Goal: Task Accomplishment & Management: Use online tool/utility

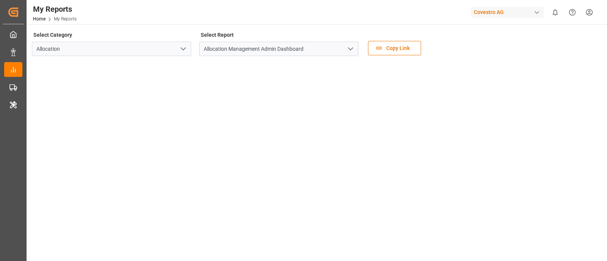
click at [505, 16] on div "Covestro AG" at bounding box center [507, 12] width 73 height 11
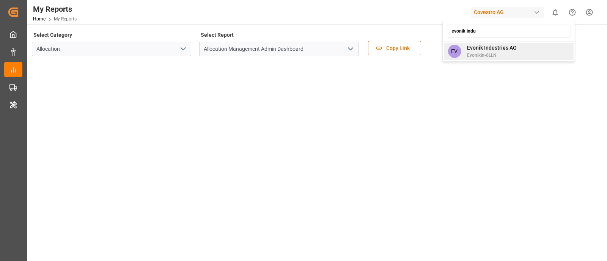
type input "evonik indu"
click at [508, 53] on span "EvonikIn-6LLN" at bounding box center [492, 55] width 50 height 7
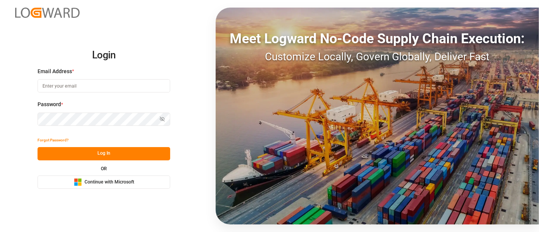
click at [127, 187] on button "Microsoft Logo Continue with Microsoft" at bounding box center [104, 182] width 133 height 13
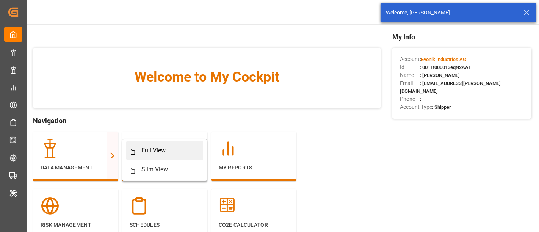
click at [140, 153] on div "Full View" at bounding box center [164, 150] width 71 height 9
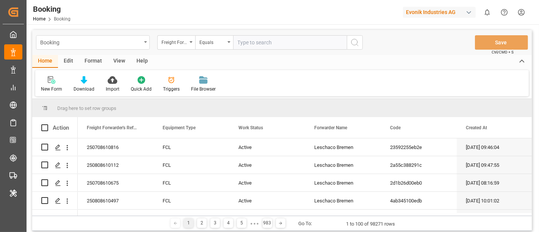
click at [71, 39] on div "Booking" at bounding box center [90, 41] width 101 height 9
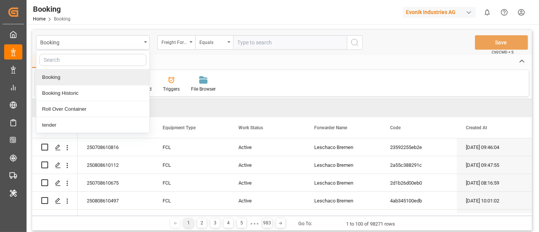
click at [265, 80] on div "New Form Download Import Quick Add Triggers File Browser" at bounding box center [282, 83] width 494 height 26
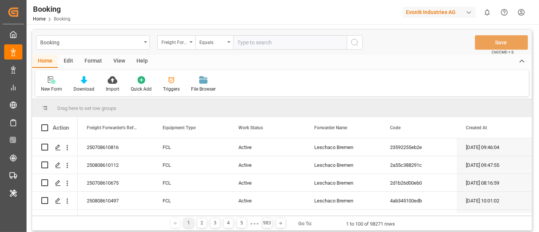
click at [93, 61] on div "Format" at bounding box center [93, 61] width 29 height 13
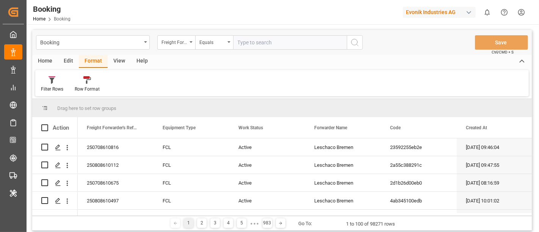
click at [55, 94] on div "Filter Rows Row Format" at bounding box center [282, 83] width 494 height 26
click at [50, 85] on div "Filter Rows" at bounding box center [52, 84] width 34 height 17
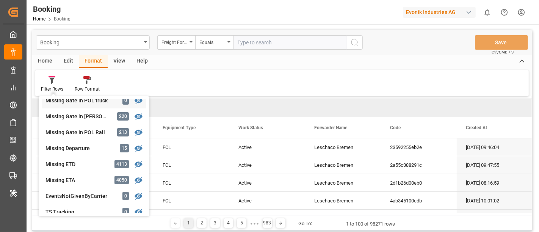
scroll to position [168, 0]
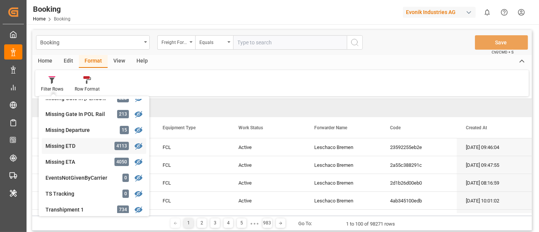
click at [95, 144] on div "Missing ETD" at bounding box center [79, 146] width 66 height 8
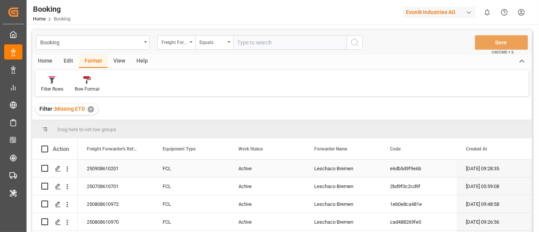
click at [333, 167] on div "Leschaco Bremen" at bounding box center [343, 168] width 76 height 17
click at [241, 39] on input "text" at bounding box center [290, 42] width 114 height 14
click at [190, 45] on div "Freight Forwarder's Reference No." at bounding box center [176, 42] width 38 height 14
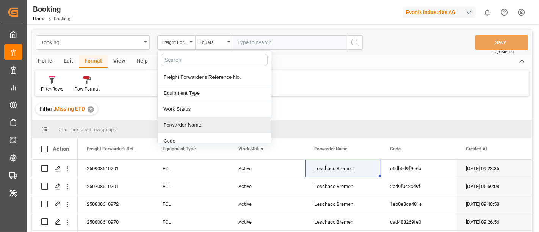
click at [212, 119] on div "Forwarder Name" at bounding box center [214, 125] width 113 height 16
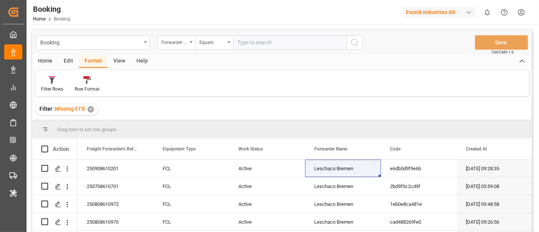
click at [244, 43] on input "text" at bounding box center [290, 42] width 114 height 14
paste input "Leschaco Bremen"
type input "Leschaco Bremen"
click at [350, 48] on button "search button" at bounding box center [355, 42] width 16 height 14
click at [186, 44] on div "Forwarder Name" at bounding box center [175, 41] width 26 height 9
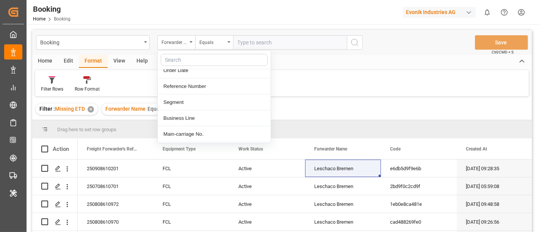
scroll to position [168, 0]
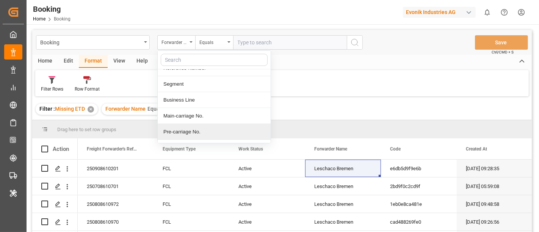
click at [341, 120] on div "Drag here to set row groups" at bounding box center [282, 129] width 500 height 18
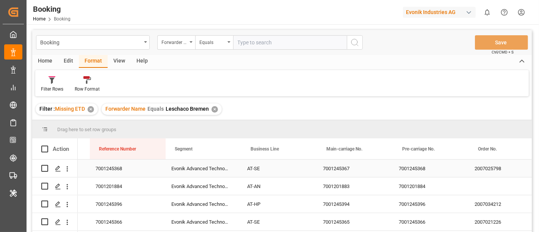
scroll to position [0, 753]
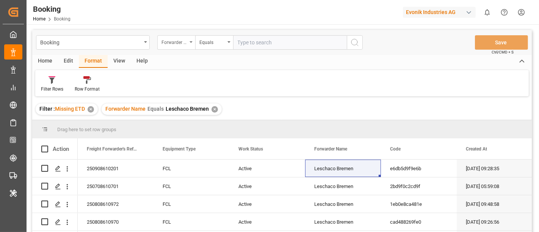
click at [174, 42] on div "Forwarder Name" at bounding box center [175, 41] width 26 height 9
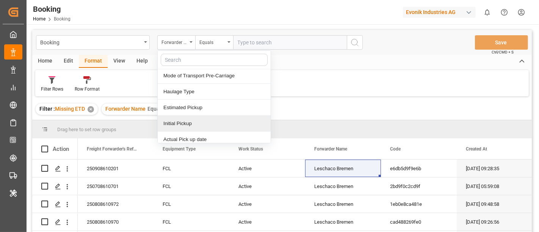
click at [207, 117] on div "Initial Pickup" at bounding box center [214, 124] width 113 height 16
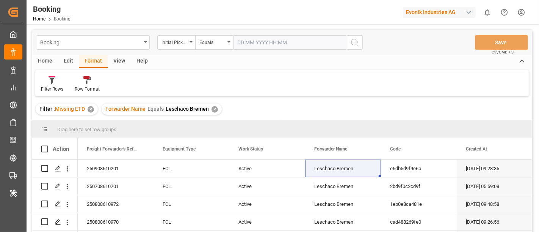
click at [251, 44] on input "text" at bounding box center [290, 42] width 114 height 14
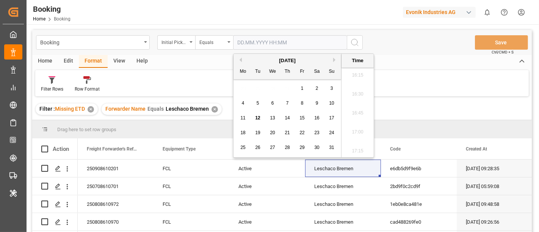
click at [241, 61] on button "Previous Month" at bounding box center [239, 60] width 5 height 5
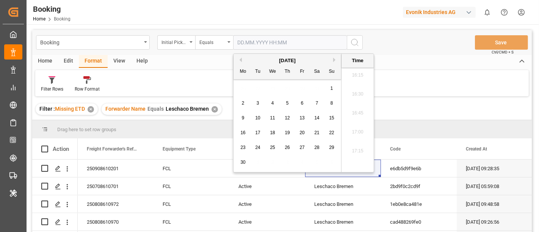
click at [245, 102] on div "2" at bounding box center [243, 103] width 9 height 9
type input "02.06.2025 00:00"
click at [353, 45] on icon "search button" at bounding box center [354, 42] width 9 height 9
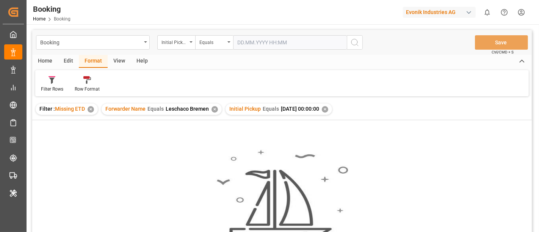
click at [328, 107] on div "✕" at bounding box center [325, 109] width 6 height 6
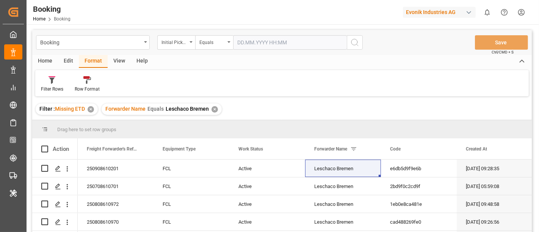
click at [255, 40] on input "text" at bounding box center [290, 42] width 114 height 14
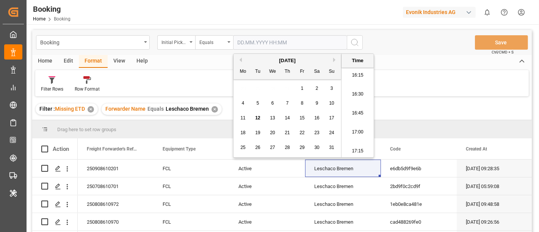
click at [301, 88] on span "1" at bounding box center [302, 88] width 3 height 5
type input "01.08.2025 00:00"
click at [353, 44] on icon "search button" at bounding box center [354, 42] width 9 height 9
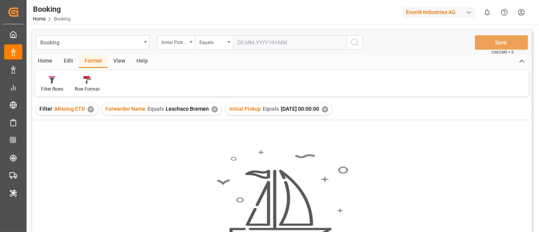
click at [328, 109] on div "✕" at bounding box center [325, 109] width 6 height 6
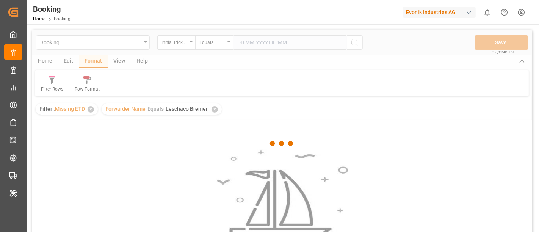
click at [220, 47] on div at bounding box center [282, 144] width 500 height 228
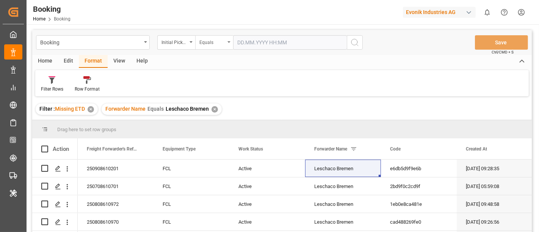
click at [226, 42] on div "Equals" at bounding box center [214, 42] width 38 height 14
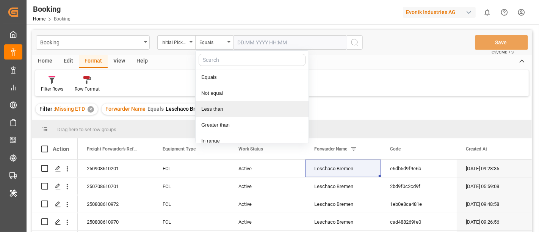
click at [229, 108] on div "Less than" at bounding box center [252, 109] width 113 height 16
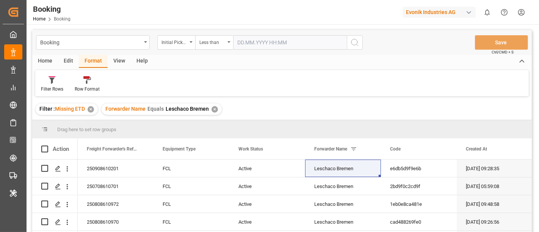
click at [264, 40] on input "text" at bounding box center [290, 42] width 114 height 14
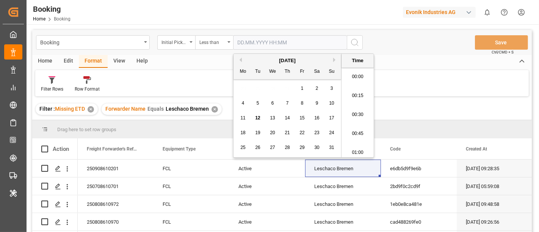
scroll to position [1234, 0]
click at [239, 59] on button "Previous Month" at bounding box center [239, 60] width 5 height 5
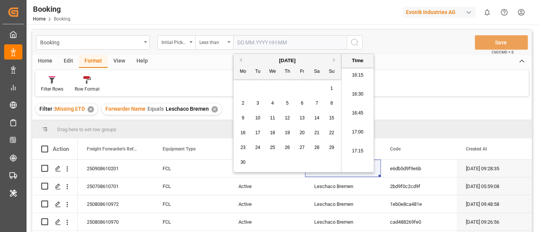
click at [284, 119] on div "12" at bounding box center [287, 118] width 9 height 9
type input "12.06.2025 00:00"
click at [353, 45] on circle "search button" at bounding box center [355, 42] width 6 height 6
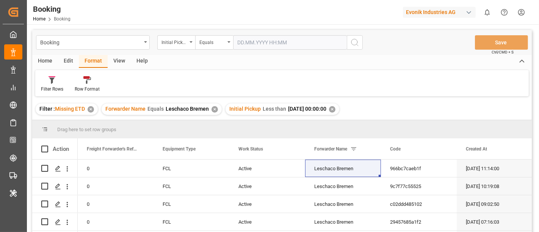
click at [118, 62] on div "View" at bounding box center [119, 61] width 23 height 13
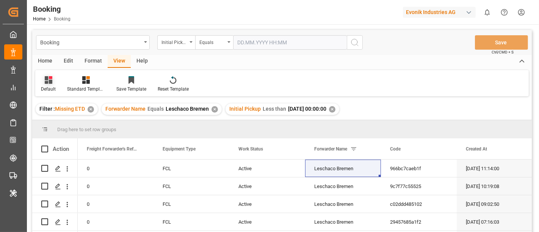
click at [54, 89] on div "Default" at bounding box center [48, 89] width 15 height 7
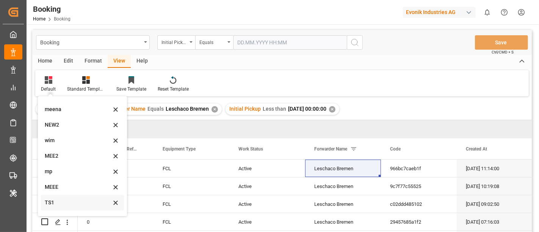
scroll to position [41, 0]
click at [73, 159] on div "mp" at bounding box center [78, 159] width 66 height 8
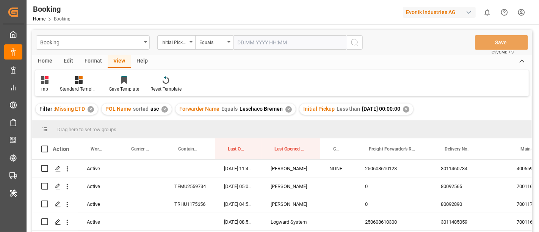
click at [243, 40] on input "text" at bounding box center [290, 42] width 114 height 14
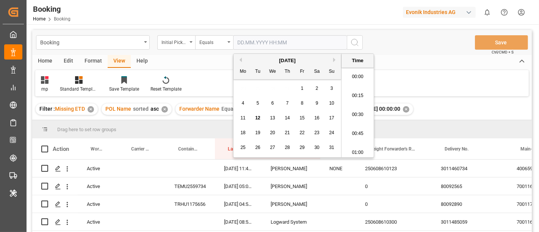
scroll to position [1234, 0]
click at [301, 90] on span "1" at bounding box center [302, 88] width 3 height 5
type input "01.08.2025 00:00"
click at [359, 46] on icon "search button" at bounding box center [354, 42] width 9 height 9
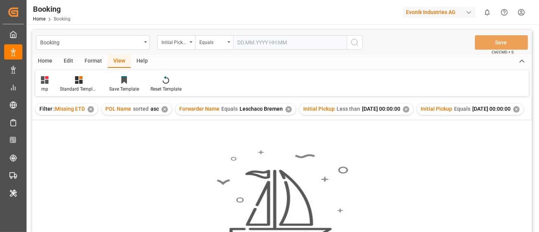
click at [410, 112] on div "✕" at bounding box center [406, 109] width 6 height 6
click at [219, 45] on div "Equals" at bounding box center [212, 41] width 26 height 9
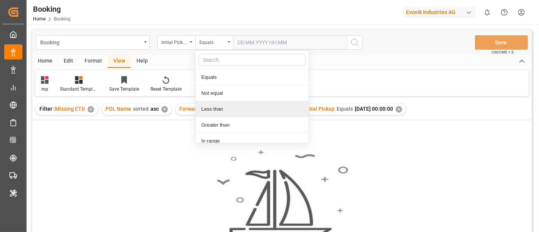
click at [223, 108] on div "Less than" at bounding box center [252, 109] width 113 height 16
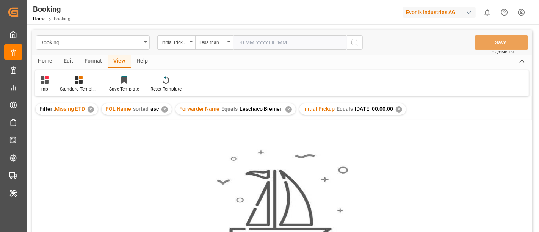
click at [254, 41] on input "text" at bounding box center [290, 42] width 114 height 14
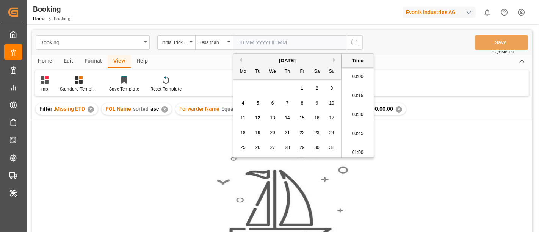
scroll to position [1234, 0]
click at [305, 88] on div "1" at bounding box center [302, 88] width 9 height 9
click at [240, 60] on button "Previous Month" at bounding box center [239, 60] width 5 height 5
click at [302, 133] on span "25" at bounding box center [302, 132] width 5 height 5
type input "25.07.2025 00:00"
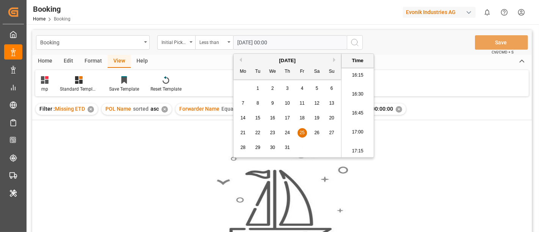
click at [354, 43] on icon "search button" at bounding box center [354, 42] width 9 height 9
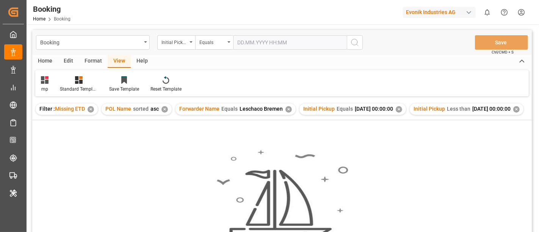
click at [406, 111] on div "Initial Pickup Equals 2025-08-01 00:00:00 ✕" at bounding box center [353, 109] width 107 height 11
click at [402, 111] on div "✕" at bounding box center [399, 109] width 6 height 6
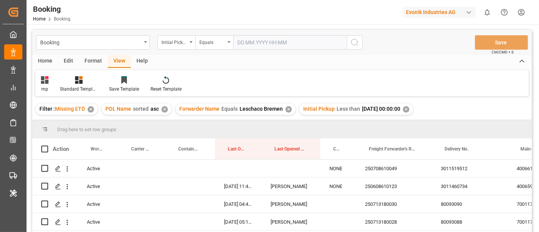
click at [352, 42] on icon "search button" at bounding box center [354, 42] width 9 height 9
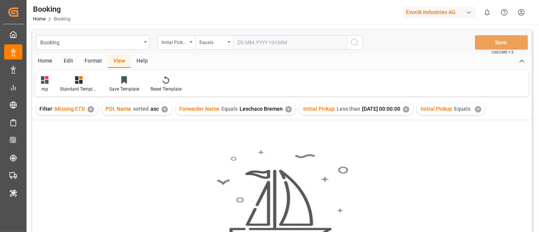
click at [482, 108] on div "✕" at bounding box center [478, 109] width 6 height 6
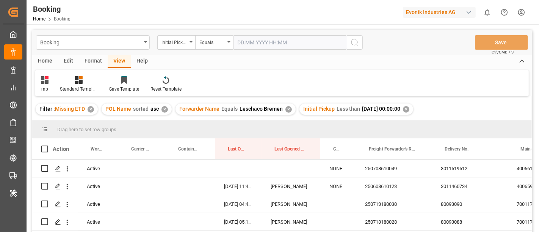
click at [410, 109] on div "✕" at bounding box center [406, 109] width 6 height 6
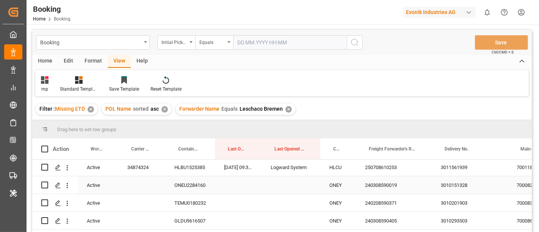
scroll to position [84, 0]
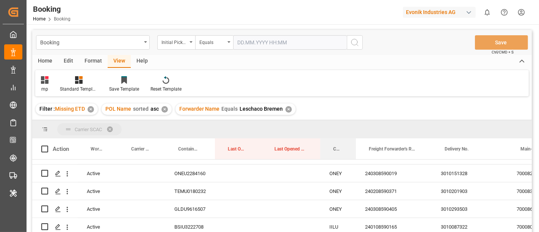
drag, startPoint x: 338, startPoint y: 147, endPoint x: 339, endPoint y: 125, distance: 22.4
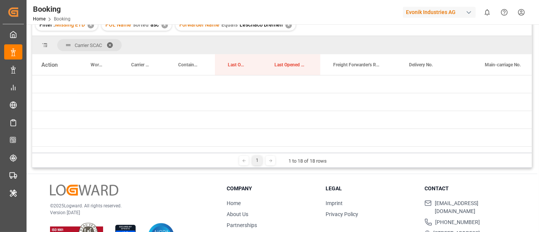
scroll to position [42, 0]
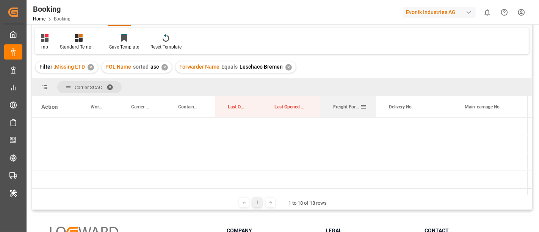
drag, startPoint x: 394, startPoint y: 102, endPoint x: 375, endPoint y: 100, distance: 19.8
click at [375, 100] on div "Freight Forwarder's Reference No." at bounding box center [348, 106] width 56 height 21
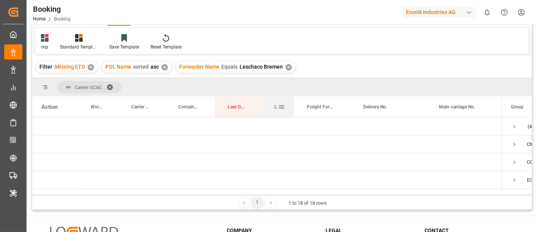
drag, startPoint x: 319, startPoint y: 98, endPoint x: 292, endPoint y: 96, distance: 26.3
click at [293, 96] on div at bounding box center [294, 106] width 3 height 21
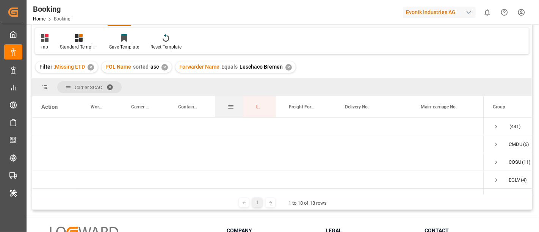
drag, startPoint x: 261, startPoint y: 102, endPoint x: 243, endPoint y: 102, distance: 18.2
click at [243, 102] on div at bounding box center [243, 106] width 3 height 21
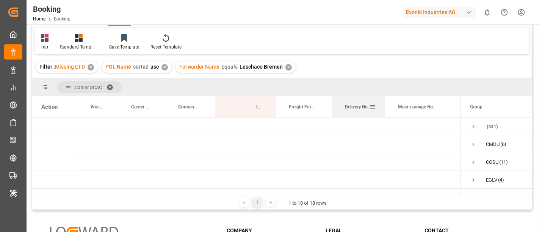
drag, startPoint x: 407, startPoint y: 99, endPoint x: 384, endPoint y: 96, distance: 23.0
click at [384, 96] on div at bounding box center [385, 106] width 3 height 21
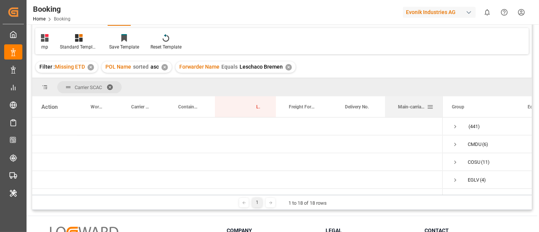
drag, startPoint x: 460, startPoint y: 101, endPoint x: 442, endPoint y: 101, distance: 18.6
click at [442, 101] on div at bounding box center [442, 106] width 3 height 21
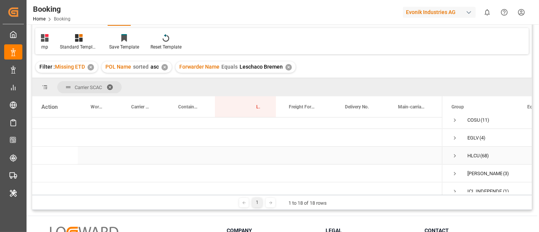
click at [457, 154] on span "Press SPACE to select this row." at bounding box center [455, 155] width 7 height 7
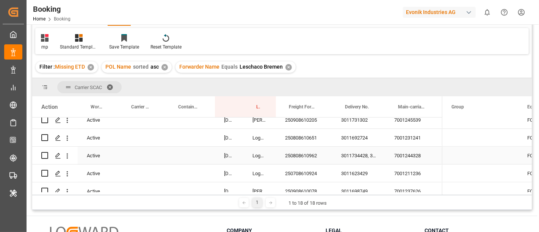
scroll to position [590, 0]
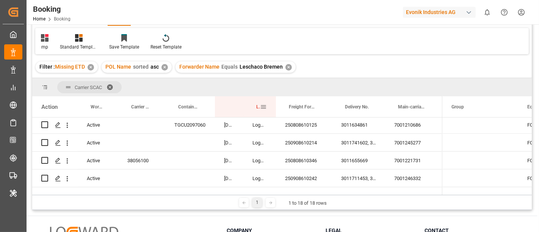
click at [243, 102] on div "Last Opened By" at bounding box center [259, 106] width 33 height 21
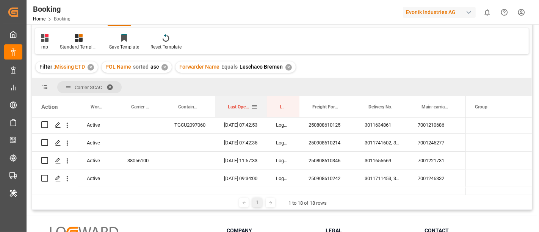
drag, startPoint x: 243, startPoint y: 102, endPoint x: 266, endPoint y: 100, distance: 23.6
click at [266, 100] on div at bounding box center [266, 106] width 3 height 21
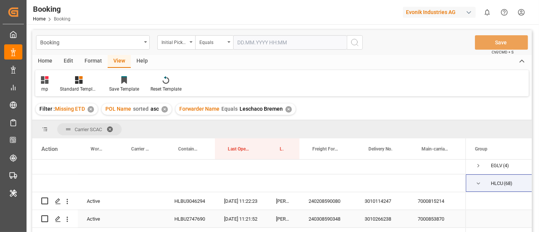
scroll to position [84, 0]
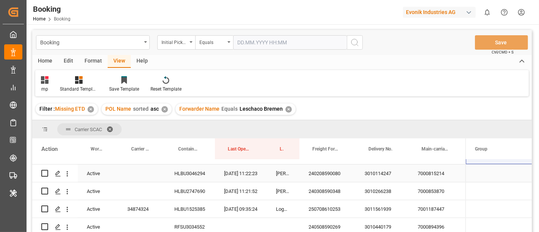
click at [327, 168] on div "240208590080" at bounding box center [328, 173] width 56 height 17
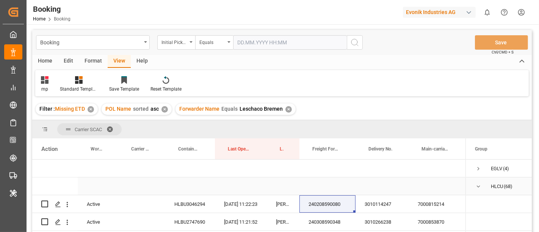
scroll to position [42, 0]
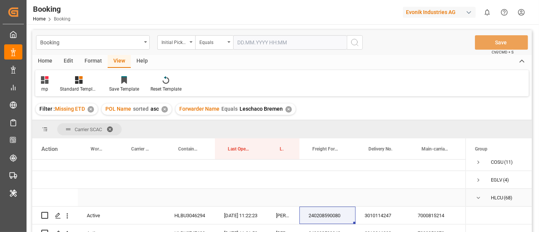
click at [478, 197] on span "Press SPACE to select this row." at bounding box center [478, 198] width 7 height 7
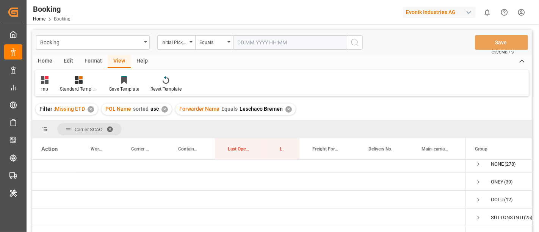
scroll to position [248, 0]
click at [479, 170] on span "Press SPACE to select this row." at bounding box center [478, 172] width 7 height 7
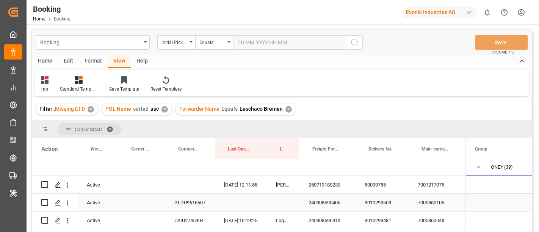
scroll to position [234, 0]
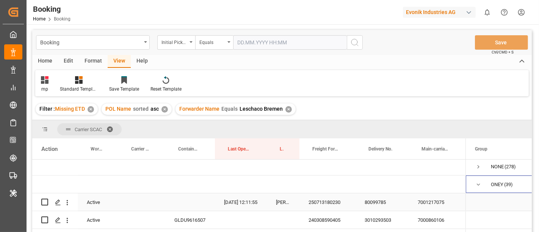
click at [327, 200] on div "250713180230" at bounding box center [328, 201] width 56 height 17
click at [366, 200] on div "80099785" at bounding box center [382, 201] width 53 height 17
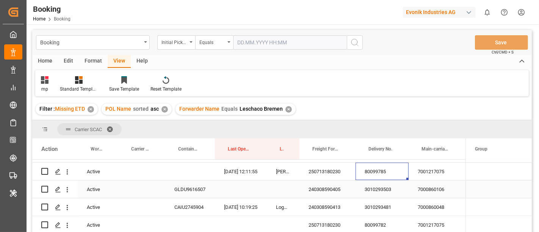
scroll to position [276, 0]
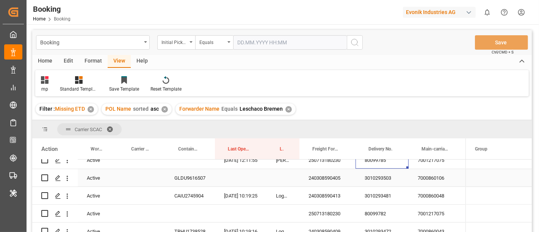
click at [314, 175] on div "240308590405" at bounding box center [328, 177] width 56 height 17
click at [325, 190] on div "240308590413" at bounding box center [328, 195] width 56 height 17
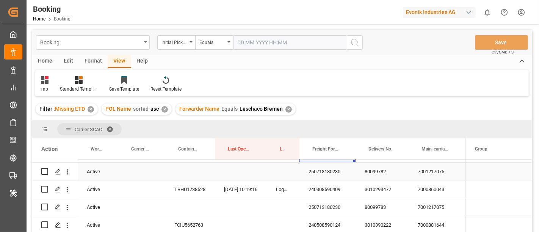
click at [326, 167] on div "250713180230" at bounding box center [328, 171] width 56 height 17
click at [324, 187] on div "240308590409" at bounding box center [328, 189] width 56 height 17
click at [323, 204] on div "250713180230" at bounding box center [328, 206] width 56 height 17
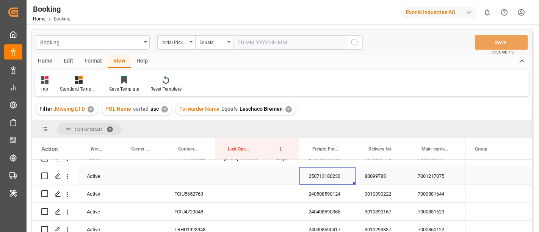
scroll to position [360, 0]
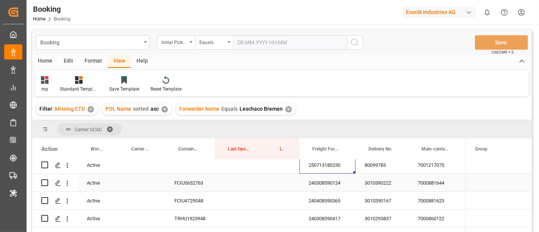
click at [330, 183] on div "240508590124" at bounding box center [328, 182] width 56 height 17
click at [380, 183] on div "3010390222" at bounding box center [382, 182] width 53 height 17
click at [330, 196] on div "240408590365" at bounding box center [328, 200] width 56 height 17
click at [371, 197] on div "3010390167" at bounding box center [382, 200] width 53 height 17
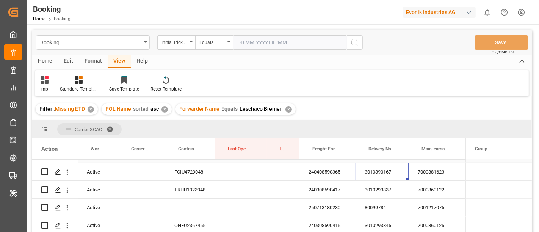
scroll to position [402, 0]
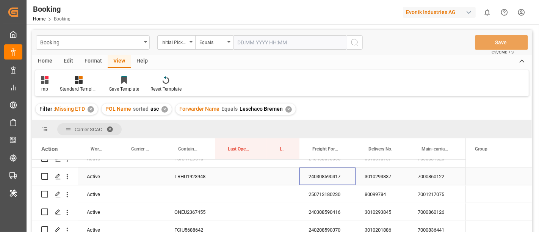
click at [322, 172] on div "240308590417" at bounding box center [328, 176] width 56 height 17
click at [336, 193] on div "250713180230" at bounding box center [328, 193] width 56 height 17
click at [316, 206] on div "240308590416" at bounding box center [328, 211] width 56 height 17
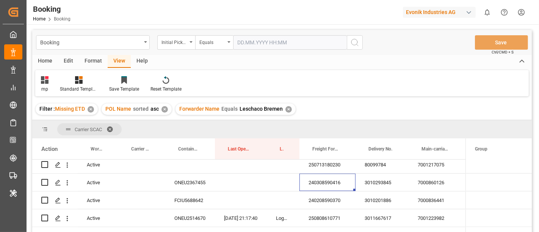
scroll to position [444, 0]
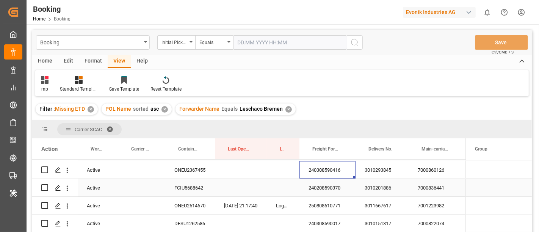
click at [327, 193] on div "240208590370" at bounding box center [328, 187] width 56 height 17
click at [334, 201] on div "250808610771" at bounding box center [328, 205] width 56 height 17
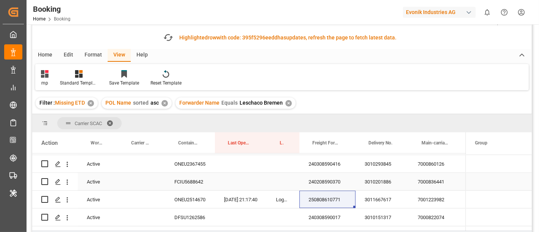
scroll to position [42, 0]
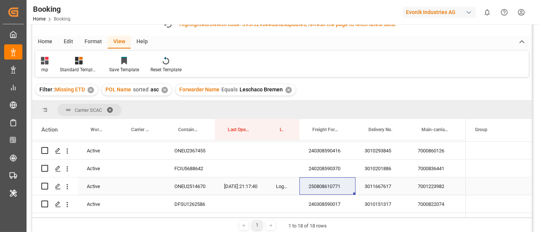
click at [380, 184] on div "3011667617" at bounding box center [382, 185] width 53 height 17
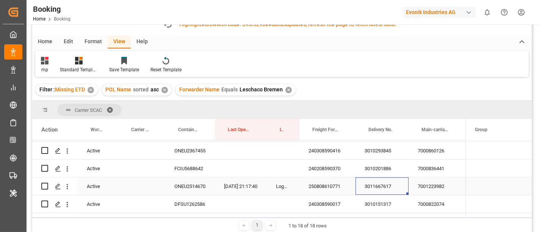
click at [434, 184] on div "7001223982" at bounding box center [437, 185] width 57 height 17
click at [334, 185] on div "250808610771" at bounding box center [328, 185] width 56 height 17
click at [67, 186] on icon "open menu" at bounding box center [68, 186] width 2 height 5
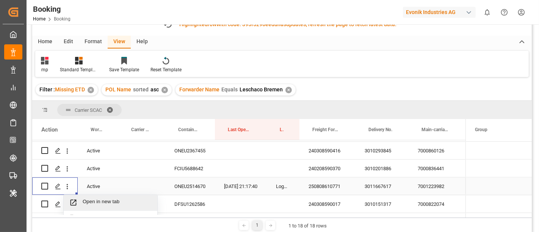
click at [85, 195] on div "Open in new tab" at bounding box center [111, 203] width 94 height 16
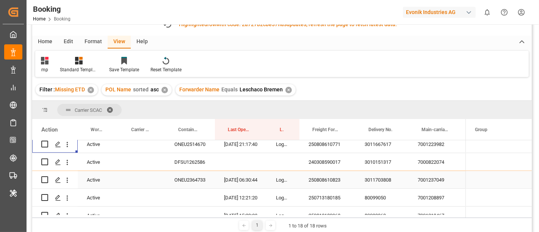
click at [324, 182] on div "250808610823" at bounding box center [328, 179] width 56 height 17
click at [383, 177] on div "3011703808" at bounding box center [382, 179] width 53 height 17
click at [442, 182] on div "7001237049" at bounding box center [437, 179] width 57 height 17
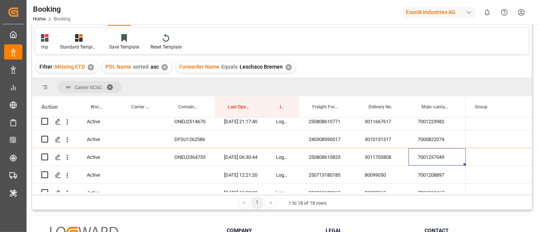
scroll to position [19, 0]
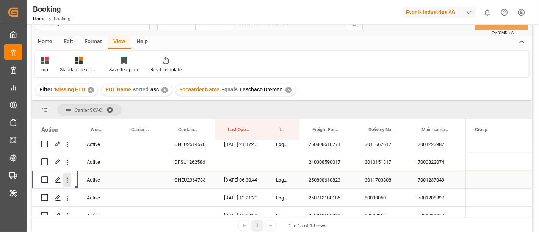
click at [64, 181] on icon "open menu" at bounding box center [67, 180] width 8 height 8
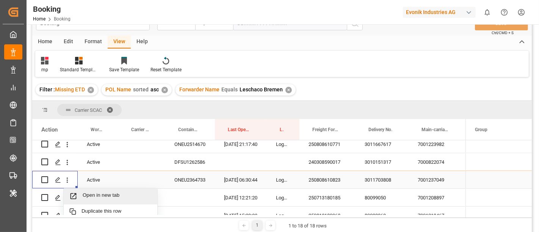
click at [80, 194] on span "Press SPACE to select this row." at bounding box center [75, 196] width 13 height 8
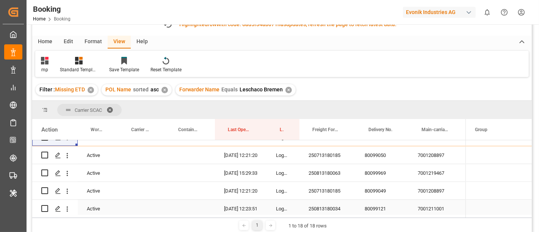
scroll to position [486, 0]
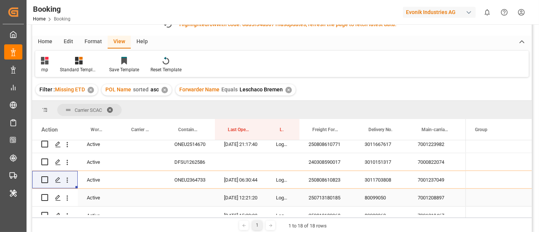
click at [327, 198] on div "250713180185" at bounding box center [328, 197] width 56 height 17
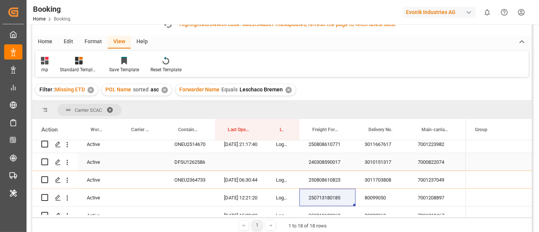
scroll to position [529, 0]
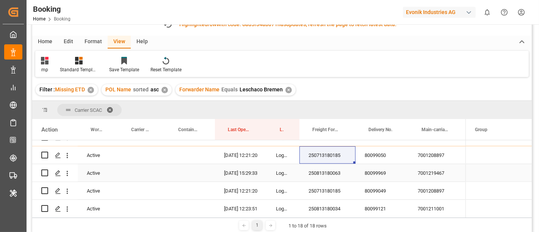
click at [326, 172] on div "250813180063" at bounding box center [328, 172] width 56 height 17
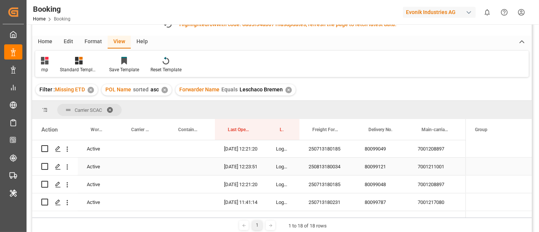
click at [326, 170] on div "250813180034" at bounding box center [328, 166] width 56 height 17
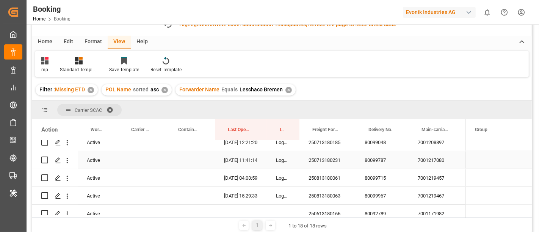
click at [327, 161] on div "250713180231" at bounding box center [328, 159] width 56 height 17
click at [328, 181] on div "250813180061" at bounding box center [328, 177] width 56 height 17
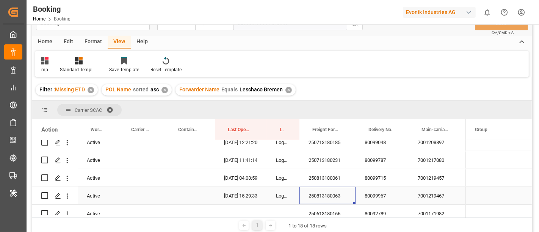
click at [332, 192] on div "250813180063" at bounding box center [328, 195] width 56 height 17
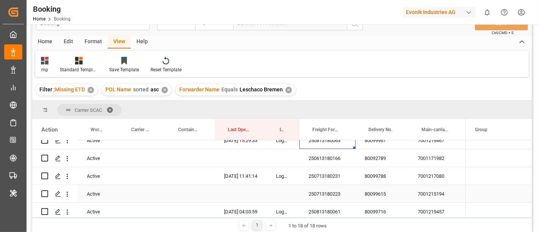
scroll to position [655, 0]
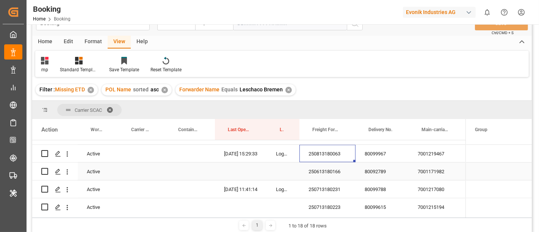
click at [327, 174] on div "250613180166" at bounding box center [328, 171] width 56 height 17
click at [334, 187] on div "250713180231" at bounding box center [328, 189] width 56 height 17
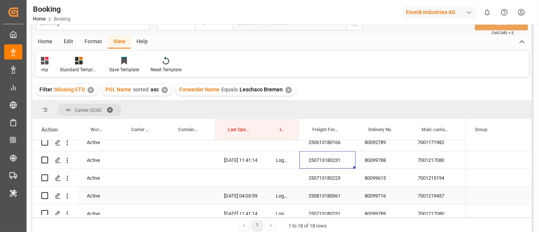
scroll to position [697, 0]
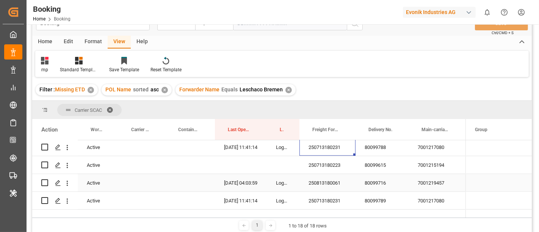
click at [329, 171] on div "250713180223" at bounding box center [328, 164] width 56 height 17
click at [328, 185] on div "250813180061" at bounding box center [328, 182] width 56 height 17
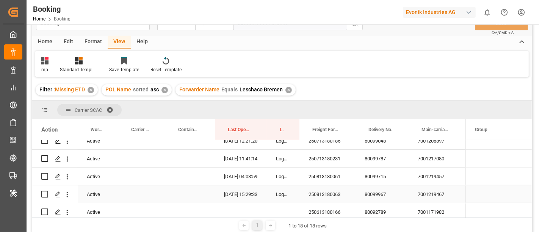
click at [324, 190] on div "250813180063" at bounding box center [328, 193] width 56 height 17
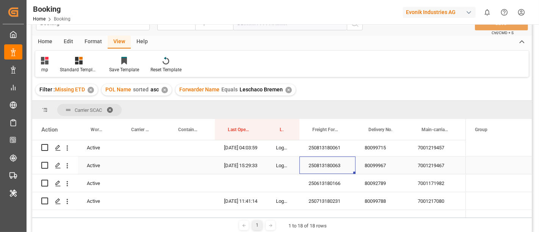
scroll to position [656, 0]
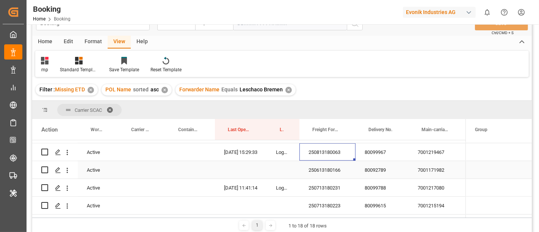
click at [339, 169] on div "250613180166" at bounding box center [328, 169] width 56 height 17
click at [328, 190] on div "250713180231" at bounding box center [328, 187] width 56 height 17
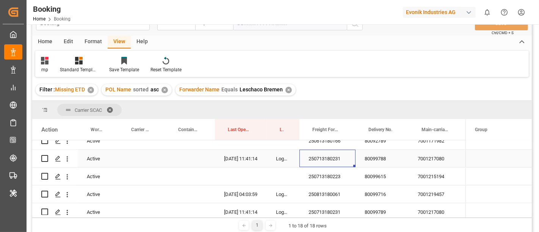
scroll to position [699, 0]
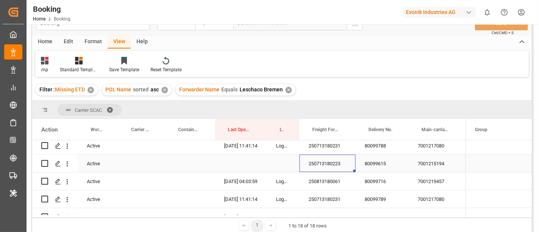
click at [335, 166] on div "250713180223" at bounding box center [328, 163] width 56 height 17
click at [334, 187] on div "250813180061" at bounding box center [328, 181] width 56 height 17
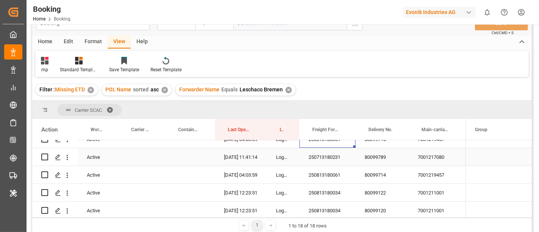
click at [330, 159] on div "250713180231" at bounding box center [328, 156] width 56 height 17
click at [329, 189] on div "250813180034" at bounding box center [328, 192] width 56 height 17
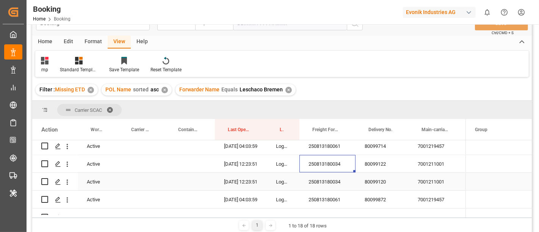
scroll to position [783, 0]
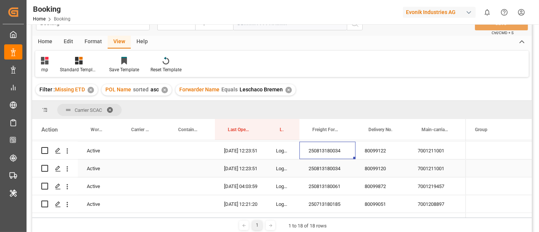
click at [326, 171] on div "250813180034" at bounding box center [328, 168] width 56 height 17
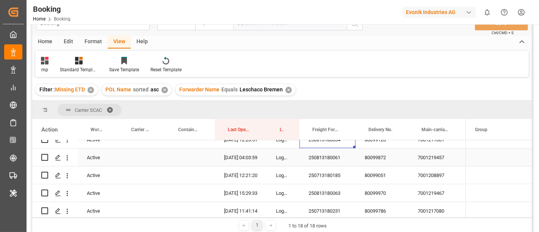
scroll to position [825, 0]
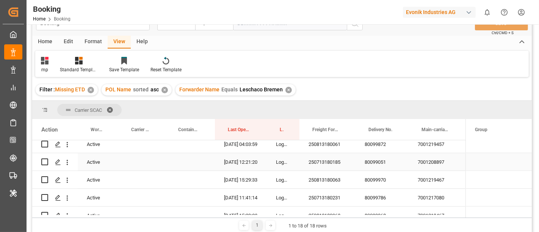
click at [325, 160] on div "250713180185" at bounding box center [328, 161] width 56 height 17
click at [314, 175] on div "250813180063" at bounding box center [328, 179] width 56 height 17
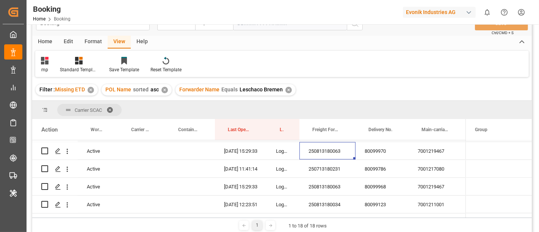
scroll to position [867, 0]
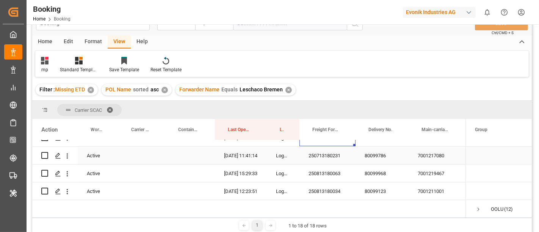
click at [334, 154] on div "250713180231" at bounding box center [328, 155] width 56 height 17
click at [340, 176] on div "250813180063" at bounding box center [328, 173] width 56 height 17
click at [333, 180] on div "250813180063" at bounding box center [328, 173] width 56 height 17
click at [331, 184] on div "250813180034" at bounding box center [328, 190] width 56 height 17
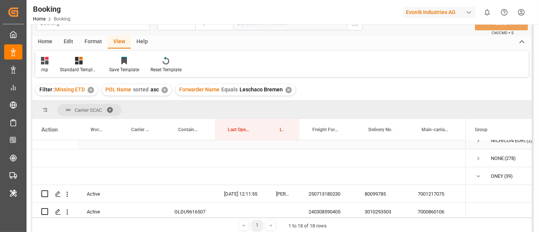
scroll to position [235, 0]
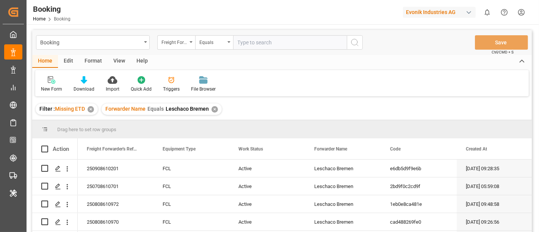
click at [215, 107] on div "✕" at bounding box center [215, 109] width 6 height 6
click at [91, 108] on div "✕" at bounding box center [91, 109] width 6 height 6
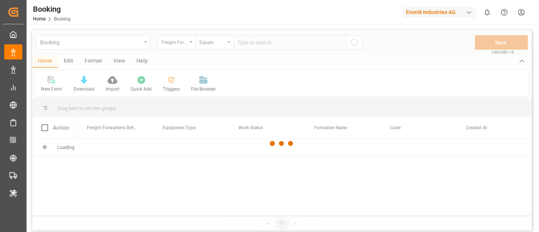
click at [177, 44] on div at bounding box center [282, 144] width 500 height 228
click at [178, 44] on div at bounding box center [282, 144] width 500 height 228
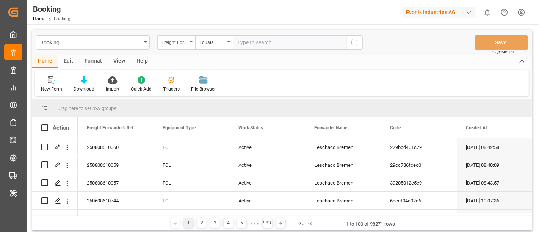
click at [182, 42] on div "Freight Forwarder's Reference No." at bounding box center [175, 41] width 26 height 9
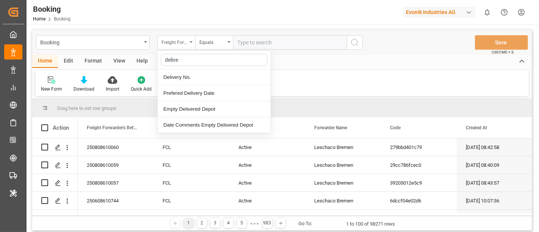
type input "deliver"
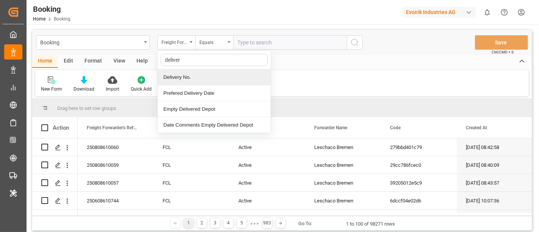
click at [184, 79] on div "Delivery No." at bounding box center [214, 77] width 113 height 16
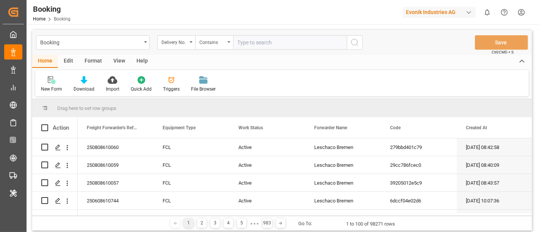
click at [245, 41] on input "text" at bounding box center [290, 42] width 114 height 14
paste input "3011667617"
type input "3011667617"
click at [353, 42] on icon "search button" at bounding box center [354, 42] width 9 height 9
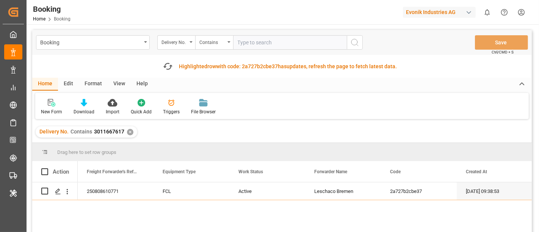
click at [249, 47] on input "text" at bounding box center [290, 42] width 114 height 14
paste input "3011703808"
type input "3011703808"
click at [362, 38] on button "search button" at bounding box center [355, 42] width 16 height 14
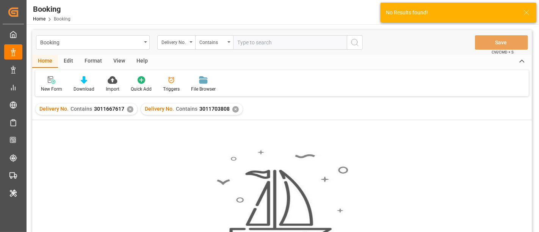
click at [129, 109] on div "✕" at bounding box center [130, 109] width 6 height 6
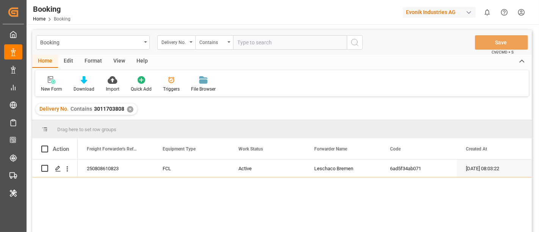
click at [244, 43] on input "text" at bounding box center [290, 42] width 114 height 14
paste input "3011626408"
type input "3011626408"
click at [355, 42] on icon "search button" at bounding box center [354, 42] width 9 height 9
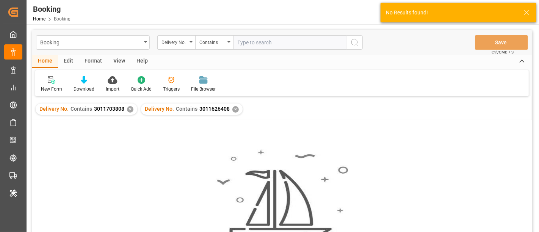
click at [128, 108] on div "✕" at bounding box center [130, 109] width 6 height 6
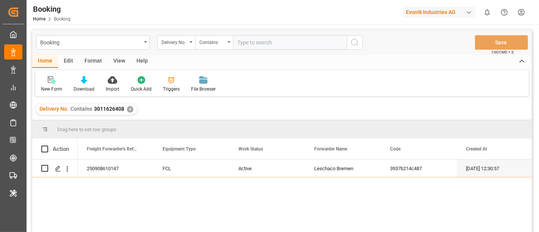
click at [273, 38] on input "text" at bounding box center [290, 42] width 114 height 14
paste input "3011708407"
type input "3011708407"
click at [356, 45] on icon "search button" at bounding box center [354, 42] width 9 height 9
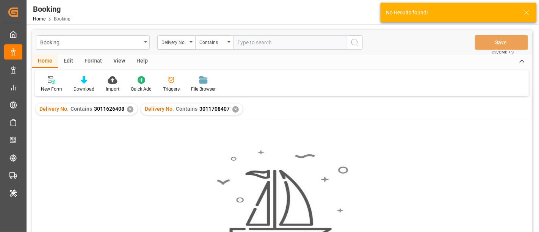
click at [129, 110] on div "✕" at bounding box center [130, 109] width 6 height 6
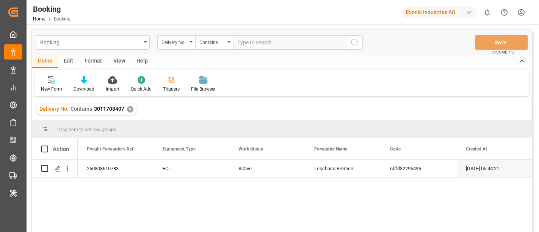
click at [242, 41] on input "text" at bounding box center [290, 42] width 114 height 14
paste input "3011728068"
type input "3011728068"
click at [350, 38] on button "search button" at bounding box center [355, 42] width 16 height 14
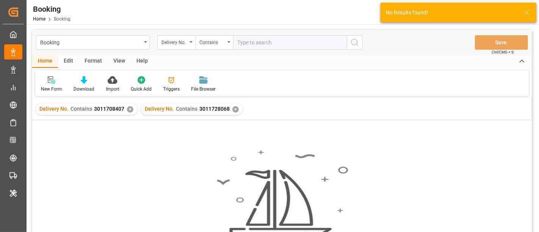
click at [129, 108] on div "✕" at bounding box center [130, 109] width 6 height 6
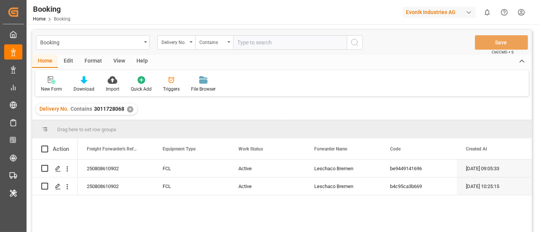
click at [267, 42] on input "text" at bounding box center [290, 42] width 114 height 14
paste input "3011739436"
type input "3011739436"
click at [352, 39] on circle "search button" at bounding box center [355, 42] width 6 height 6
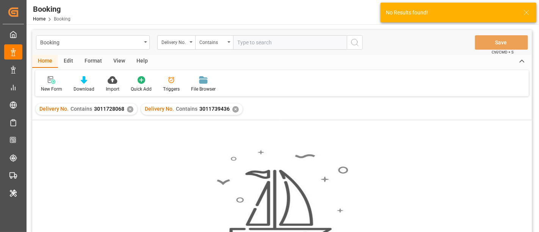
click at [129, 110] on div "✕" at bounding box center [130, 109] width 6 height 6
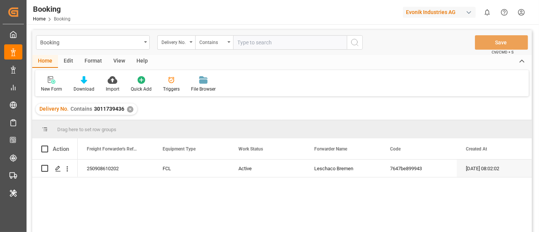
click at [266, 38] on input "text" at bounding box center [290, 42] width 114 height 14
paste input "3011702035"
type input "3011702035"
click at [352, 41] on icon "search button" at bounding box center [354, 42] width 9 height 9
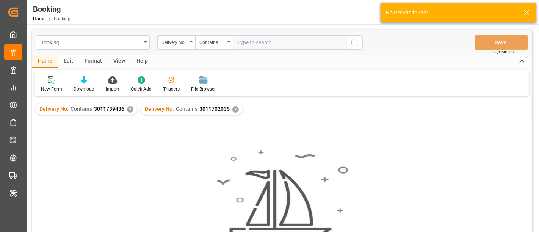
click at [127, 108] on div "✕" at bounding box center [130, 109] width 6 height 6
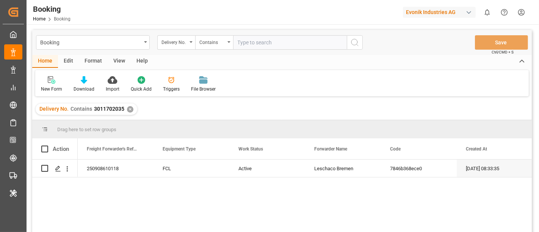
click at [254, 47] on input "text" at bounding box center [290, 42] width 114 height 14
paste input "3011704049"
type input "3011704049"
click at [353, 41] on icon "search button" at bounding box center [354, 42] width 9 height 9
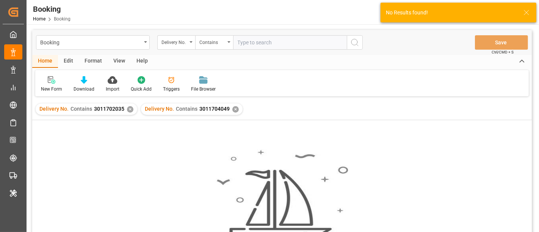
click at [128, 110] on div "✕" at bounding box center [130, 109] width 6 height 6
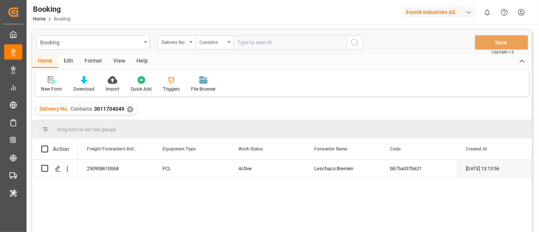
click at [265, 39] on input "text" at bounding box center [290, 42] width 114 height 14
paste input "3011678320"
type input "3011678320"
click at [348, 42] on button "search button" at bounding box center [355, 42] width 16 height 14
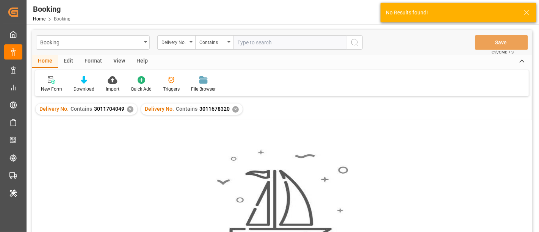
click at [130, 108] on div "✕" at bounding box center [130, 109] width 6 height 6
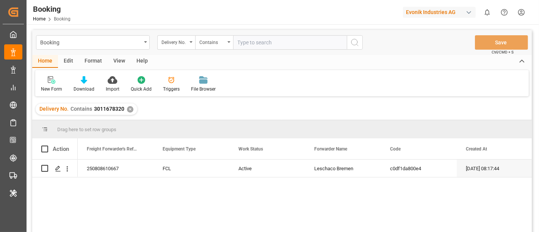
click at [250, 46] on input "text" at bounding box center [290, 42] width 114 height 14
paste input "80029757"
type input "80029757"
click at [357, 42] on icon "search button" at bounding box center [354, 42] width 9 height 9
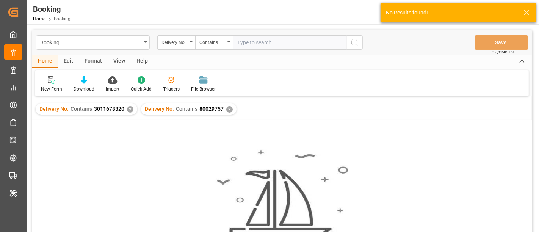
click at [127, 110] on div "✕" at bounding box center [130, 109] width 6 height 6
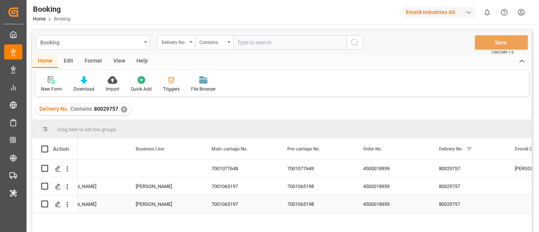
scroll to position [0, 810]
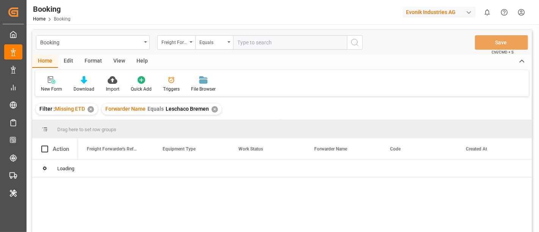
click at [214, 109] on div "✕" at bounding box center [215, 109] width 6 height 6
click at [89, 109] on div "✕" at bounding box center [91, 109] width 6 height 6
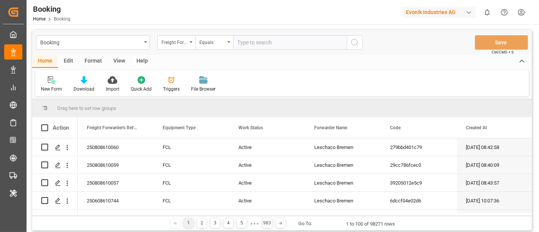
click at [242, 40] on input "text" at bounding box center [290, 42] width 114 height 14
paste input "250808610771"
type input "250808610771"
click at [354, 37] on button "search button" at bounding box center [355, 42] width 16 height 14
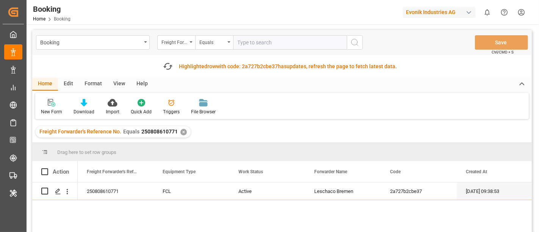
click at [243, 44] on input "text" at bounding box center [290, 42] width 114 height 14
paste input "250808610823"
type input "250808610823"
click at [351, 44] on icon "search button" at bounding box center [354, 42] width 9 height 9
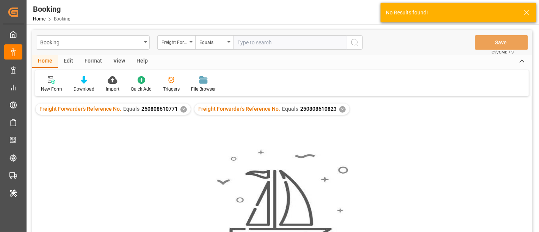
click at [181, 109] on div "✕" at bounding box center [184, 109] width 6 height 6
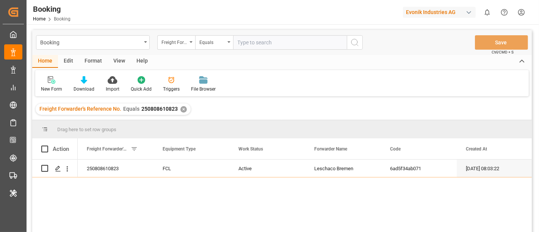
click at [250, 42] on input "text" at bounding box center [290, 42] width 114 height 14
paste input "250908610147"
type input "250908610147"
click at [353, 42] on icon "search button" at bounding box center [354, 42] width 9 height 9
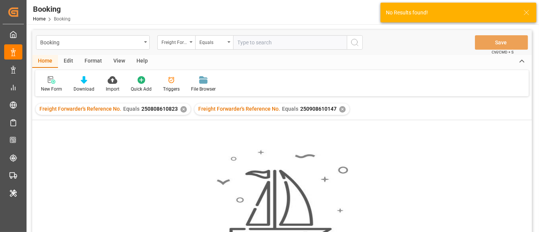
click at [182, 111] on div "✕" at bounding box center [184, 109] width 6 height 6
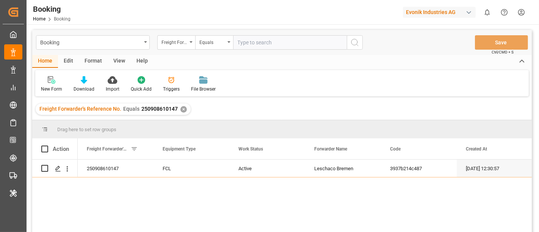
click at [238, 42] on input "text" at bounding box center [290, 42] width 114 height 14
paste input "250808610783"
type input "250808610783"
click at [355, 40] on icon "search button" at bounding box center [354, 42] width 9 height 9
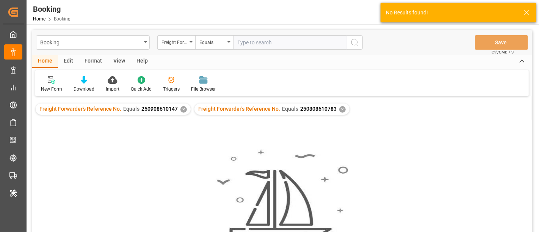
click at [182, 112] on div "Freight Forwarder's Reference No. Equals 250908610147 ✕" at bounding box center [113, 109] width 155 height 11
click at [182, 109] on div "✕" at bounding box center [184, 109] width 6 height 6
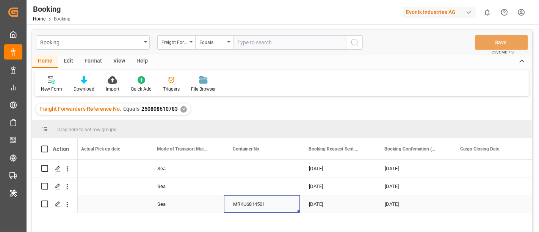
click at [247, 204] on div "MRKU6814501" at bounding box center [262, 203] width 76 height 17
click at [69, 207] on icon "open menu" at bounding box center [67, 205] width 8 height 8
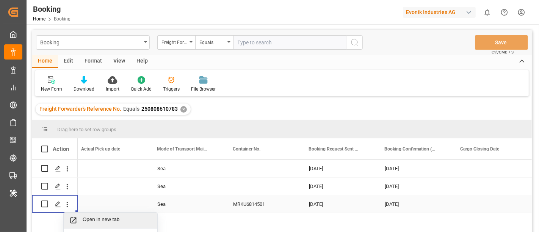
click at [113, 219] on span "Open in new tab" at bounding box center [117, 221] width 69 height 8
click at [66, 185] on icon "open menu" at bounding box center [67, 187] width 8 height 8
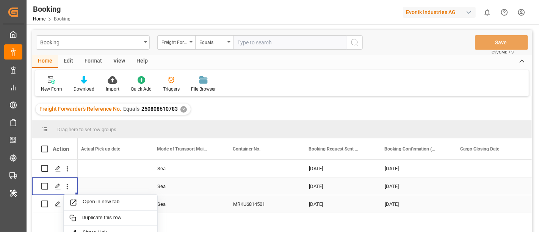
click at [80, 193] on div "Press SPACE to select this row." at bounding box center [110, 185] width 76 height 17
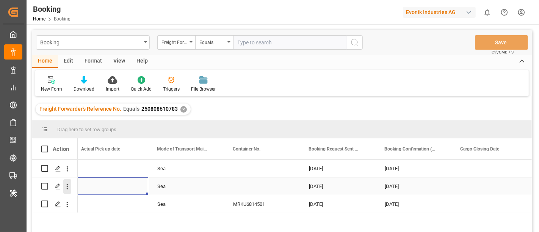
click at [67, 187] on icon "open menu" at bounding box center [68, 186] width 2 height 5
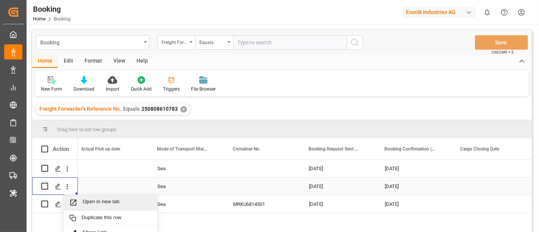
click at [91, 200] on span "Open in new tab" at bounding box center [117, 203] width 69 height 8
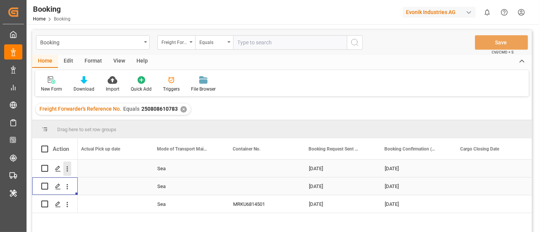
click at [68, 166] on icon "open menu" at bounding box center [67, 169] width 8 height 8
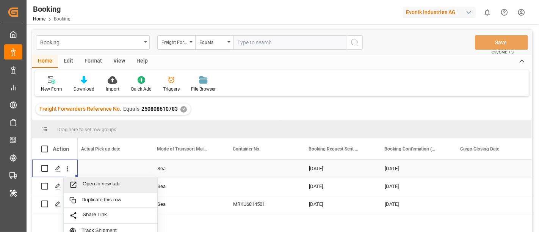
click at [105, 179] on div "Open in new tab" at bounding box center [111, 185] width 94 height 16
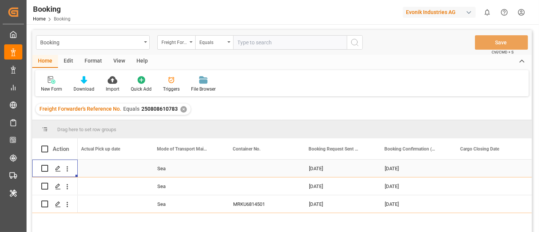
click at [250, 38] on input "text" at bounding box center [290, 42] width 114 height 14
paste input "250808610902"
type input "250808610902"
click at [352, 40] on circle "search button" at bounding box center [355, 42] width 6 height 6
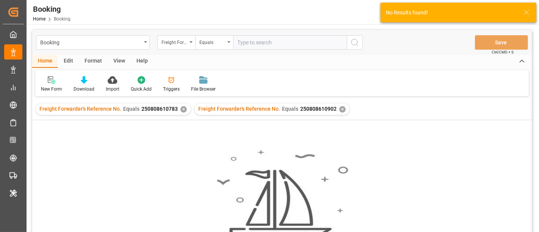
click at [181, 110] on div "✕" at bounding box center [184, 109] width 6 height 6
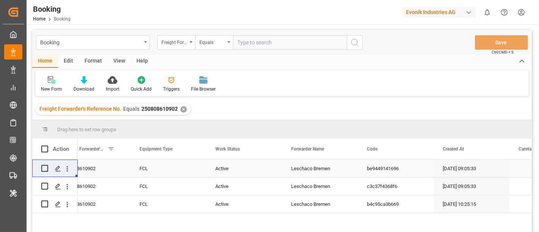
scroll to position [0, 22]
click at [259, 38] on input "text" at bounding box center [290, 42] width 114 height 14
paste input "250908610202"
type input "250908610202"
click at [357, 39] on icon "search button" at bounding box center [354, 42] width 9 height 9
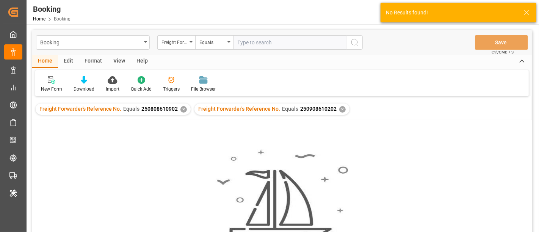
click at [182, 108] on div "✕" at bounding box center [184, 109] width 6 height 6
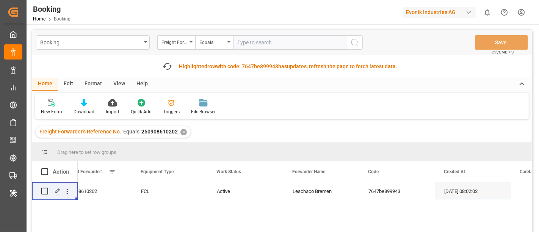
click at [264, 39] on input "text" at bounding box center [290, 42] width 114 height 14
paste input "250908610118"
type input "250908610118"
click at [353, 42] on icon "search button" at bounding box center [354, 42] width 9 height 9
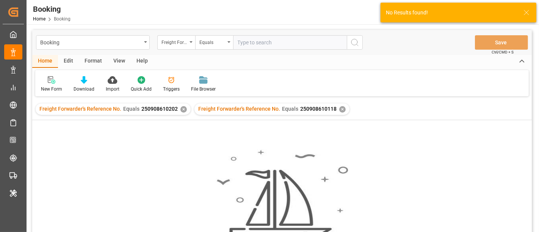
click at [182, 110] on div "✕" at bounding box center [184, 109] width 6 height 6
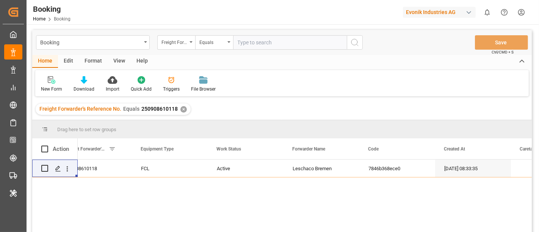
click at [242, 44] on input "text" at bounding box center [290, 42] width 114 height 14
paste input "250908610068"
type input "250908610068"
click at [352, 41] on icon "search button" at bounding box center [354, 42] width 9 height 9
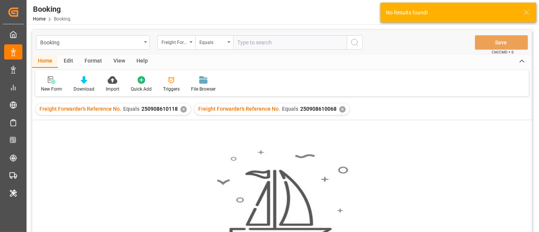
click at [181, 108] on div "✕" at bounding box center [184, 109] width 6 height 6
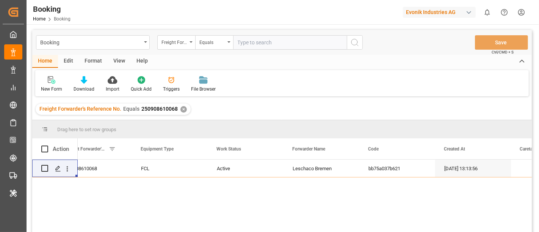
click at [262, 48] on input "text" at bounding box center [290, 42] width 114 height 14
paste input "250808610667"
type input "250808610667"
click at [352, 41] on icon "search button" at bounding box center [354, 42] width 9 height 9
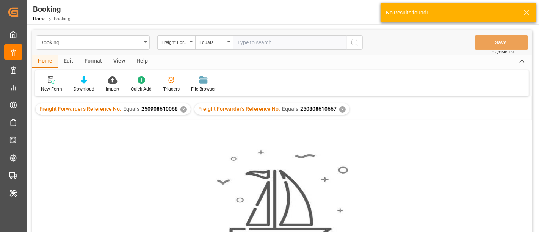
click at [183, 109] on div "✕" at bounding box center [184, 109] width 6 height 6
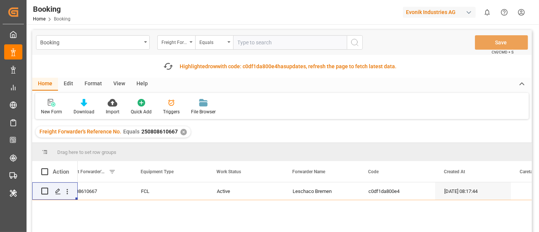
click at [253, 41] on input "text" at bounding box center [290, 42] width 114 height 14
paste input "250308590044"
type input "250308590044"
click at [355, 44] on icon "search button" at bounding box center [354, 42] width 9 height 9
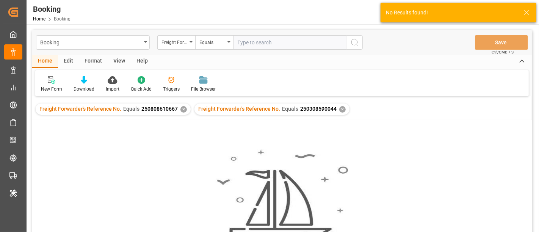
click at [182, 110] on div "✕" at bounding box center [184, 109] width 6 height 6
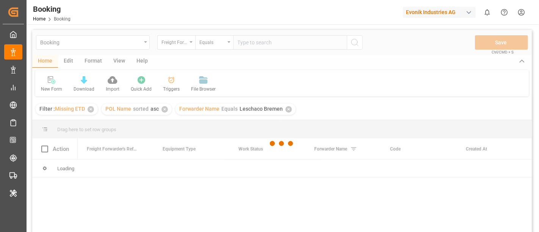
click at [180, 44] on div at bounding box center [282, 144] width 500 height 228
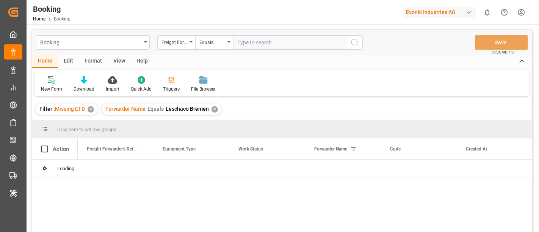
click at [215, 110] on div "✕" at bounding box center [215, 109] width 6 height 6
click at [91, 111] on div "✕" at bounding box center [91, 109] width 6 height 6
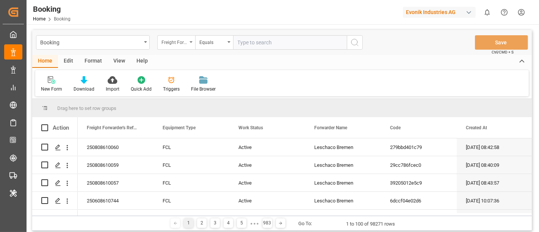
click at [174, 42] on div "Freight Forwarder's Reference No." at bounding box center [175, 41] width 26 height 9
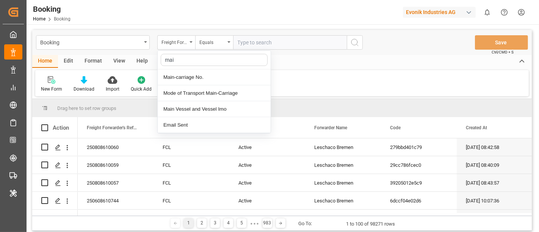
type input "main"
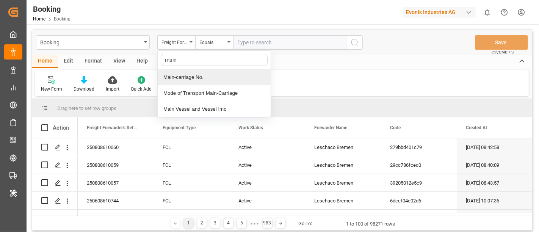
click at [242, 76] on div "Main-carriage No." at bounding box center [214, 77] width 113 height 16
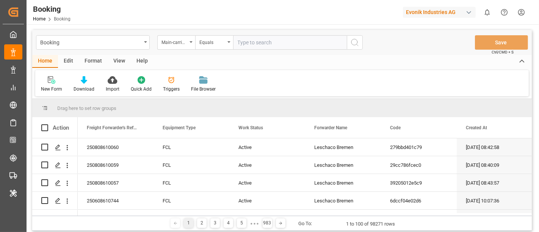
click at [243, 45] on input "text" at bounding box center [290, 42] width 114 height 14
paste input "7001223982"
type input "7001223982"
click at [356, 42] on icon "search button" at bounding box center [354, 42] width 9 height 9
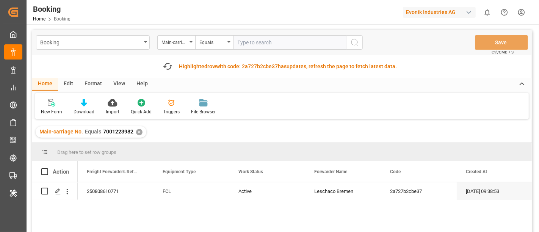
click at [248, 44] on input "text" at bounding box center [290, 42] width 114 height 14
paste input "7001237049"
type input "7001237049"
click at [356, 39] on icon "search button" at bounding box center [354, 42] width 9 height 9
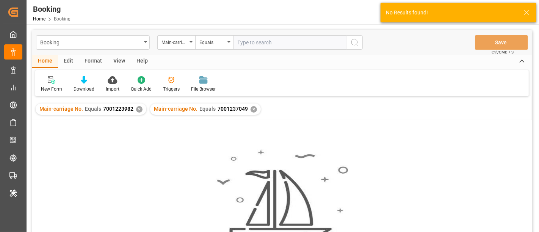
click at [139, 107] on div "✕" at bounding box center [139, 109] width 6 height 6
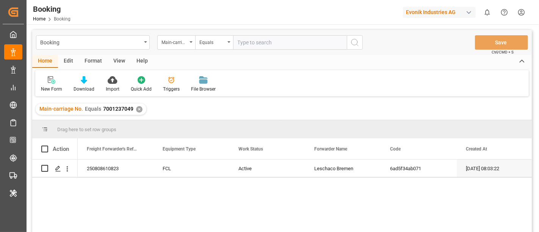
click at [257, 46] on input "text" at bounding box center [290, 42] width 114 height 14
paste input "7001242184"
type input "7001242184"
click at [359, 42] on icon "search button" at bounding box center [354, 42] width 9 height 9
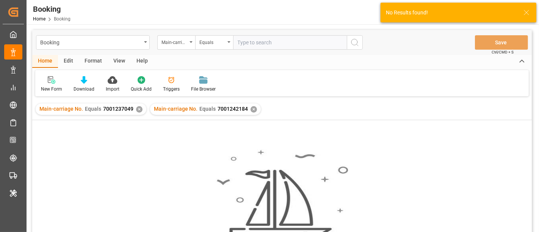
click at [137, 109] on div "✕" at bounding box center [139, 109] width 6 height 6
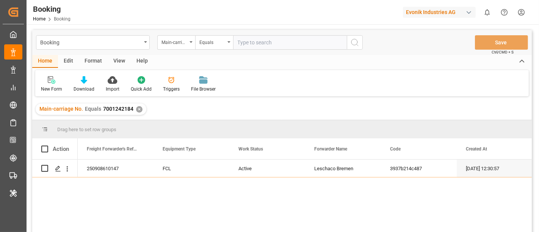
click at [274, 45] on input "text" at bounding box center [290, 42] width 114 height 14
paste input "7001235634"
type input "7001235634"
click at [354, 41] on icon "search button" at bounding box center [354, 42] width 9 height 9
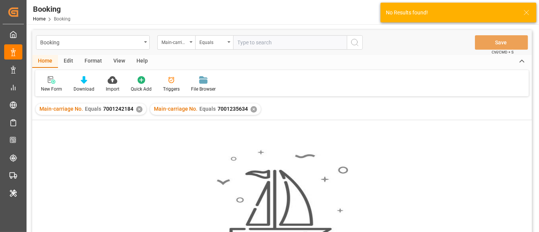
click at [138, 107] on div "✕" at bounding box center [139, 109] width 6 height 6
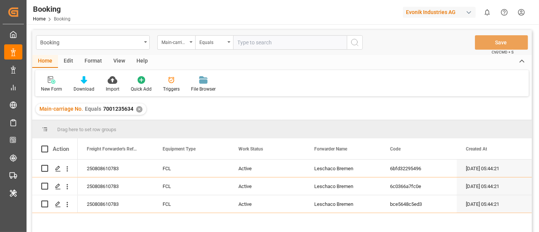
click at [259, 39] on input "text" at bounding box center [290, 42] width 114 height 14
paste input "7001241840"
type input "7001241840"
click at [352, 42] on icon "search button" at bounding box center [354, 42] width 9 height 9
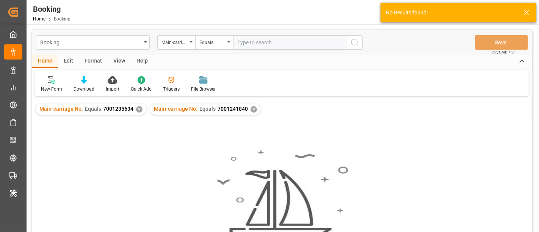
click at [136, 108] on div "✕" at bounding box center [139, 109] width 6 height 6
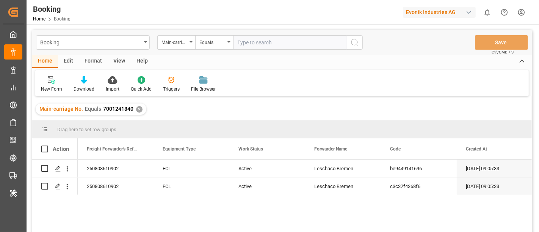
click at [252, 46] on input "text" at bounding box center [290, 42] width 114 height 14
paste input "7001245248"
type input "7001245248"
click at [359, 41] on icon "search button" at bounding box center [354, 42] width 9 height 9
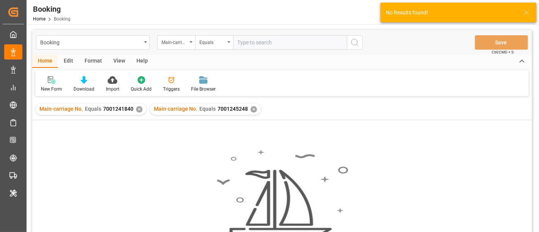
click at [136, 110] on div "✕" at bounding box center [139, 109] width 6 height 6
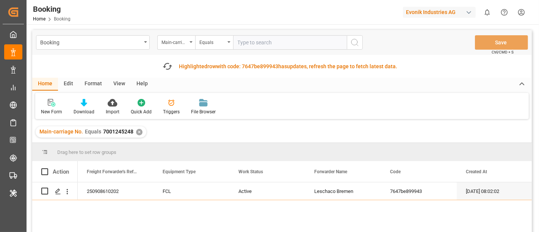
click at [284, 46] on input "text" at bounding box center [290, 42] width 114 height 14
paste input "7001240528"
type input "7001240528"
drag, startPoint x: 353, startPoint y: 52, endPoint x: 358, endPoint y: 75, distance: 24.3
drag, startPoint x: 358, startPoint y: 75, endPoint x: 351, endPoint y: 44, distance: 31.9
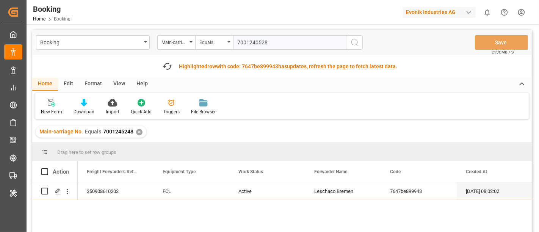
click at [351, 44] on icon "search button" at bounding box center [354, 42] width 9 height 9
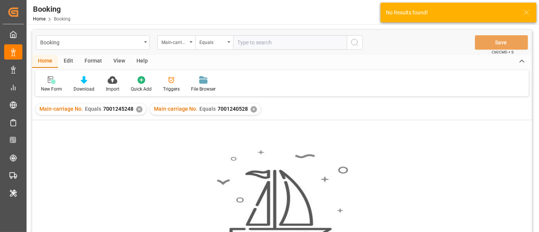
click at [136, 110] on div "✕" at bounding box center [139, 109] width 6 height 6
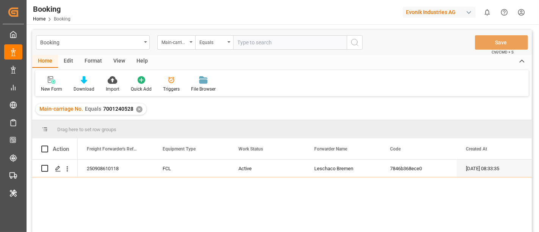
click at [247, 43] on input "text" at bounding box center [290, 42] width 114 height 14
paste input "7001234106"
type input "7001234106"
click at [354, 41] on icon "search button" at bounding box center [354, 42] width 9 height 9
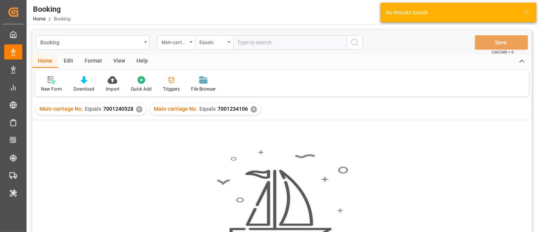
click at [136, 108] on div "✕" at bounding box center [139, 109] width 6 height 6
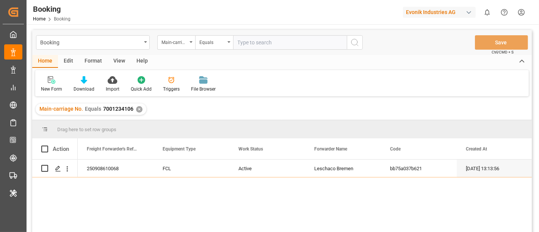
click at [270, 44] on input "text" at bounding box center [290, 42] width 114 height 14
paste input "7001231149"
type input "7001231149"
click at [351, 42] on icon "search button" at bounding box center [354, 42] width 9 height 9
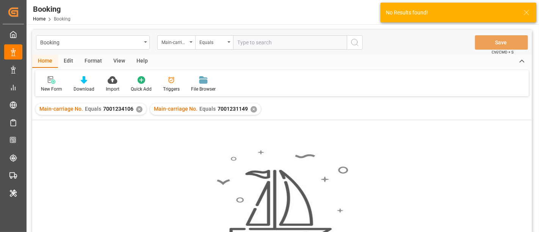
click at [137, 108] on div "✕" at bounding box center [139, 109] width 6 height 6
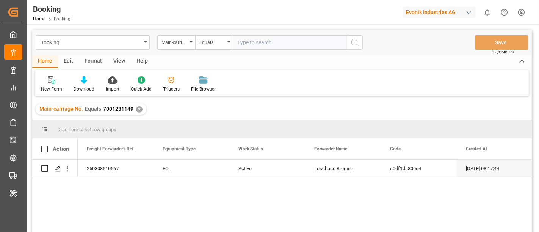
click at [259, 45] on input "text" at bounding box center [290, 42] width 114 height 14
paste input "7001077648"
type input "7001077648"
click at [359, 45] on icon "search button" at bounding box center [354, 42] width 9 height 9
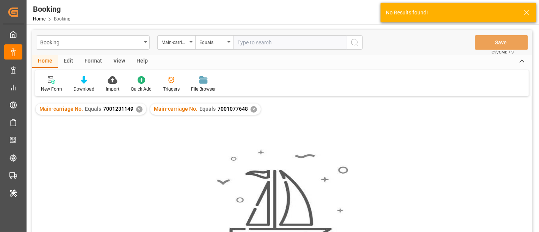
click at [138, 110] on div "✕" at bounding box center [139, 109] width 6 height 6
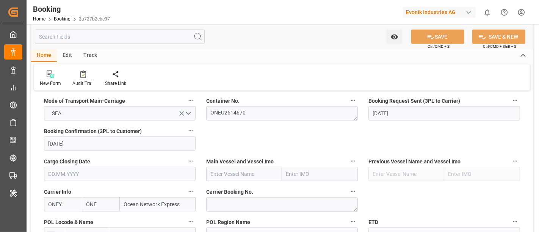
scroll to position [506, 0]
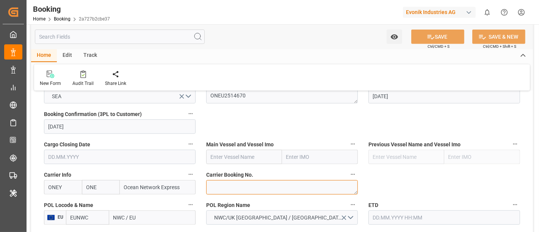
click at [217, 182] on textarea at bounding box center [282, 187] width 152 height 14
paste textarea "HAMF68453700"
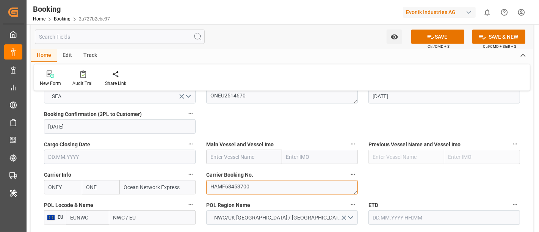
click at [211, 184] on textarea "HAMF68453700" at bounding box center [282, 187] width 152 height 14
type textarea "HAMF68453700"
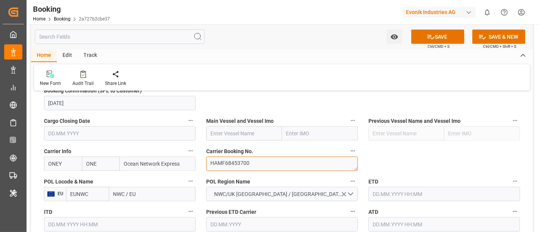
scroll to position [548, 0]
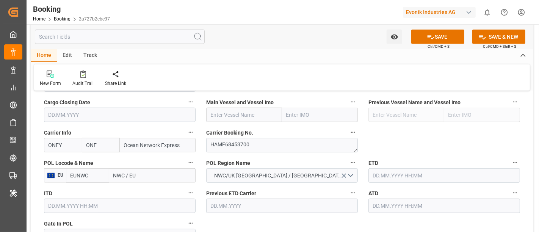
click at [132, 174] on input "NWC / EU" at bounding box center [152, 175] width 86 height 14
paste input "[GEOGRAPHIC_DATA]"
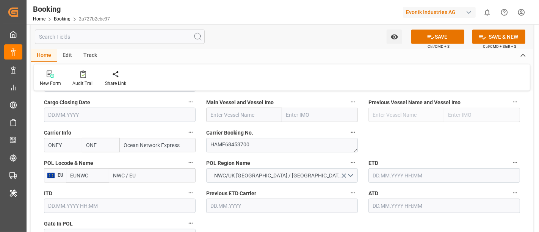
type input "[GEOGRAPHIC_DATA]"
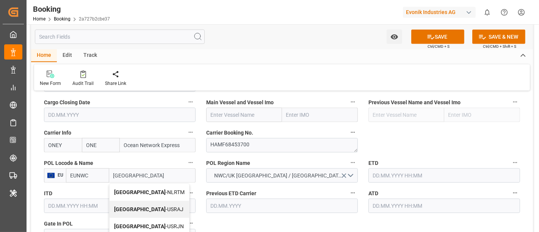
click at [144, 189] on span "[GEOGRAPHIC_DATA] - NLRTM" at bounding box center [149, 192] width 71 height 6
type input "NLRTM"
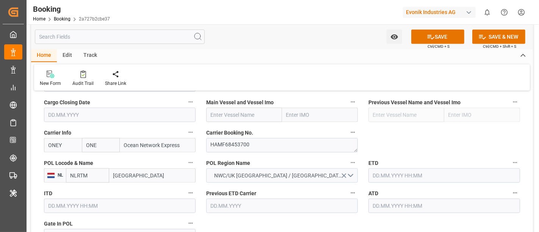
type input "[GEOGRAPHIC_DATA]"
click at [388, 176] on input "text" at bounding box center [445, 175] width 152 height 14
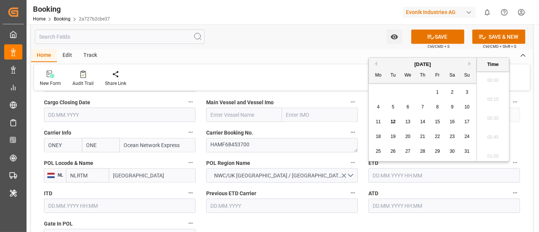
scroll to position [1253, 0]
click at [420, 124] on span "14" at bounding box center [422, 121] width 5 height 5
type input "14.08.2025 00:00"
click at [334, 155] on div "POL Region Name NWC/UK NORTH WEST CONTINENT / UK" at bounding box center [282, 170] width 162 height 30
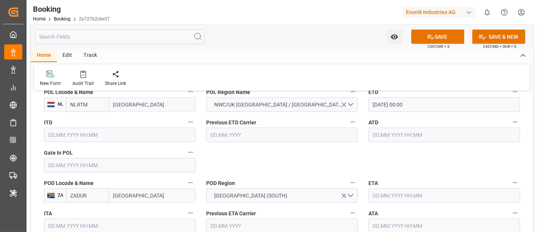
scroll to position [632, 0]
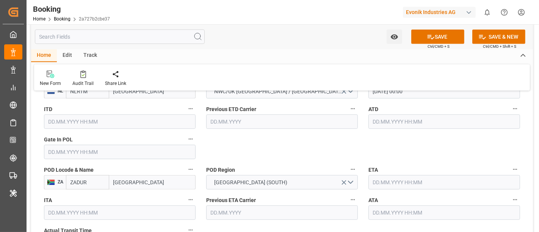
click at [386, 182] on input "text" at bounding box center [445, 182] width 152 height 14
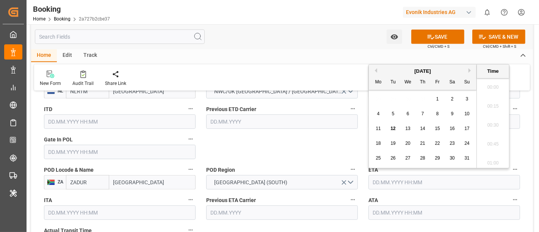
scroll to position [1253, 0]
click at [472, 69] on button "Next Month" at bounding box center [471, 70] width 5 height 5
click at [449, 113] on div "13" at bounding box center [452, 114] width 9 height 9
type input "13.09.2025 00:00"
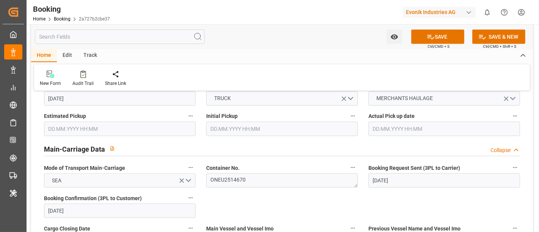
scroll to position [506, 0]
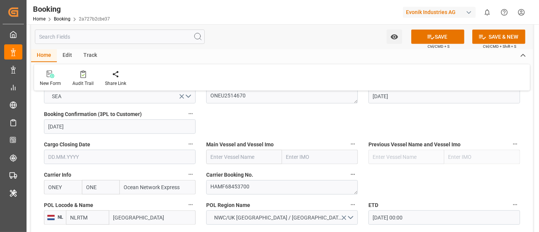
click at [228, 159] on input "text" at bounding box center [244, 157] width 76 height 14
paste input "SANTA CRUZ 253S"
click at [246, 168] on div "SANTA CRUZ - 9444742" at bounding box center [244, 177] width 75 height 25
type input "SANTA CRUZ"
type input "9444742"
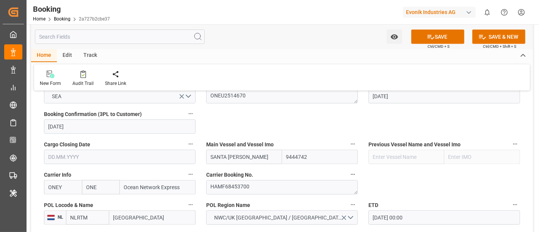
type input "SANTA CRUZ"
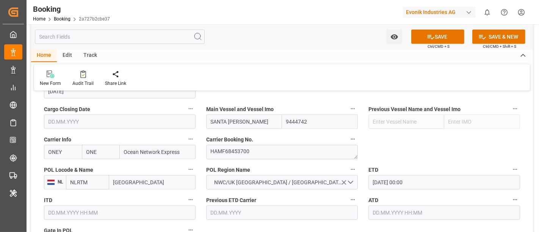
scroll to position [590, 0]
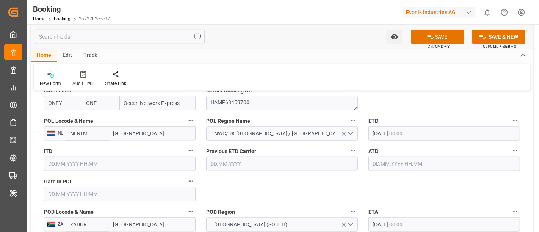
click at [61, 190] on input "text" at bounding box center [120, 194] width 152 height 14
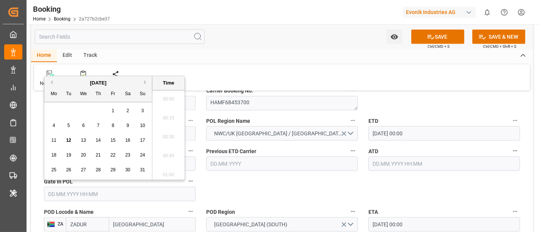
scroll to position [1253, 0]
click at [100, 125] on div "7" at bounding box center [98, 125] width 9 height 9
type input "07.08.2025 00:00"
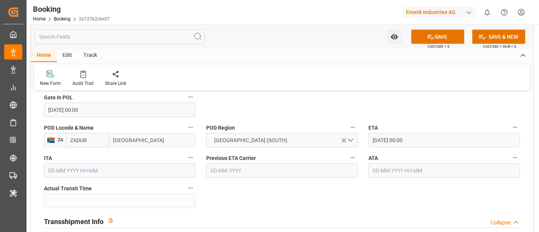
scroll to position [758, 0]
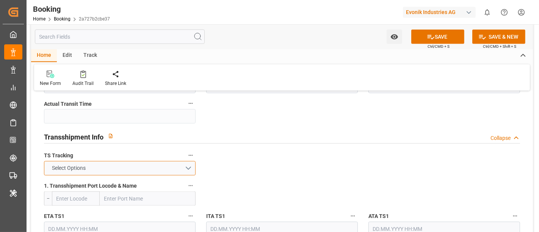
click at [106, 166] on button "Select Options" at bounding box center [120, 168] width 152 height 14
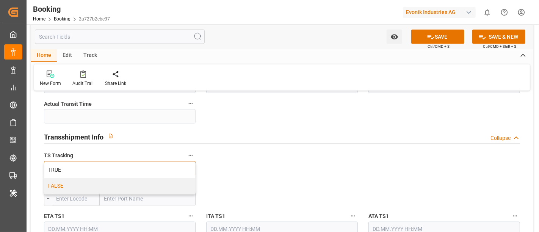
click at [92, 183] on div "FALSE" at bounding box center [119, 186] width 151 height 16
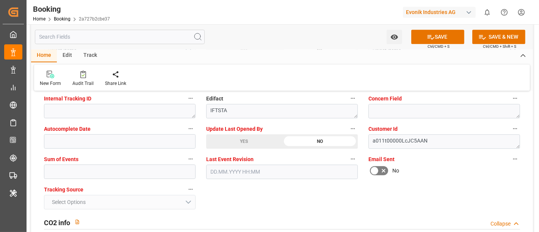
scroll to position [1474, 0]
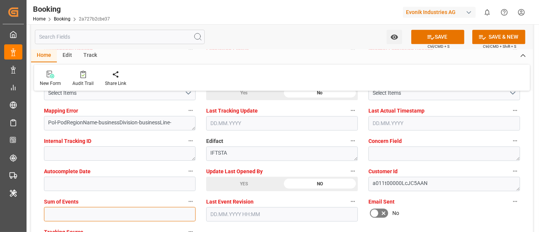
click at [45, 210] on input "text" at bounding box center [120, 214] width 152 height 14
type input "0"
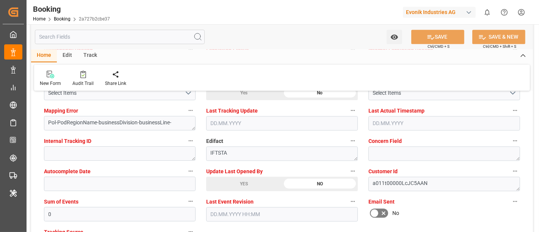
scroll to position [1432, 0]
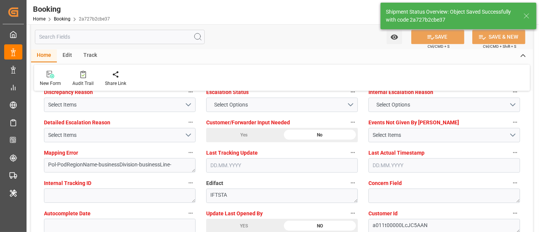
type textarea "Meenakshi Manjunatha"
type textarea "businessDivision-businessLine-"
type input "14.08.2025 00:00"
type input "13.09.2025 00:00"
type input "12.08.2025 11:37"
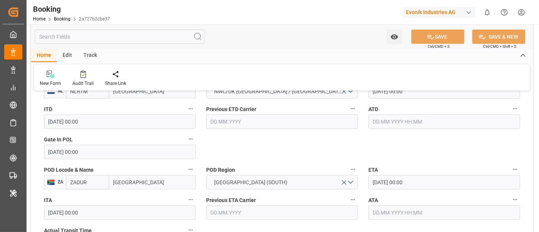
scroll to position [548, 0]
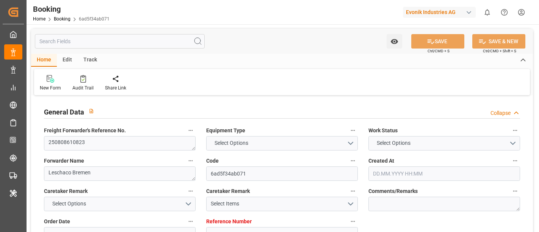
type input "7001237050"
type input "ONE"
type input "Ocean Network Express"
type input "EUNWC"
type input "JPUKB"
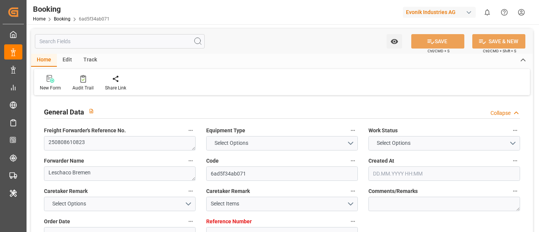
type input "31.07.2025 08:03"
type input "31.07.2025"
type input "10.10.2025"
type input "11.08.2025"
type input "05.08.2025"
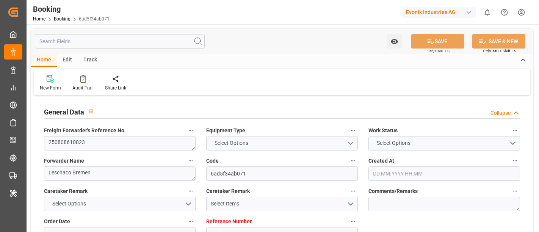
type input "08.08.2025"
type input "12.08.2025"
type input "12.08.2025 06:30"
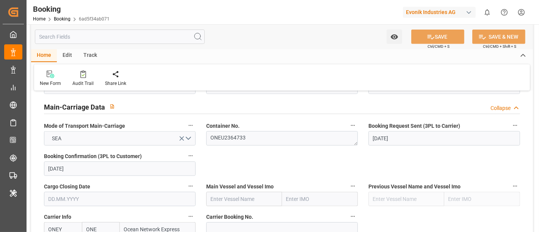
scroll to position [506, 0]
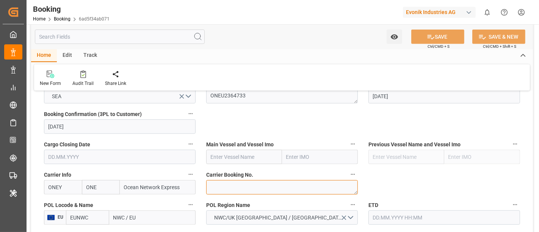
click at [212, 184] on textarea at bounding box center [282, 187] width 152 height 14
paste textarea "HAMF70191600"
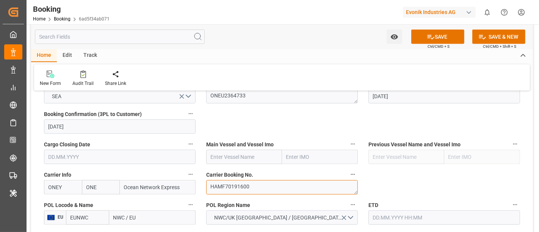
click at [211, 185] on textarea "HAMF70191600" at bounding box center [282, 187] width 152 height 14
type textarea "HAMF70191600"
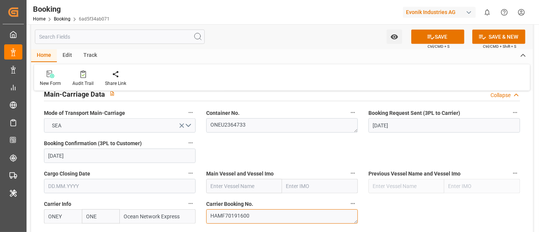
scroll to position [463, 0]
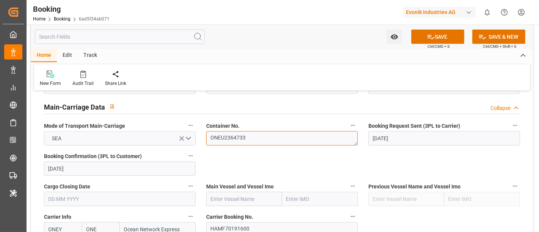
click at [239, 141] on textarea "ONEU2364733" at bounding box center [282, 138] width 152 height 14
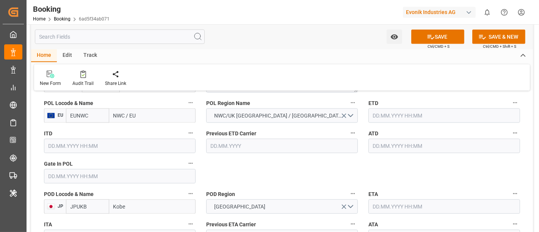
scroll to position [590, 0]
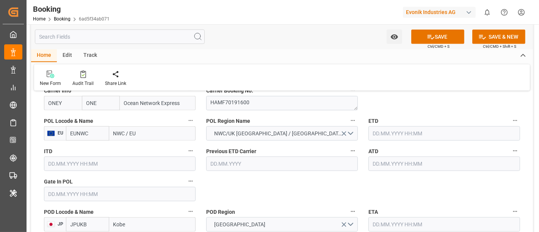
click at [148, 135] on input "NWC / EU" at bounding box center [152, 133] width 86 height 14
paste input "[GEOGRAPHIC_DATA]"
type input "[GEOGRAPHIC_DATA]"
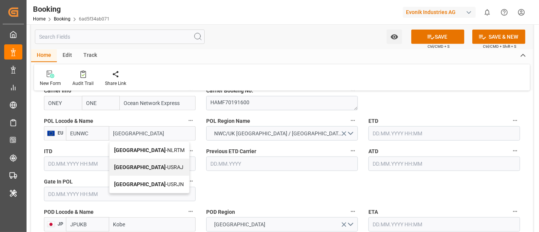
click at [152, 150] on span "[GEOGRAPHIC_DATA] - NLRTM" at bounding box center [149, 150] width 71 height 6
type input "NLRTM"
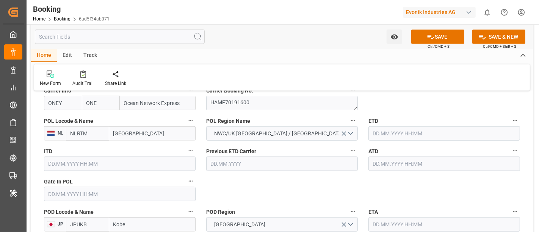
type input "[GEOGRAPHIC_DATA]"
click at [405, 137] on input "text" at bounding box center [445, 133] width 152 height 14
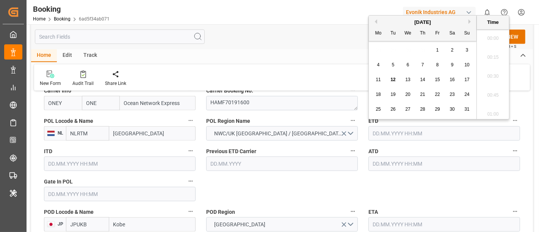
scroll to position [1253, 0]
click at [423, 98] on div "21" at bounding box center [422, 94] width 9 height 9
type input "21.08.2025 00:00"
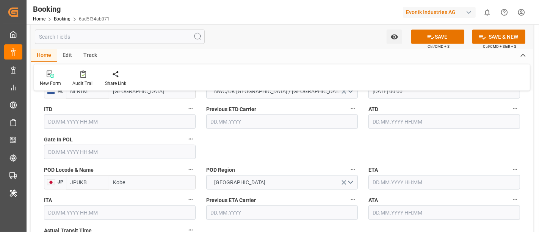
scroll to position [674, 0]
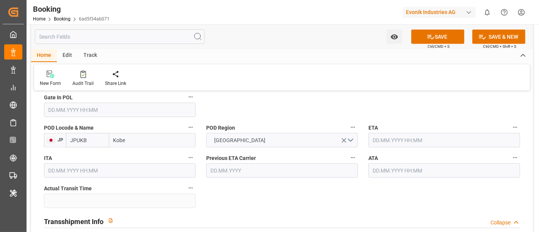
click at [397, 140] on input "text" at bounding box center [445, 140] width 152 height 14
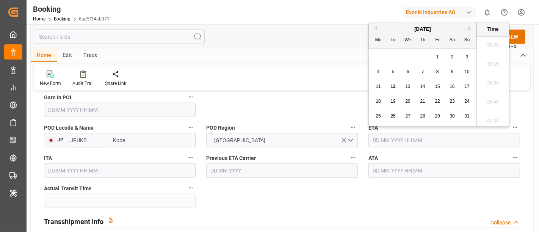
scroll to position [1253, 0]
click at [471, 30] on button "Next Month" at bounding box center [471, 28] width 5 height 5
click at [465, 75] on div "12" at bounding box center [467, 72] width 9 height 9
type input "12.10.2025 00:00"
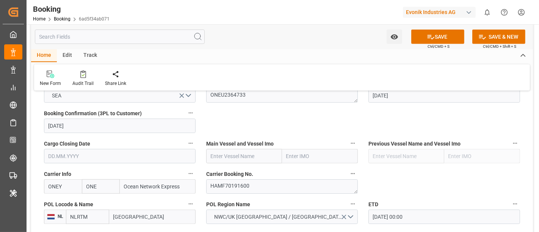
scroll to position [506, 0]
click at [211, 156] on input "text" at bounding box center [244, 157] width 76 height 14
paste input "ONE HARBOUR"
type input "ONE HARBOUR"
click at [236, 167] on div "ONE HARBOUR - 9302152" at bounding box center [241, 173] width 68 height 17
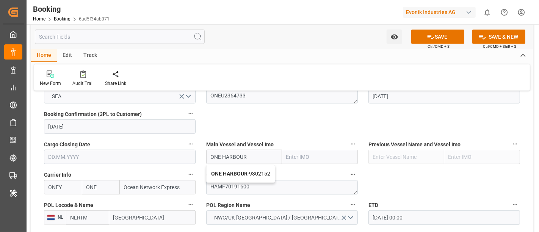
type input "9302152"
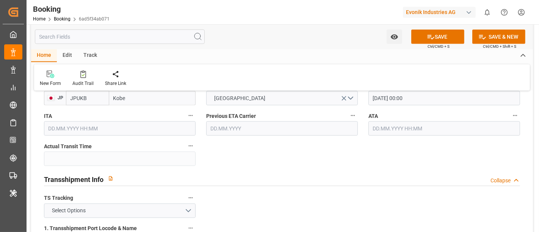
scroll to position [758, 0]
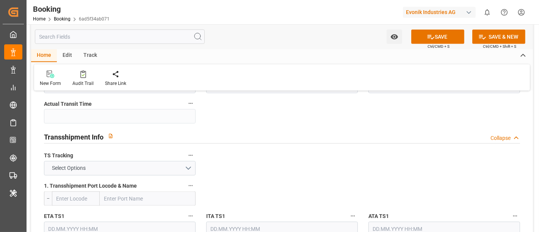
type input "ONE HARBOUR"
click at [106, 159] on label "TS Tracking" at bounding box center [120, 156] width 152 height 11
click at [186, 159] on button "TS Tracking" at bounding box center [191, 156] width 10 height 10
click at [105, 167] on div at bounding box center [269, 116] width 539 height 232
click at [151, 171] on body "Created by potrace 1.15, written by Peter Selinger 2001-2017 Created by potrace…" at bounding box center [269, 116] width 539 height 232
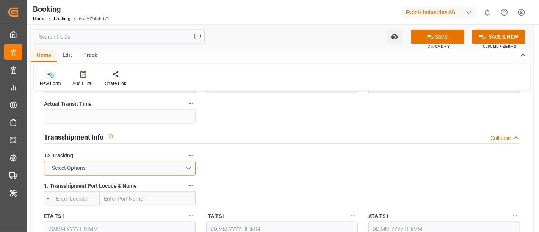
click at [187, 166] on button "Select Options" at bounding box center [120, 168] width 152 height 14
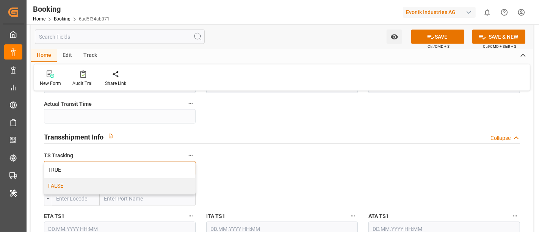
click at [127, 184] on div "FALSE" at bounding box center [119, 186] width 151 height 16
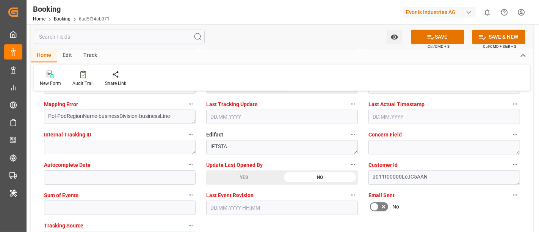
scroll to position [1559, 0]
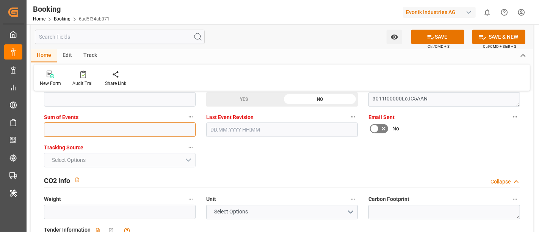
click at [70, 126] on input "text" at bounding box center [120, 129] width 152 height 14
type input "0"
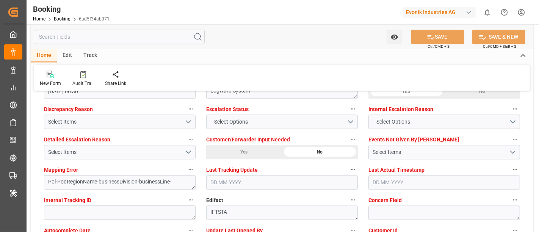
scroll to position [1390, 0]
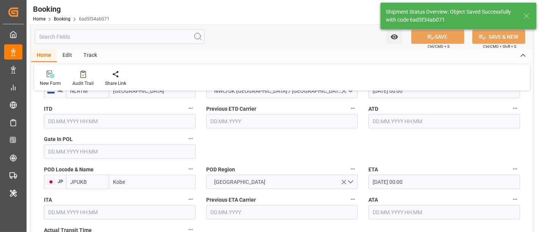
type textarea "[PERSON_NAME]"
type textarea "businessDivision-businessLine-"
type input "21.08.2025 00:00"
type input "12.10.2025 00:00"
type input "12.08.2025 11:40"
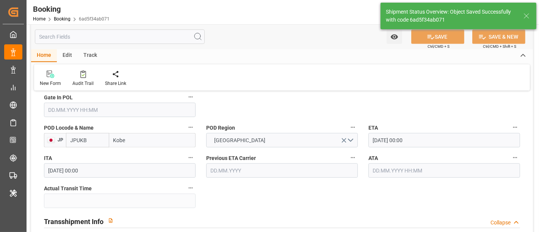
scroll to position [716, 0]
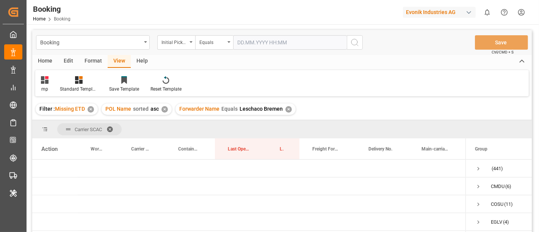
scroll to position [235, 0]
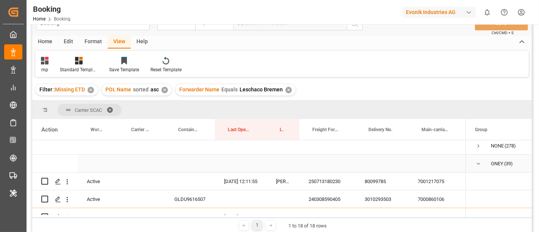
click at [479, 163] on span "Press SPACE to select this row." at bounding box center [478, 163] width 7 height 7
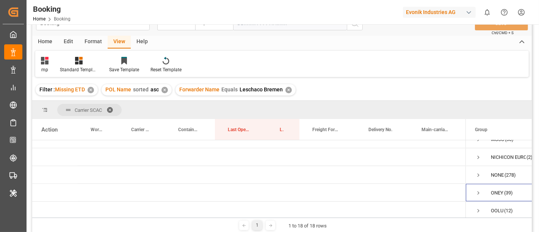
scroll to position [164, 0]
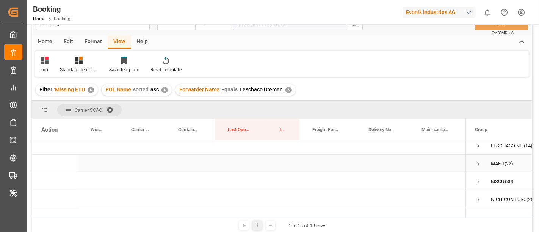
click at [476, 160] on span "Press SPACE to select this row." at bounding box center [478, 163] width 7 height 7
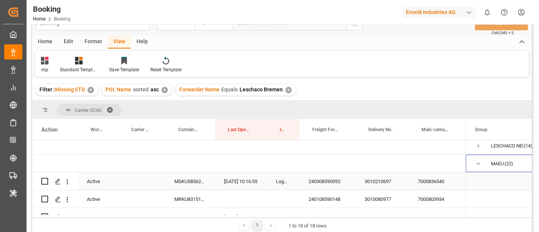
click at [334, 187] on div "240308590092" at bounding box center [328, 181] width 56 height 17
click at [329, 192] on div "240108590148" at bounding box center [328, 198] width 56 height 17
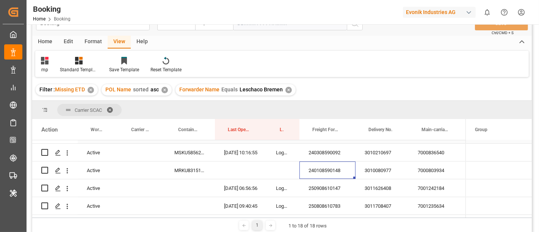
scroll to position [206, 0]
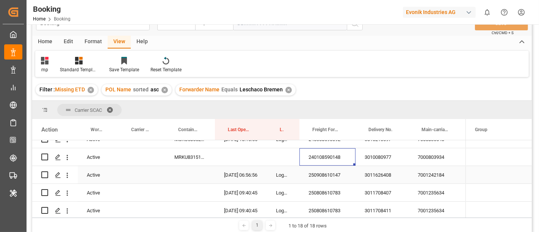
click at [334, 169] on div "250908610147" at bounding box center [328, 174] width 56 height 17
click at [393, 175] on div "3011626408" at bounding box center [382, 174] width 53 height 17
click at [437, 171] on div "7001242184" at bounding box center [437, 174] width 57 height 17
click at [68, 174] on icon "open menu" at bounding box center [67, 175] width 8 height 8
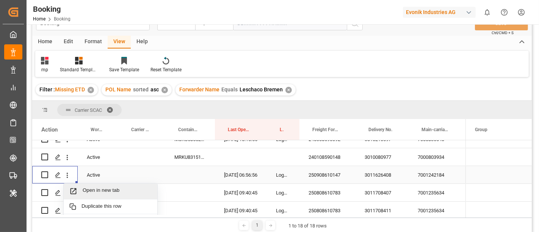
click at [106, 189] on span "Open in new tab" at bounding box center [117, 191] width 69 height 8
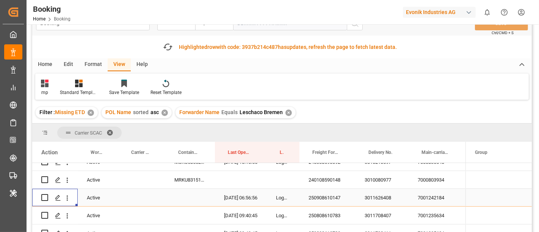
scroll to position [248, 0]
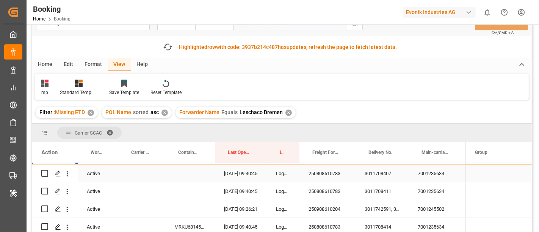
click at [327, 176] on div "250808610783" at bounding box center [328, 173] width 56 height 17
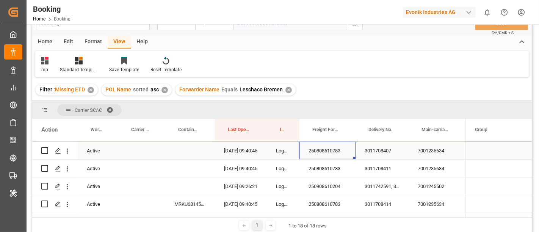
click at [426, 153] on div "7001235634" at bounding box center [437, 150] width 57 height 17
click at [381, 151] on div "3011708407" at bounding box center [382, 150] width 53 height 17
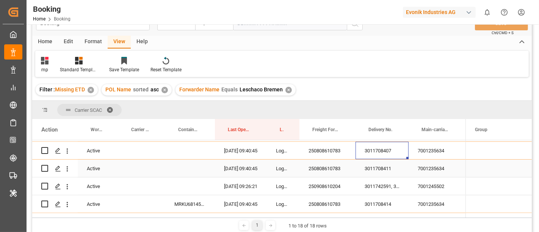
click at [323, 171] on div "250808610783" at bounding box center [328, 168] width 56 height 17
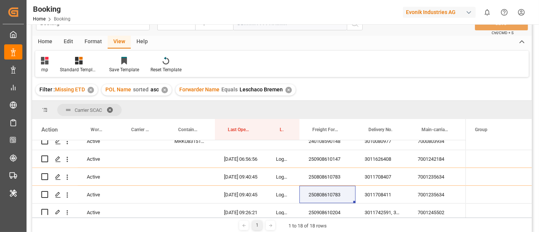
scroll to position [275, 0]
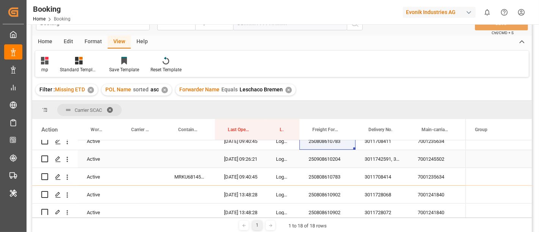
click at [369, 173] on div "3011708414" at bounding box center [382, 176] width 53 height 17
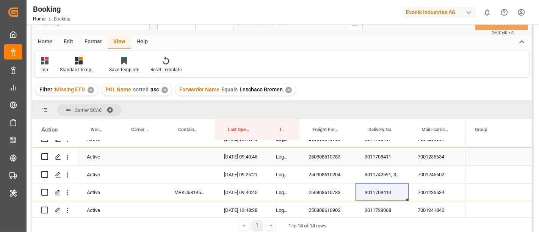
scroll to position [273, 0]
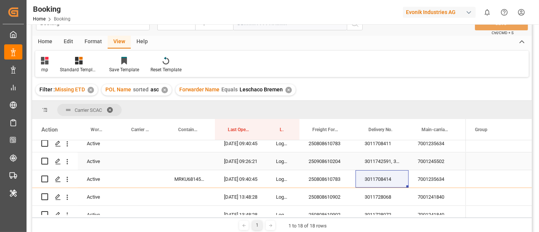
click at [322, 156] on div "250908610204" at bounding box center [328, 160] width 56 height 17
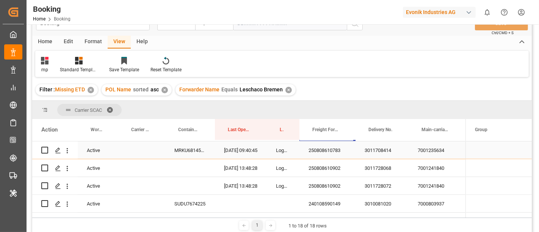
scroll to position [315, 0]
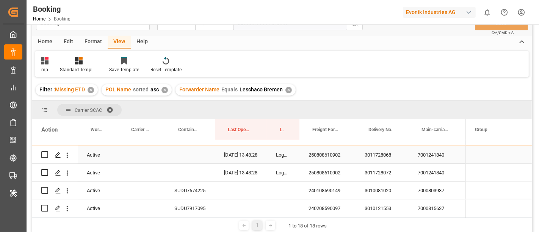
click at [325, 159] on div "250808610902" at bounding box center [328, 154] width 56 height 17
click at [386, 152] on div "3011728068" at bounding box center [382, 154] width 53 height 17
click at [449, 158] on div "7001241840" at bounding box center [437, 154] width 57 height 17
drag, startPoint x: 355, startPoint y: 189, endPoint x: 364, endPoint y: 193, distance: 9.7
click at [361, 192] on div "3010081020" at bounding box center [382, 190] width 53 height 17
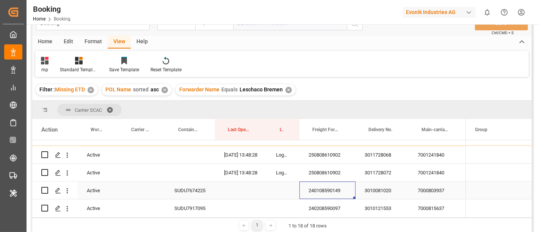
click at [330, 190] on div "240108590149" at bounding box center [328, 190] width 56 height 17
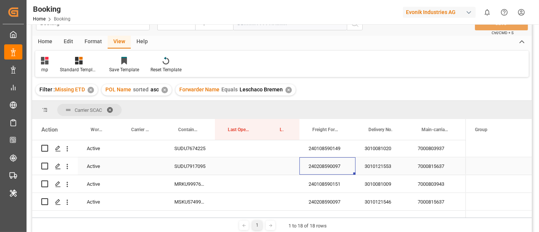
click at [327, 165] on div "240208590097" at bounding box center [328, 165] width 56 height 17
click at [327, 180] on div "240108590151" at bounding box center [328, 183] width 56 height 17
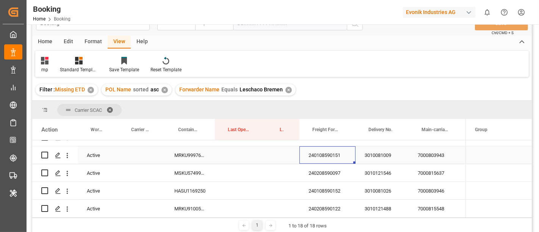
scroll to position [399, 0]
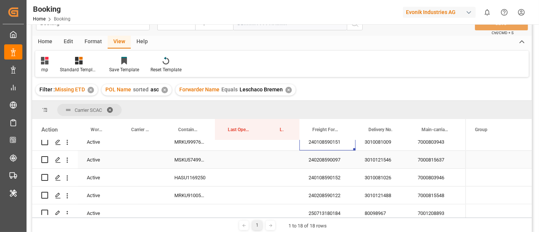
click at [330, 155] on div "240208590097" at bounding box center [328, 159] width 56 height 17
click at [331, 177] on div "240108590152" at bounding box center [328, 177] width 56 height 17
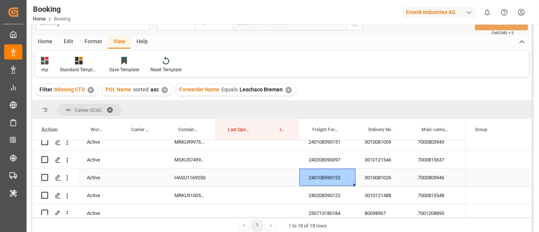
click at [331, 177] on div "240108590152" at bounding box center [328, 177] width 56 height 17
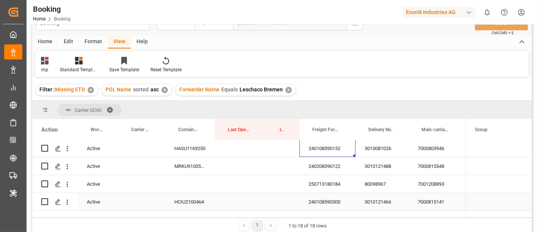
scroll to position [441, 0]
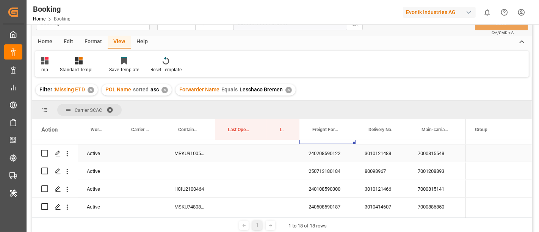
click at [323, 155] on div "240208590122" at bounding box center [328, 152] width 56 height 17
click at [330, 172] on div "250713180184" at bounding box center [328, 170] width 56 height 17
click at [333, 185] on div "240108590300" at bounding box center [328, 188] width 56 height 17
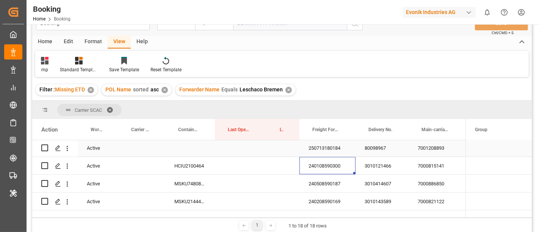
scroll to position [484, 0]
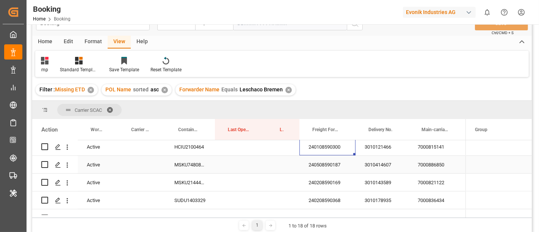
click at [326, 165] on div "240508590187" at bounding box center [328, 164] width 56 height 17
click at [335, 184] on div "240208590169" at bounding box center [328, 182] width 56 height 17
click at [322, 192] on div "240208590368" at bounding box center [328, 200] width 56 height 17
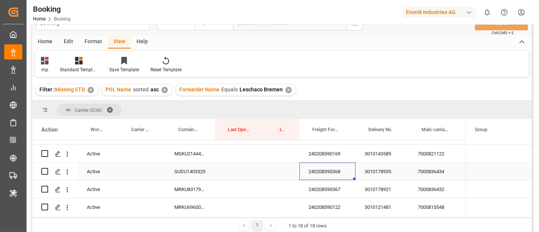
scroll to position [526, 0]
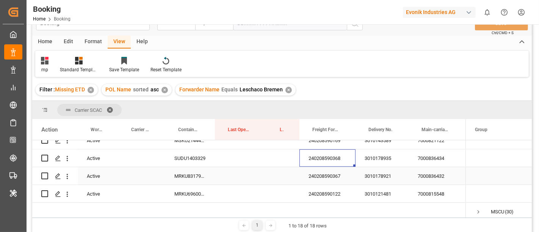
click at [328, 172] on div "240208590367" at bounding box center [328, 175] width 56 height 17
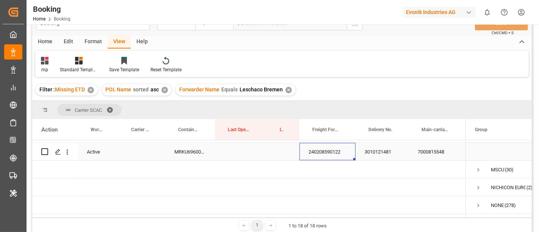
click at [336, 152] on div "240208590122" at bounding box center [328, 151] width 56 height 17
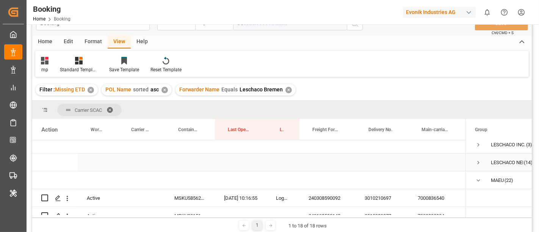
scroll to position [146, 0]
click at [477, 178] on span "Press SPACE to select this row." at bounding box center [478, 181] width 7 height 7
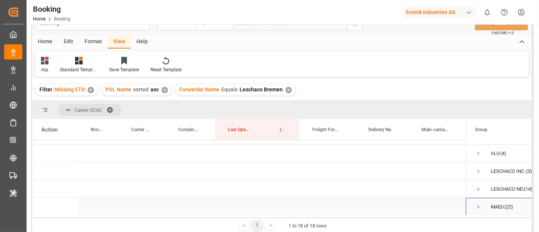
scroll to position [104, 0]
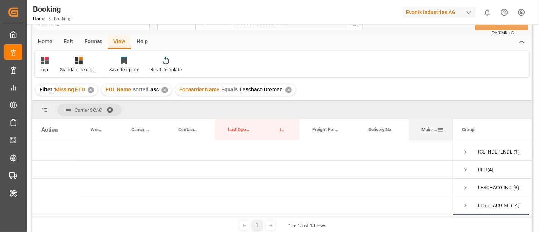
drag, startPoint x: 465, startPoint y: 124, endPoint x: 451, endPoint y: 124, distance: 13.3
click at [452, 124] on div at bounding box center [453, 129] width 3 height 21
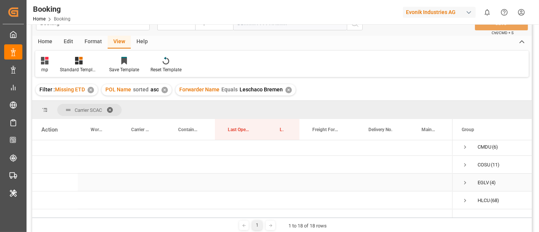
scroll to position [0, 0]
click at [462, 165] on span "Press SPACE to select this row." at bounding box center [465, 167] width 7 height 7
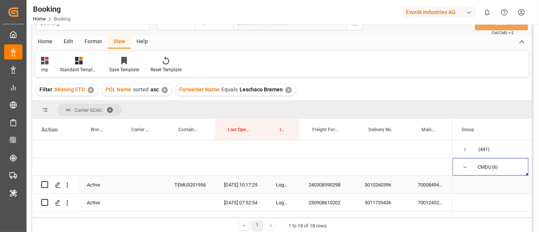
click at [320, 190] on div "240308590298" at bounding box center [328, 184] width 56 height 17
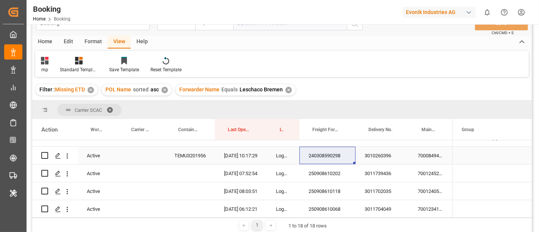
scroll to position [42, 0]
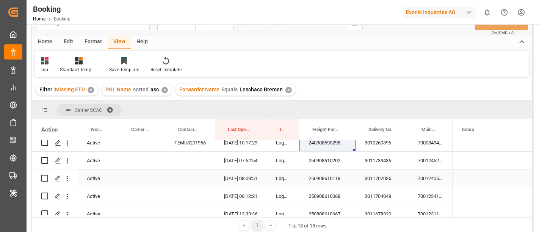
click at [327, 163] on div "250908610202" at bounding box center [328, 160] width 56 height 17
click at [379, 153] on div "3011739436" at bounding box center [382, 160] width 53 height 17
click at [424, 161] on div "7001245248" at bounding box center [431, 160] width 44 height 17
click at [69, 163] on icon "open menu" at bounding box center [67, 161] width 8 height 8
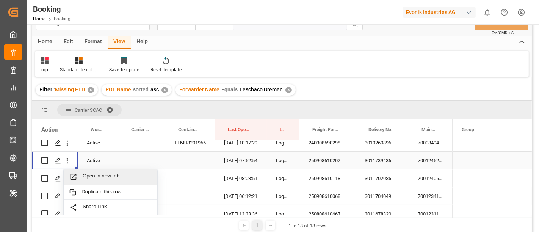
click at [86, 171] on div "Open in new tab" at bounding box center [111, 177] width 94 height 16
click at [328, 184] on div "250908610118" at bounding box center [328, 178] width 56 height 17
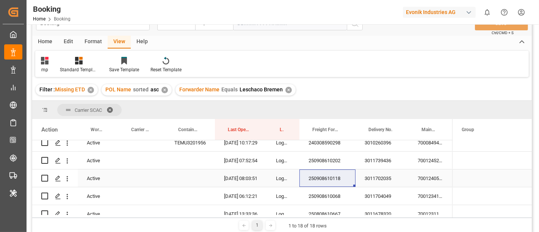
click at [376, 173] on div "3011702035" at bounding box center [382, 178] width 53 height 17
click at [414, 180] on div "7001240528" at bounding box center [431, 178] width 44 height 17
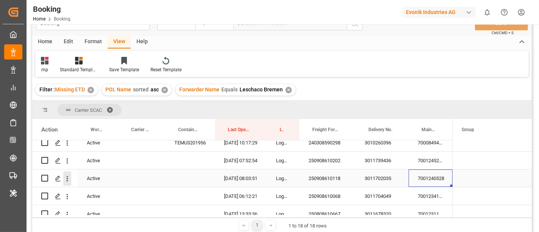
click at [69, 181] on icon "open menu" at bounding box center [67, 179] width 8 height 8
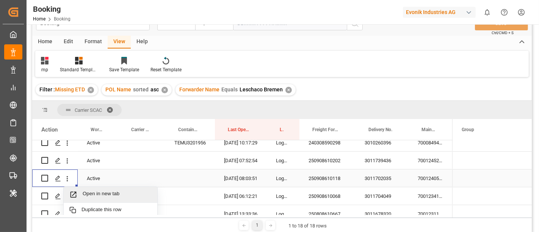
click at [80, 187] on div "Open in new tab" at bounding box center [111, 195] width 94 height 16
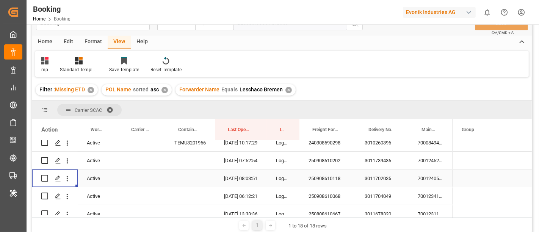
scroll to position [84, 0]
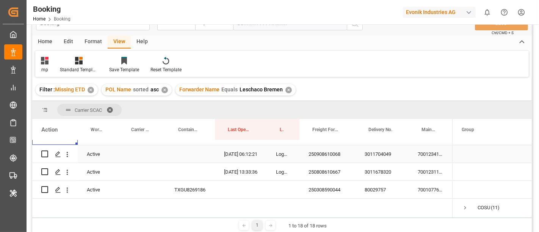
click at [323, 158] on div "250908610068" at bounding box center [328, 153] width 56 height 17
click at [374, 160] on div "3011704049" at bounding box center [382, 153] width 53 height 17
click at [436, 153] on div "7001234106" at bounding box center [431, 153] width 44 height 17
click at [70, 156] on icon "open menu" at bounding box center [67, 155] width 8 height 8
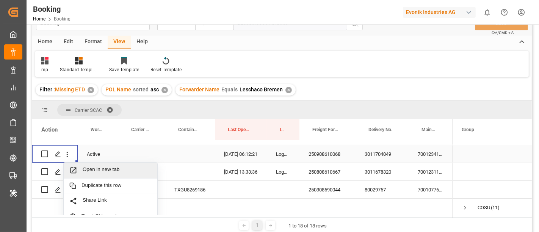
click at [97, 170] on span "Open in new tab" at bounding box center [117, 170] width 69 height 8
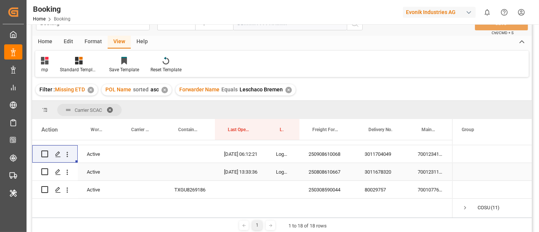
click at [320, 170] on div "250808610667" at bounding box center [328, 171] width 56 height 17
click at [375, 173] on div "3011678320" at bounding box center [382, 171] width 53 height 17
click at [431, 171] on div "7001231149" at bounding box center [431, 171] width 44 height 17
click at [70, 177] on button "open menu" at bounding box center [67, 172] width 8 height 14
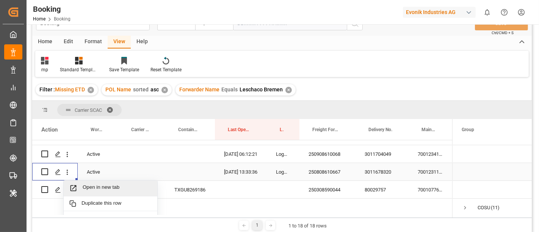
click at [96, 184] on span "Open in new tab" at bounding box center [117, 188] width 69 height 8
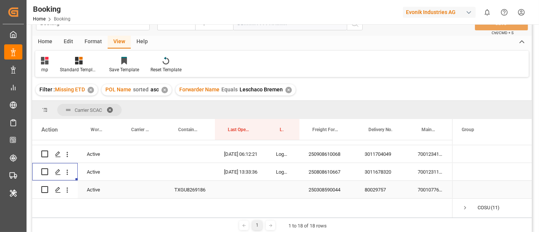
click at [322, 194] on div "250308590044" at bounding box center [328, 189] width 56 height 17
click at [383, 188] on div "80029757" at bounding box center [382, 189] width 53 height 17
click at [431, 196] on div "7001077648" at bounding box center [431, 189] width 44 height 17
click at [66, 191] on icon "open menu" at bounding box center [67, 190] width 8 height 8
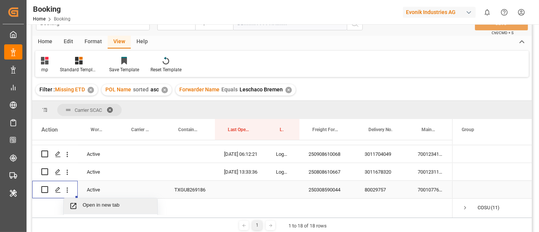
click at [92, 204] on span "Open in new tab" at bounding box center [117, 206] width 69 height 8
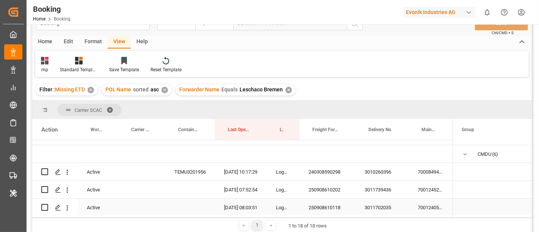
scroll to position [0, 0]
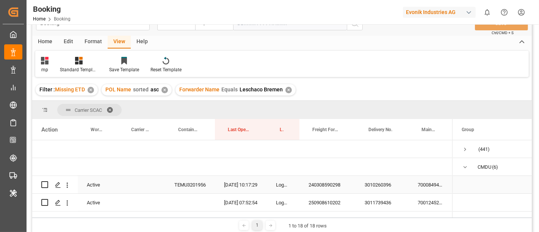
click at [315, 183] on div "240308590298" at bounding box center [328, 184] width 56 height 17
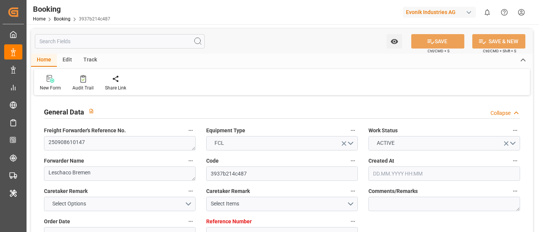
type input "7001242185"
type input "Maersk"
type input "Maersk Line AS"
type input "EUNWC"
type input "CNSHA"
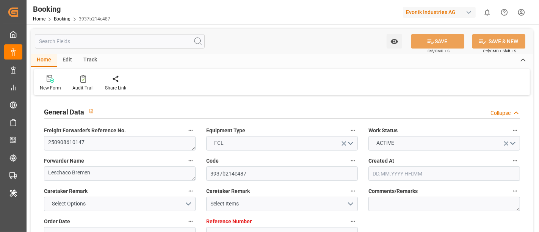
type input "[DATE] 12:30"
type input "[DATE]"
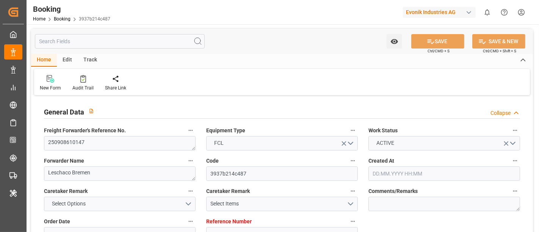
type input "[DATE]"
type input "[DATE] 06:56"
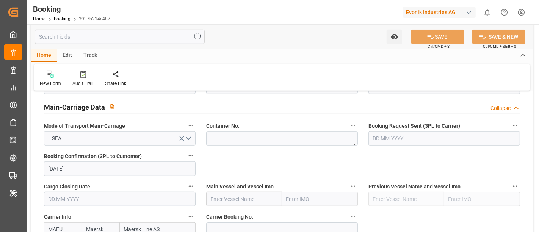
scroll to position [506, 0]
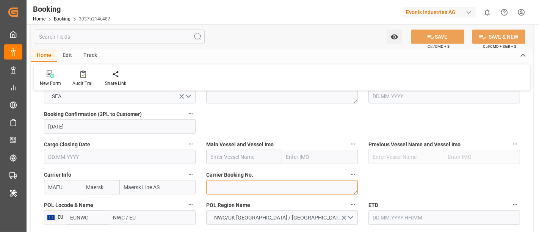
click at [215, 187] on textarea at bounding box center [282, 187] width 152 height 14
paste textarea "258053564"
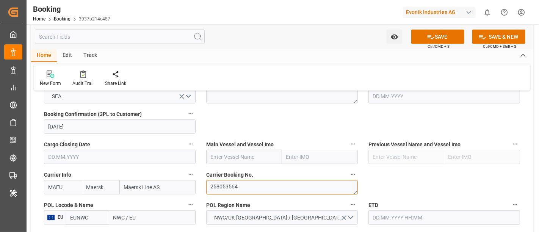
click at [210, 185] on textarea "258053564" at bounding box center [282, 187] width 152 height 14
type textarea "258053564"
click at [228, 155] on input "text" at bounding box center [244, 157] width 76 height 14
paste input "MOSCOW MAERSK"
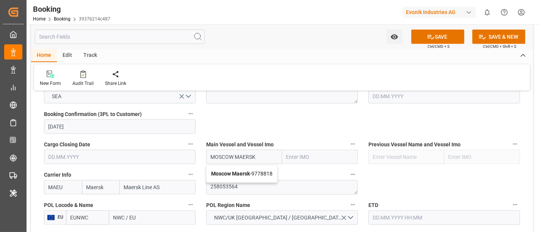
click at [239, 171] on b "Moscow Maersk" at bounding box center [230, 174] width 39 height 6
type input "Moscow Maersk"
type input "9778818"
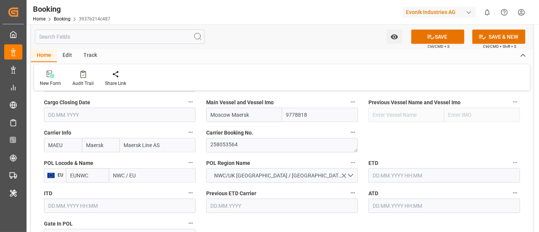
scroll to position [590, 0]
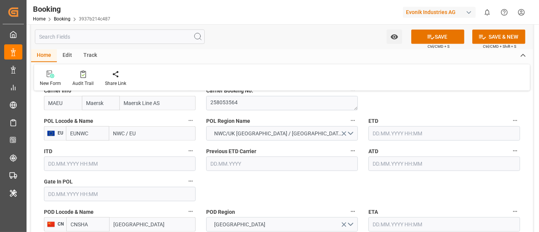
type input "Moscow Maersk"
click at [126, 129] on input "NWC / EU" at bounding box center [152, 133] width 86 height 14
paste input "[GEOGRAPHIC_DATA]"
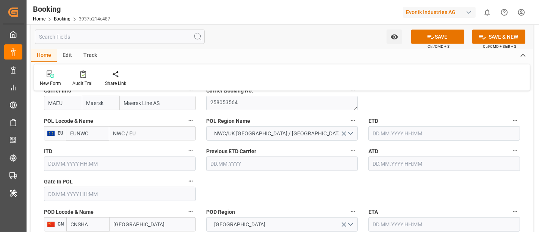
type input "[GEOGRAPHIC_DATA]"
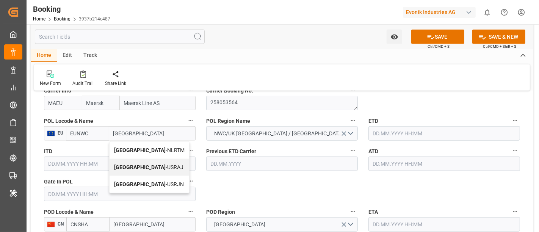
click at [143, 148] on span "[GEOGRAPHIC_DATA] - NLRTM" at bounding box center [149, 150] width 71 height 6
type input "NLRTM"
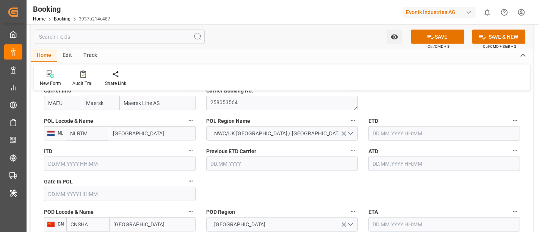
type input "[GEOGRAPHIC_DATA]"
click at [386, 134] on input "text" at bounding box center [445, 133] width 152 height 14
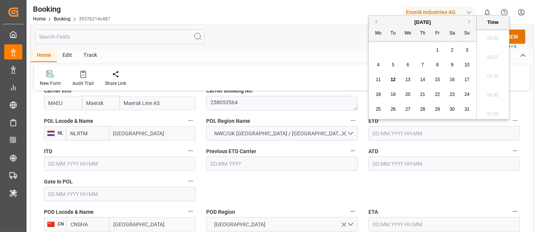
scroll to position [1253, 0]
click at [471, 22] on button "Next Month" at bounding box center [471, 21] width 5 height 5
click at [463, 64] on div "14" at bounding box center [467, 65] width 9 height 9
type input "14.09.2025 00:00"
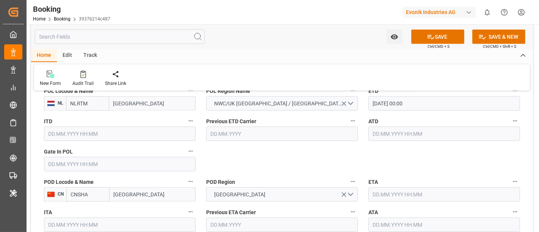
scroll to position [632, 0]
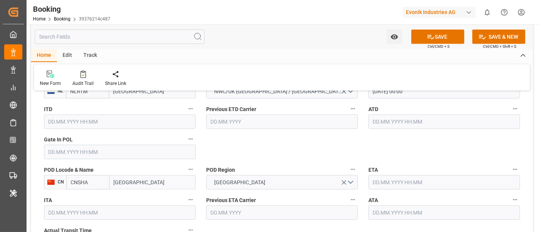
click at [155, 183] on input "Shanghai" at bounding box center [153, 182] width 86 height 14
type input "Shanghai"
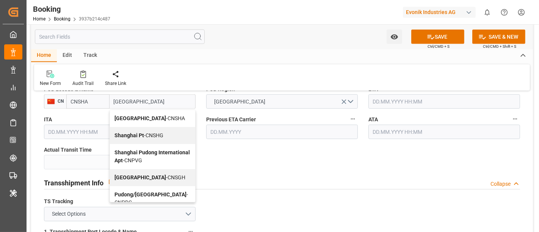
scroll to position [716, 0]
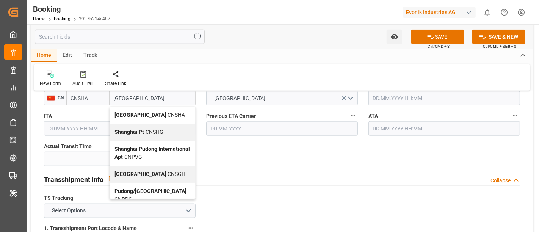
click at [157, 168] on div "Shanghai - CNSGH" at bounding box center [152, 174] width 85 height 17
type input "CNSGH"
type input "Shanghai"
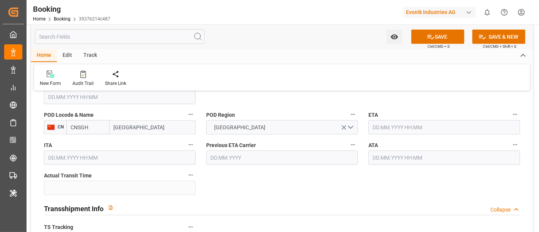
scroll to position [674, 0]
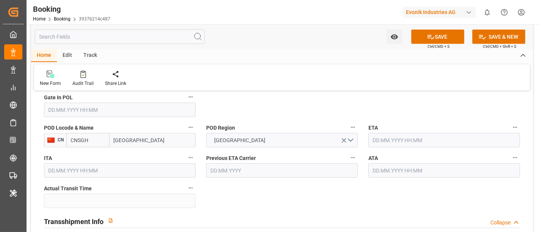
click at [383, 140] on input "text" at bounding box center [445, 140] width 152 height 14
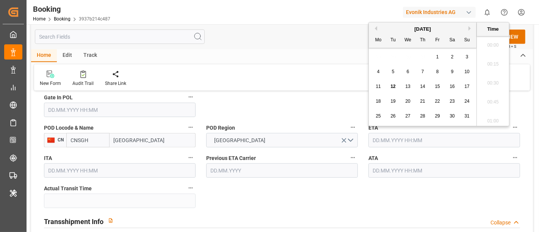
scroll to position [1253, 0]
click at [471, 29] on button "Next Month" at bounding box center [471, 28] width 5 height 5
click at [381, 118] on span "27" at bounding box center [378, 115] width 5 height 5
type input "27.10.2025 00:00"
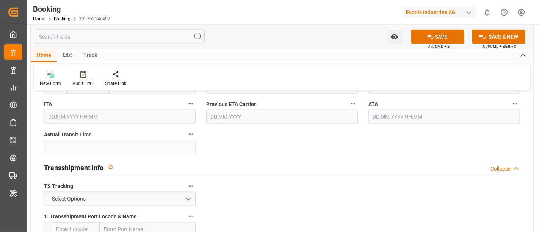
scroll to position [758, 0]
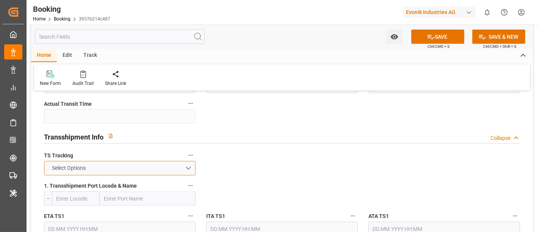
click at [133, 161] on button "Select Options" at bounding box center [120, 168] width 152 height 14
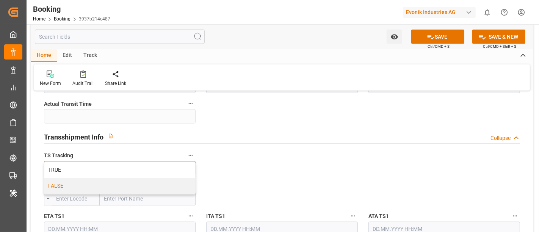
click at [90, 185] on div "FALSE" at bounding box center [119, 186] width 151 height 16
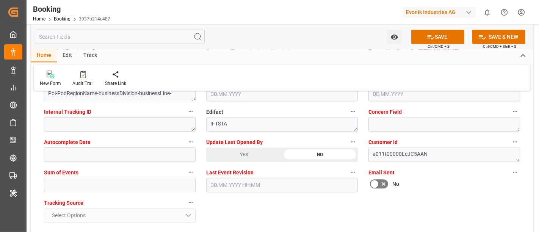
scroll to position [1517, 0]
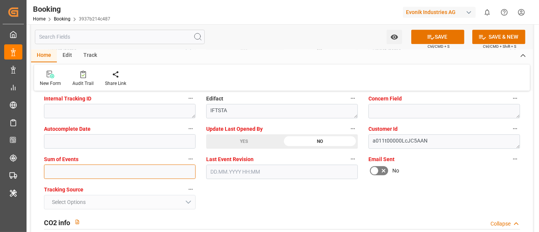
click at [60, 170] on input "text" at bounding box center [120, 172] width 152 height 14
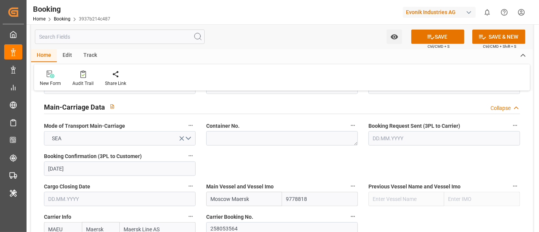
scroll to position [421, 0]
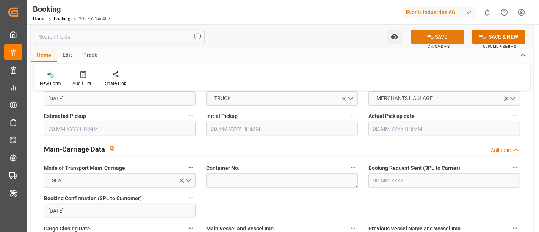
click at [427, 38] on icon at bounding box center [431, 37] width 8 height 8
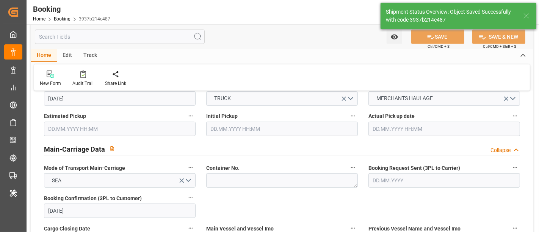
type textarea "NWC/UK North West Continent / UK_CNSGH_MAEU_CU-OA"
type textarea "[PERSON_NAME]"
type textarea "Pod-PodRegionName-businessDivision-businessLine-"
type input "14.09.2025 00:00"
type input "27.10.2025 00:00"
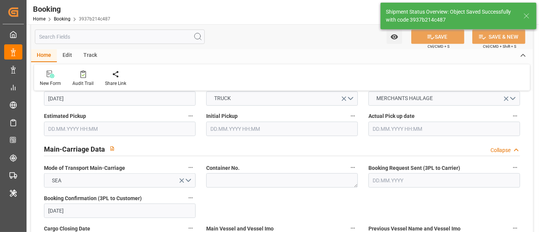
type input "12.08.2025 11:44"
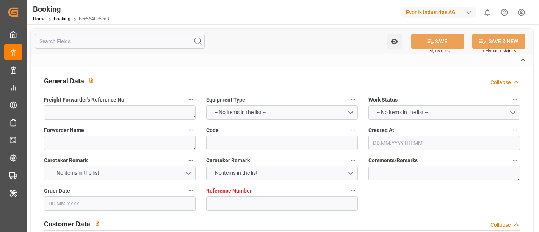
type textarea "250808610783"
type textarea "Leschaco Bremen"
type input "bce5648c5ed3"
type input "7001235636"
type textarea "AT-CL"
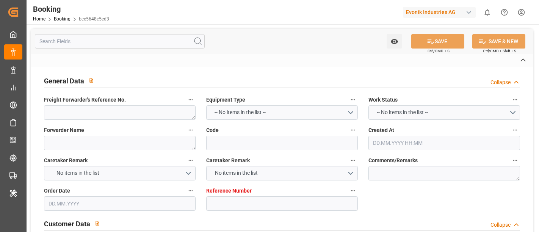
type input "7001235634"
type textarea "[PERSON_NAME][EMAIL_ADDRESS][PERSON_NAME][DOMAIN_NAME]"
type textarea "CIF"
type textarea "NANSHA"
type textarea "6.1"
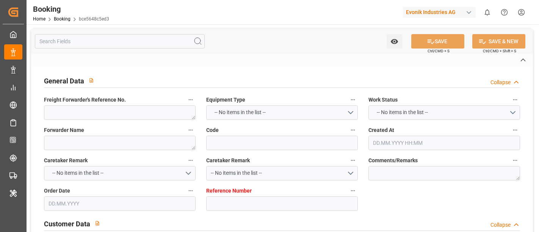
type textarea "Herne"
type textarea "MRKU6814501"
type input "MAEU"
type input "NWC / EU"
type input "Nansha Pt"
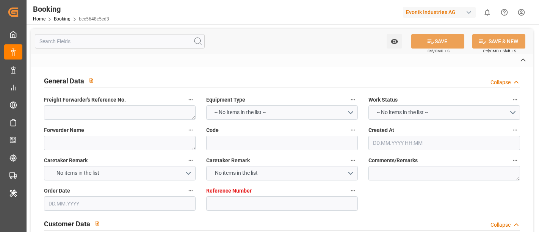
type textarea "vesselName etd [PERSON_NAME]"
type textarea "INPUT_Evonik_Seeburger_IFTMIN_1003043808_20250812113902056.edi"
type textarea "NWC/UK [GEOGRAPHIC_DATA] Continent / [GEOGRAPHIC_DATA]-CL"
type textarea "INPUT_Evonik_Seeburger_IFTMIN_1003003562_20250730074302485.edi,INPUT_Evonik_See…"
type textarea "1003043808"
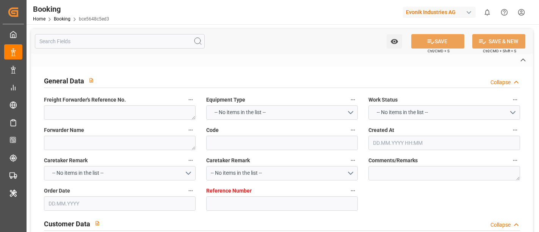
type textarea "Logward System"
type textarea "Pol-PodRegionName-businessDivision-businessLine-"
type textarea "IFTSTA"
type textarea "a011t00000LcJC5AAN"
type textarea "No"
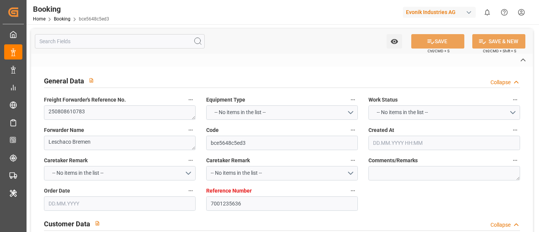
type input "7001235636"
type input "Maersk"
type input "Maersk Line AS"
type input "EUNWC"
type input "CNNSA"
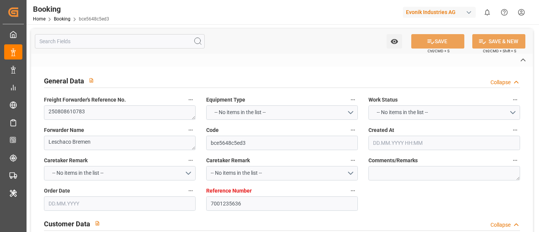
type input "[DATE] 05:44"
type input "[DATE]"
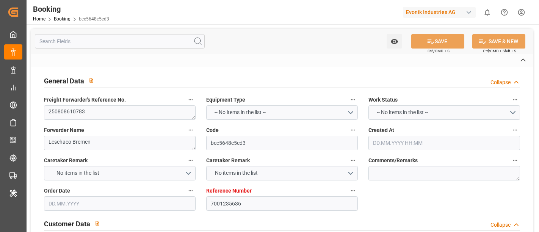
type input "[DATE]"
type input "[DATE] 09:40"
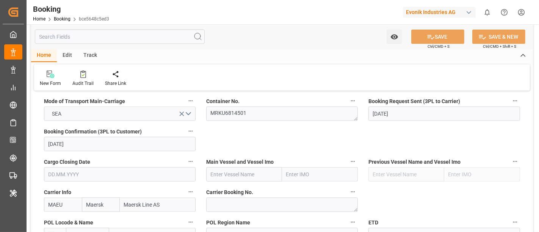
scroll to position [506, 0]
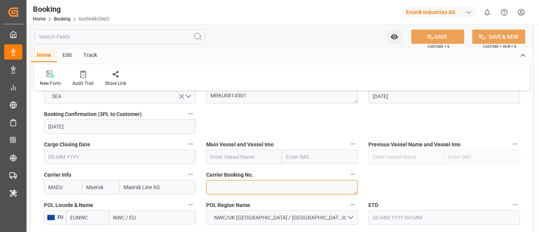
click at [218, 185] on textarea at bounding box center [282, 187] width 152 height 14
paste textarea "257949555"
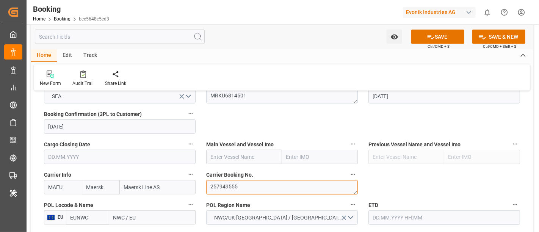
click at [210, 186] on textarea "257949555" at bounding box center [282, 187] width 152 height 14
type textarea "257949555"
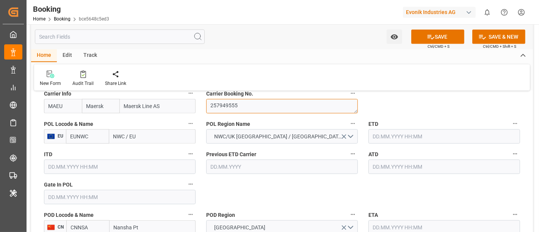
scroll to position [590, 0]
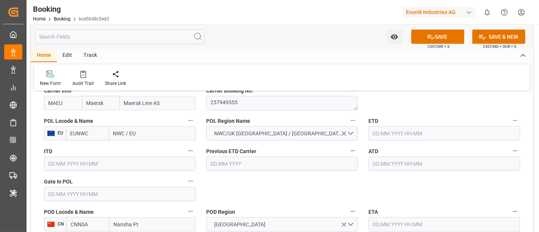
click at [129, 132] on input "NWC / EU" at bounding box center [152, 133] width 86 height 14
paste input "[GEOGRAPHIC_DATA]"
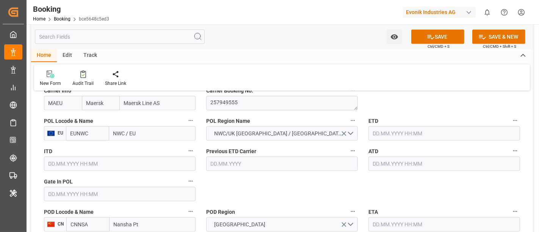
type input "[GEOGRAPHIC_DATA]"
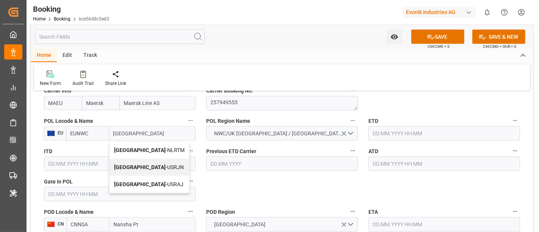
click at [168, 146] on div "[GEOGRAPHIC_DATA] - NLRTM" at bounding box center [150, 150] width 80 height 17
type input "NLRTM"
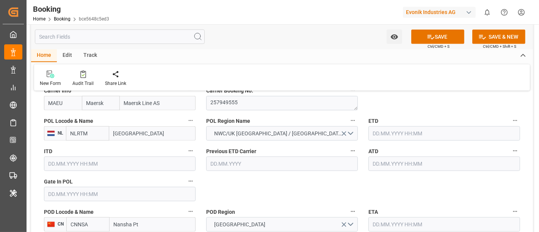
type input "[GEOGRAPHIC_DATA]"
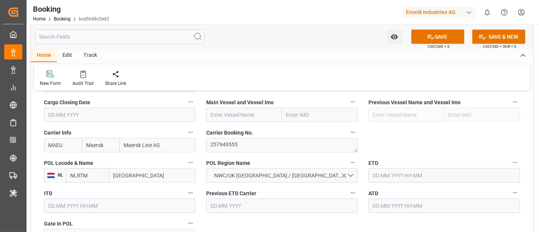
click at [218, 117] on input "text" at bounding box center [244, 115] width 76 height 14
paste input "[PERSON_NAME]"
type input "[PERSON_NAME]"
click at [252, 130] on span "[PERSON_NAME] MAERSK - 9632129" at bounding box center [243, 132] width 64 height 6
type input "9632129"
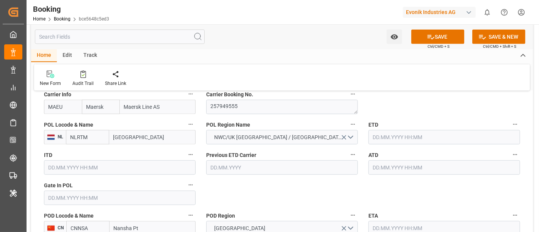
scroll to position [590, 0]
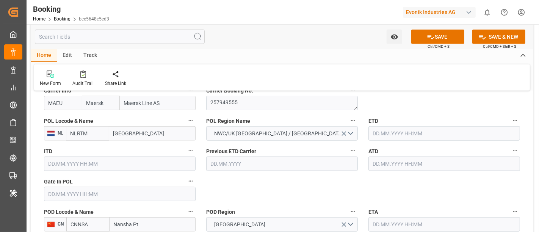
type input "[PERSON_NAME]"
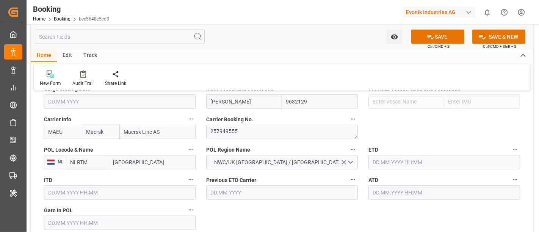
scroll to position [548, 0]
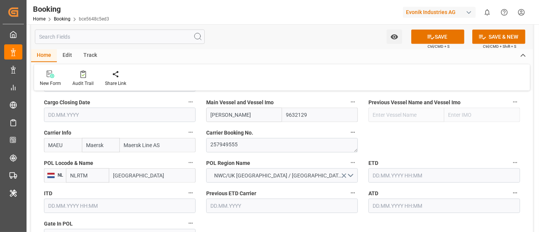
click at [385, 176] on input "text" at bounding box center [445, 175] width 152 height 14
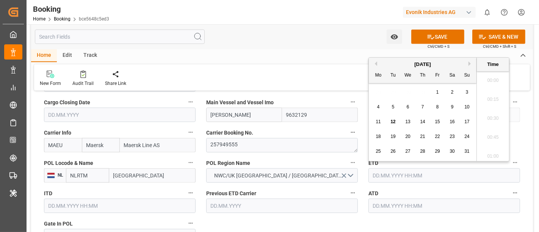
scroll to position [1272, 0]
click at [381, 136] on div "18" at bounding box center [378, 136] width 9 height 9
type input "[DATE] 00:00"
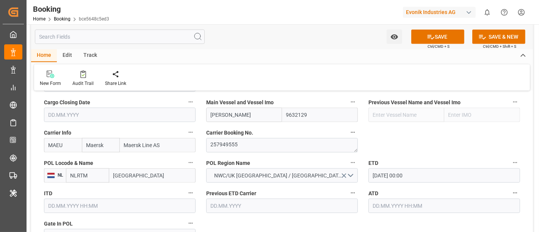
click at [310, 130] on label "Carrier Booking No." at bounding box center [282, 132] width 152 height 11
click at [348, 130] on button "Carrier Booking No." at bounding box center [353, 132] width 10 height 10
click at [443, 150] on div at bounding box center [269, 116] width 539 height 232
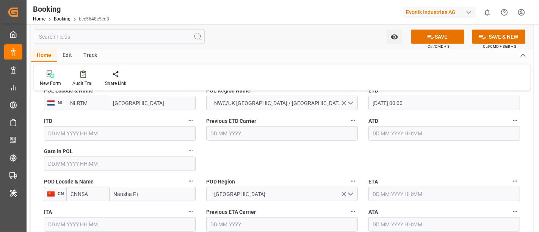
scroll to position [632, 0]
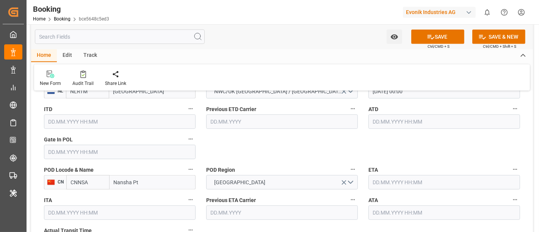
click at [394, 182] on input "text" at bounding box center [445, 182] width 152 height 14
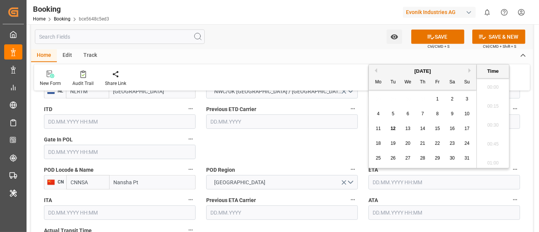
scroll to position [1272, 0]
click at [469, 70] on button "Next Month" at bounding box center [471, 70] width 5 height 5
click at [450, 100] on div "4" at bounding box center [452, 99] width 9 height 9
type input "[DATE] 00:00"
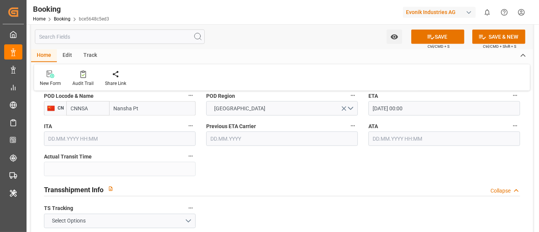
scroll to position [758, 0]
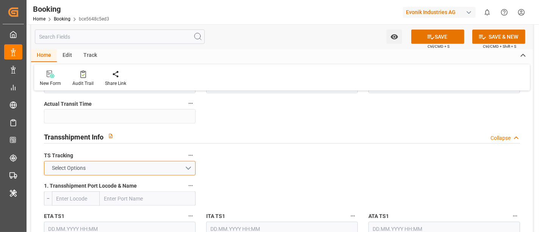
click at [130, 171] on button "Select Options" at bounding box center [120, 168] width 152 height 14
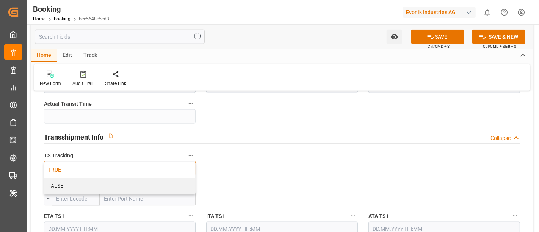
click at [110, 167] on div "TRUE" at bounding box center [119, 170] width 151 height 16
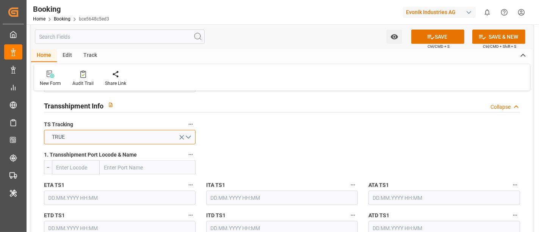
scroll to position [801, 0]
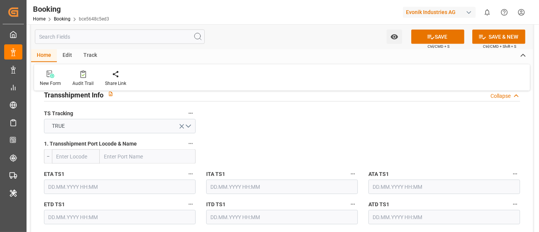
click at [126, 152] on input "text" at bounding box center [148, 156] width 96 height 14
paste input "TANJUNG PELEPAS"
type input "TANJUNG PELEPAS"
click at [150, 170] on span "Tanjung Pelepas - MYTPP" at bounding box center [135, 173] width 60 height 6
type input "MYTPP"
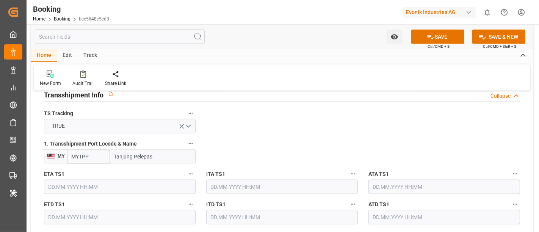
type input "Tanjung Pelepas"
click at [104, 182] on input "text" at bounding box center [120, 187] width 152 height 14
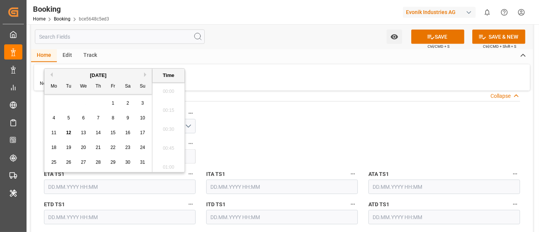
scroll to position [1272, 0]
click at [144, 74] on button "Next Month" at bounding box center [146, 74] width 5 height 5
click at [124, 134] on div "20" at bounding box center [127, 133] width 9 height 9
type input "[DATE] 00:00"
click at [100, 217] on input "text" at bounding box center [120, 217] width 152 height 14
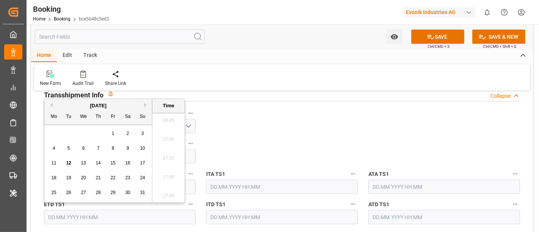
click at [146, 104] on button "Next Month" at bounding box center [146, 105] width 5 height 5
click at [54, 179] on span "22" at bounding box center [53, 177] width 5 height 5
type input "[DATE] 00:00"
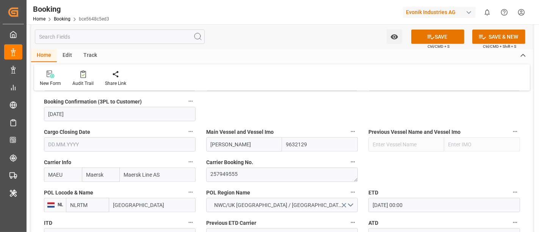
scroll to position [506, 0]
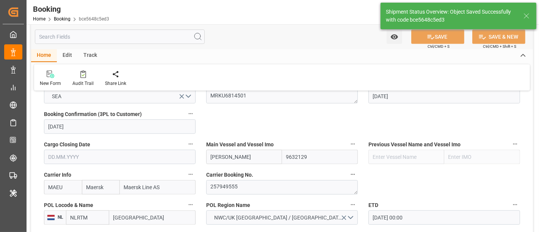
type textarea "[PERSON_NAME]"
type textarea "businessDivision-businessLine-"
type textarea "Yes"
type input "[DATE] 00:00"
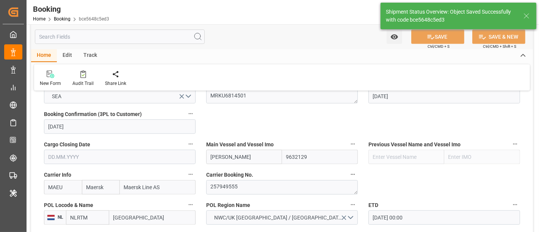
type input "[DATE] 00:00"
type input "12.08.2025 11:53"
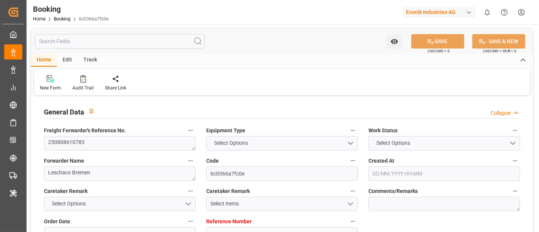
type input "7001235637"
type input "Maersk"
type input "Maersk Line AS"
type input "EUNWC"
type input "CNNSA"
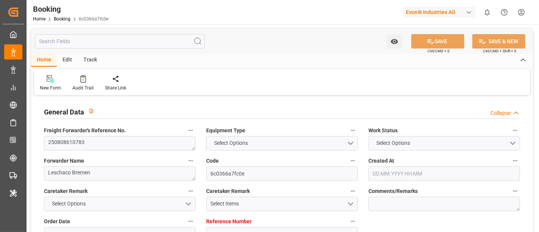
type input "[DATE] 05:44"
type input "[DATE]"
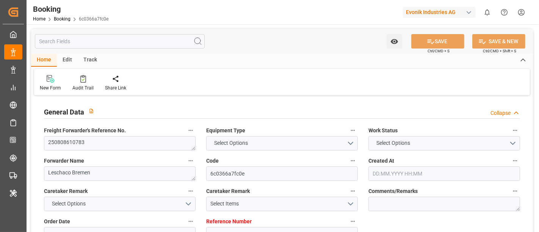
type input "[DATE]"
type input "[DATE] 09:40"
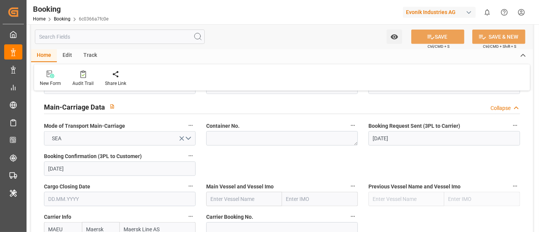
scroll to position [506, 0]
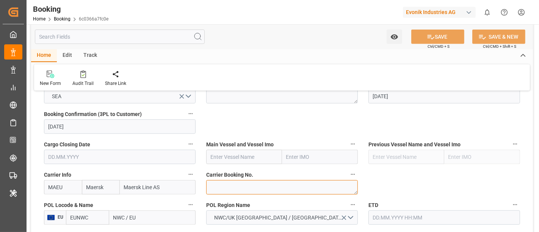
click at [225, 180] on textarea at bounding box center [282, 187] width 152 height 14
paste textarea "257949555"
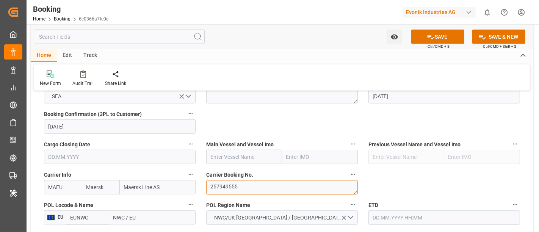
click at [211, 185] on textarea "257949555" at bounding box center [282, 187] width 152 height 14
type textarea "257949555"
click at [124, 213] on input "NWC / EU" at bounding box center [152, 217] width 86 height 14
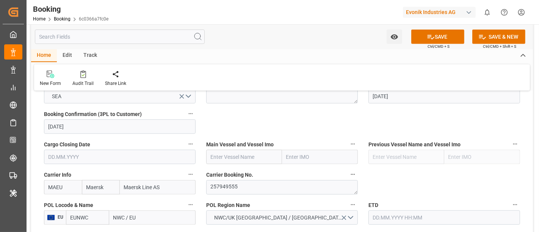
click at [124, 213] on input "NWC / EU" at bounding box center [152, 217] width 86 height 14
paste input "[GEOGRAPHIC_DATA]"
type input "[GEOGRAPHIC_DATA]"
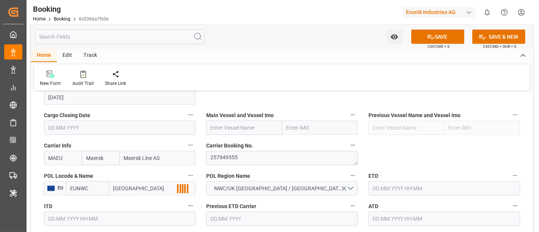
scroll to position [548, 0]
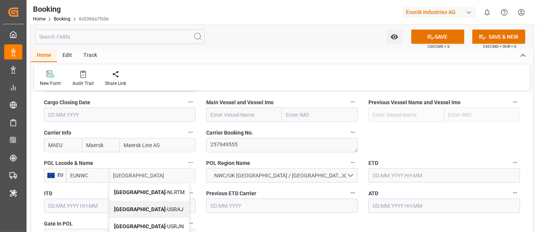
click at [160, 191] on div "[GEOGRAPHIC_DATA] - NLRTM" at bounding box center [150, 192] width 80 height 17
type input "NLRTM"
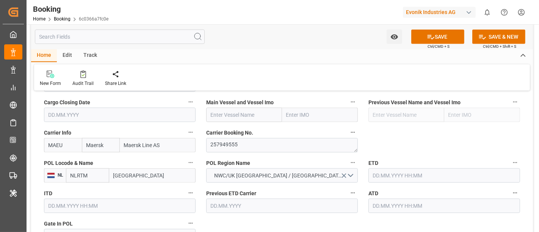
type input "[GEOGRAPHIC_DATA]"
click at [217, 114] on input "text" at bounding box center [244, 115] width 76 height 14
paste input "MAREN MAERSK"
type input "MAREN MAERSK"
click at [240, 125] on div "MAREN MAERSK - 9632129" at bounding box center [243, 131] width 73 height 17
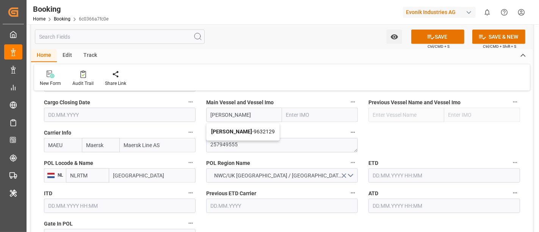
type input "9632129"
type input "MAREN MAERSK"
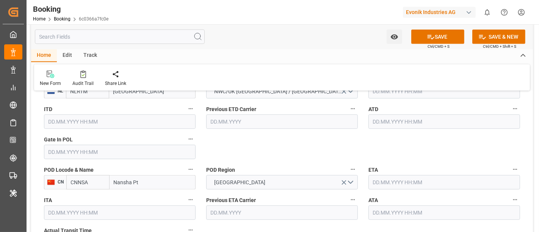
scroll to position [590, 0]
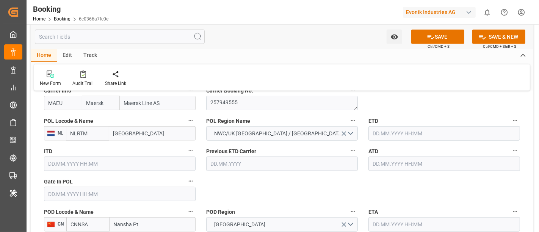
click at [379, 132] on input "text" at bounding box center [445, 133] width 152 height 14
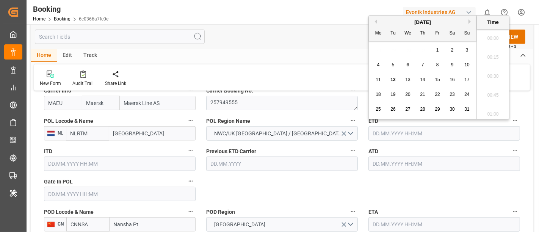
scroll to position [1272, 0]
click at [377, 97] on div "18" at bounding box center [378, 94] width 9 height 9
type input "18.08.2025 00:00"
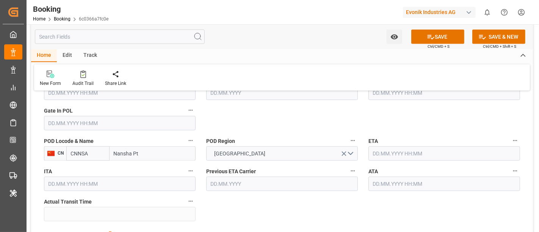
scroll to position [674, 0]
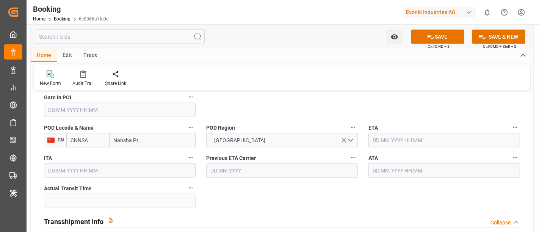
click at [380, 137] on input "text" at bounding box center [445, 140] width 152 height 14
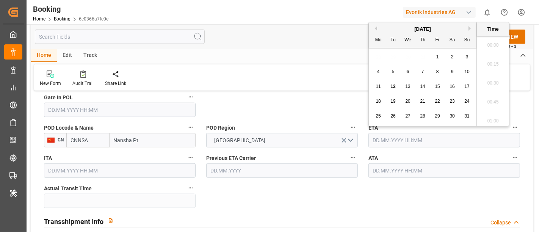
scroll to position [1272, 0]
click at [472, 27] on button "Next Month" at bounding box center [471, 28] width 5 height 5
click at [469, 28] on button "Next Month" at bounding box center [471, 28] width 5 height 5
click at [450, 56] on div "4" at bounding box center [452, 57] width 9 height 9
type input "04.10.2025 00:00"
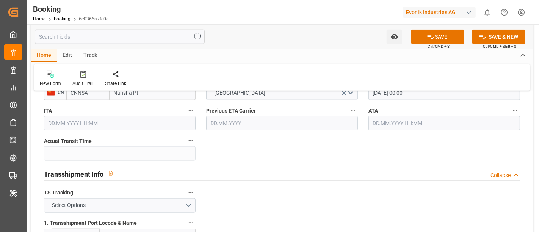
scroll to position [758, 0]
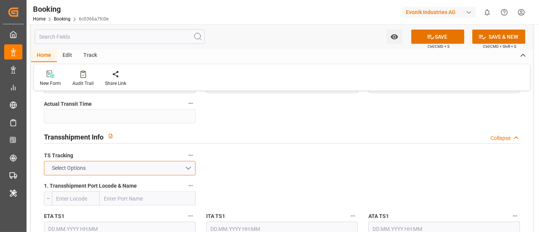
click at [119, 167] on button "Select Options" at bounding box center [120, 168] width 152 height 14
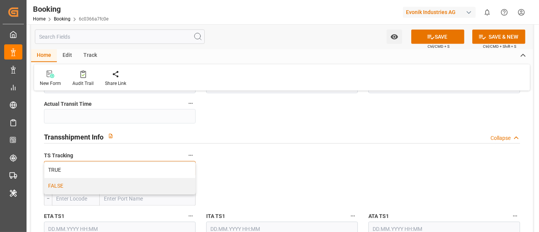
click at [102, 183] on div "FALSE" at bounding box center [119, 186] width 151 height 16
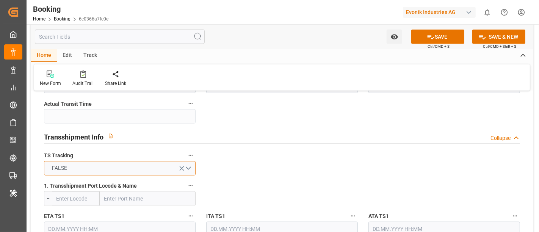
click at [104, 167] on button "FALSE" at bounding box center [120, 168] width 152 height 14
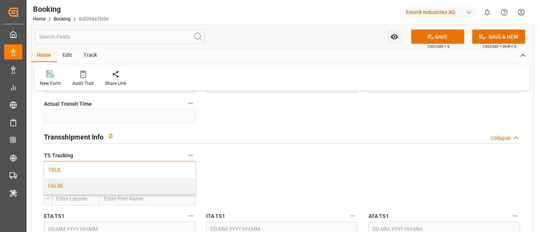
click at [95, 168] on div "TRUE" at bounding box center [119, 170] width 151 height 16
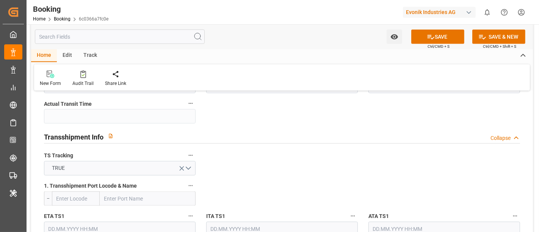
click at [106, 199] on input "text" at bounding box center [148, 199] width 96 height 14
paste input "TANJUNG PELEPAS"
type input "TANJUNG PELEPAS"
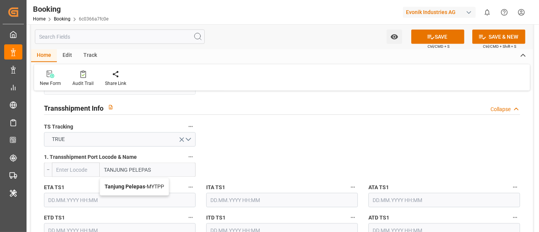
scroll to position [801, 0]
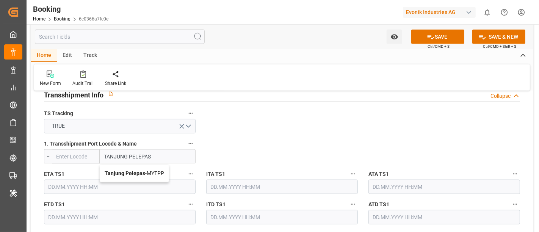
click at [148, 174] on span "Tanjung Pelepas - MYTPP" at bounding box center [135, 173] width 60 height 6
type input "MYTPP"
type input "Tanjung Pelepas"
click at [110, 183] on input "text" at bounding box center [120, 187] width 152 height 14
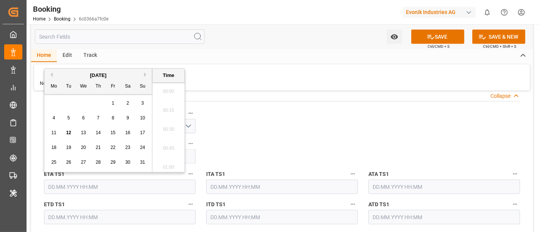
scroll to position [1272, 0]
click at [146, 75] on button "Next Month" at bounding box center [146, 74] width 5 height 5
click at [130, 133] on div "20" at bounding box center [127, 133] width 9 height 9
type input "20.09.2025 00:00"
click at [81, 215] on input "text" at bounding box center [120, 217] width 152 height 14
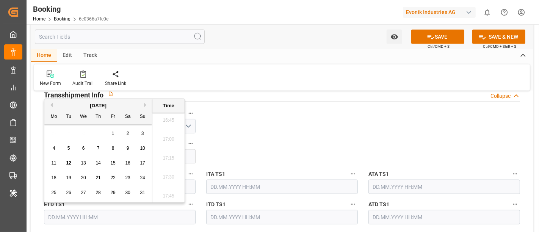
click at [145, 105] on button "Next Month" at bounding box center [146, 105] width 5 height 5
click at [51, 178] on span "22" at bounding box center [53, 177] width 5 height 5
type input "22.09.2025 00:00"
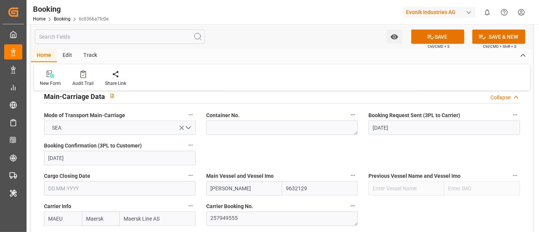
scroll to position [463, 0]
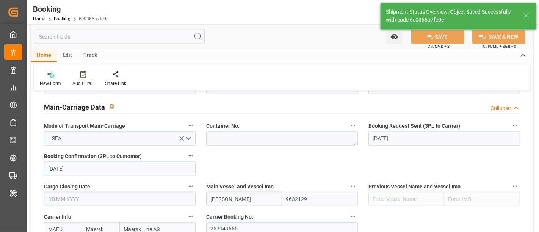
type textarea "[PERSON_NAME]"
type textarea "businessDivision-businessLine-"
type textarea "Yes"
type input "18.08.2025 00:00"
type input "04.10.2025 00:00"
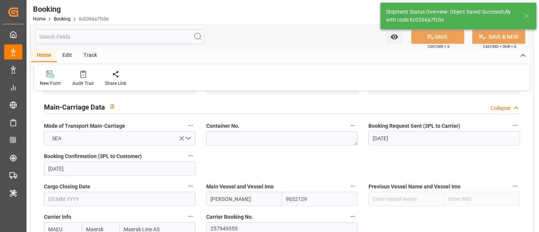
type input "20.09.2025 00:00"
type input "22.09.2025 00:00"
type input "12.08.2025 11:54"
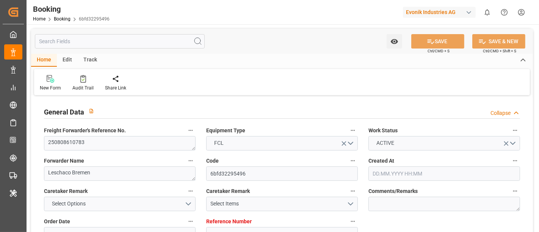
type input "7001235635"
type input "Maersk"
type input "Maersk Line AS"
type input "EUNWC"
type input "CNNSA"
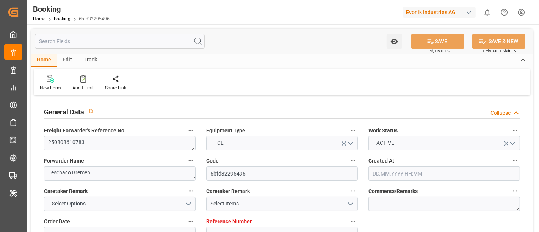
type input "[DATE] 05:44"
type input "[DATE]"
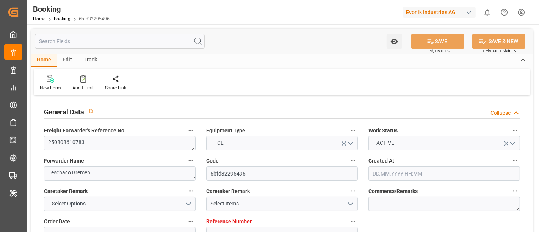
type input "[DATE]"
type input "[DATE] 09:40"
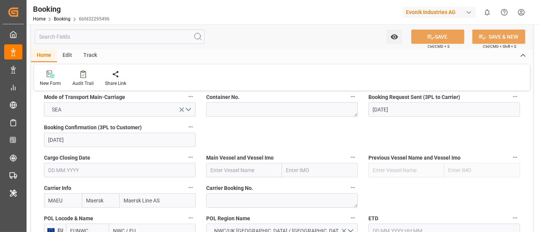
scroll to position [506, 0]
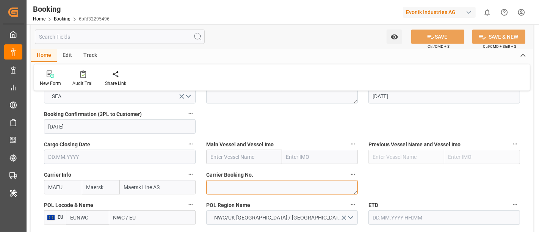
click at [224, 192] on textarea at bounding box center [282, 187] width 152 height 14
paste textarea "257949555"
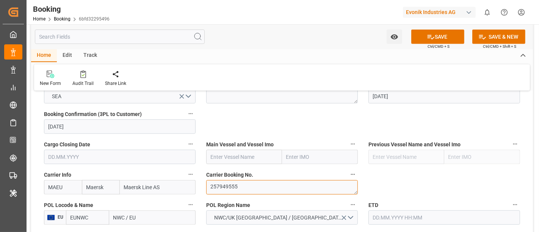
click at [211, 185] on textarea "257949555" at bounding box center [282, 187] width 152 height 14
type textarea "257949555"
click at [125, 213] on input "NWC / EU" at bounding box center [152, 217] width 86 height 14
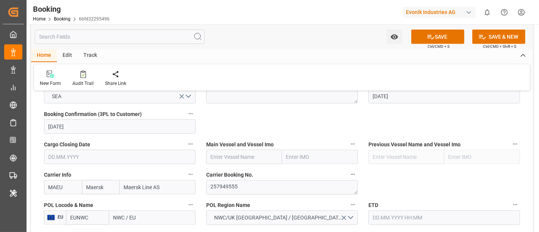
paste input "[GEOGRAPHIC_DATA]"
type input "[GEOGRAPHIC_DATA]"
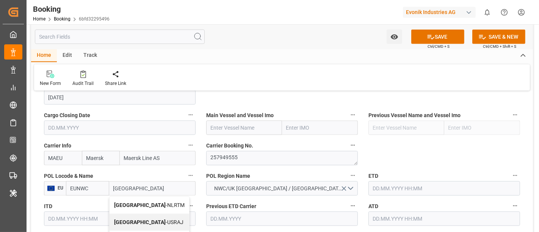
scroll to position [548, 0]
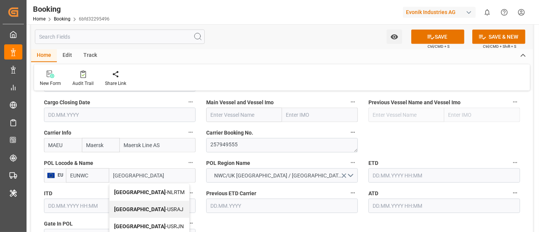
click at [151, 191] on span "[GEOGRAPHIC_DATA] - NLRTM" at bounding box center [149, 192] width 71 height 6
type input "NLRTM"
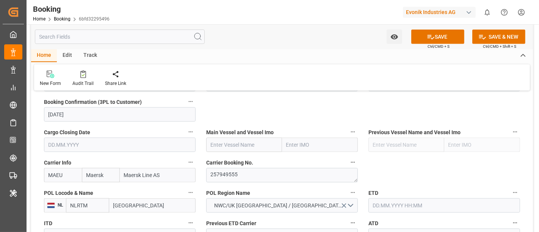
scroll to position [506, 0]
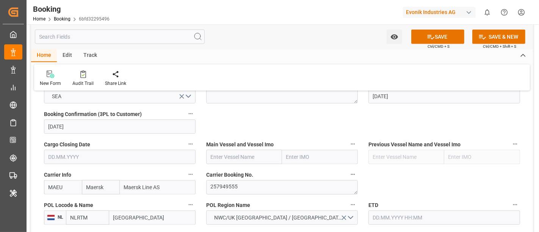
type input "[GEOGRAPHIC_DATA]"
click at [235, 161] on input "text" at bounding box center [244, 157] width 76 height 14
paste input "MAREN MAERSK"
type input "MAREN MAERSK"
click at [242, 169] on div "MAREN MAERSK - 9632129" at bounding box center [243, 173] width 73 height 17
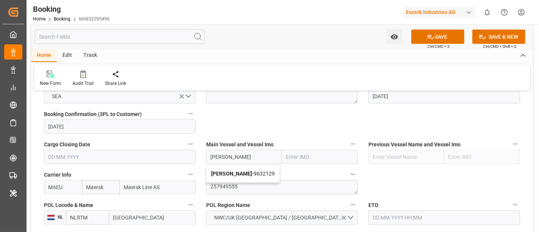
type input "9632129"
type input "MAREN MAERSK"
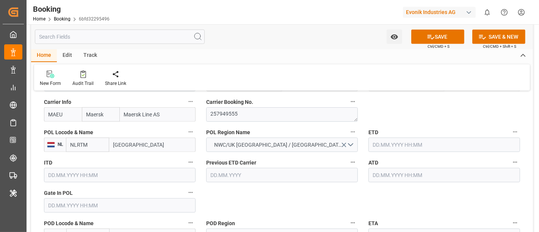
scroll to position [590, 0]
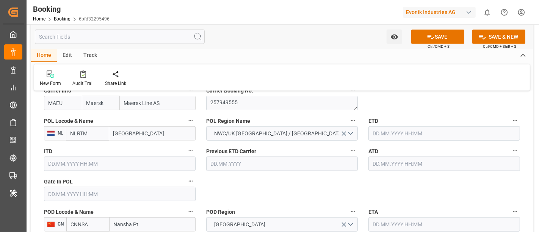
click at [385, 130] on input "text" at bounding box center [445, 133] width 152 height 14
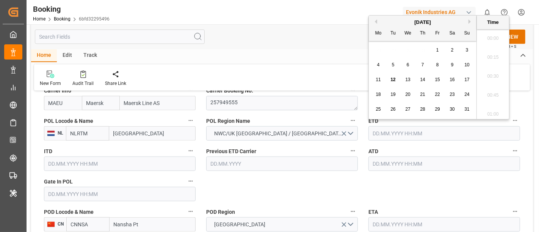
scroll to position [1272, 0]
click at [375, 97] on div "18" at bounding box center [378, 94] width 9 height 9
type input "18.08.2025 00:00"
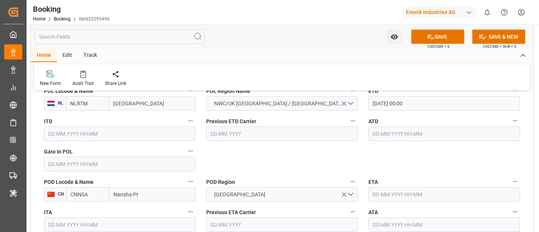
scroll to position [632, 0]
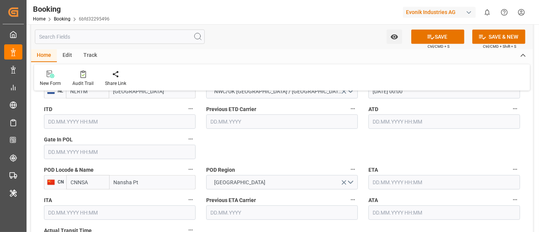
click at [388, 178] on input "text" at bounding box center [445, 182] width 152 height 14
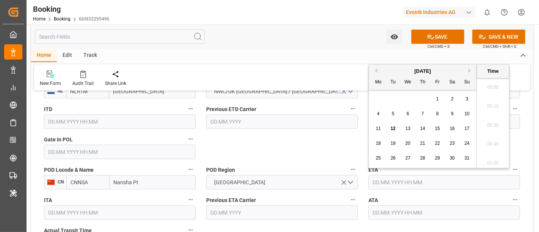
scroll to position [1272, 0]
click at [471, 69] on button "Next Month" at bounding box center [471, 70] width 5 height 5
click at [448, 101] on div "4" at bounding box center [452, 99] width 9 height 9
type input "04.10.2025 00:00"
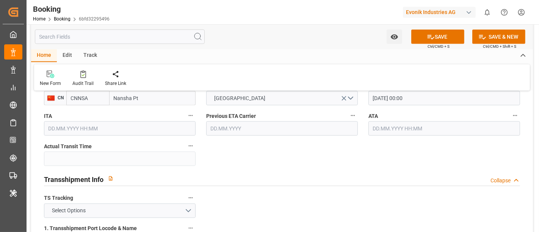
scroll to position [758, 0]
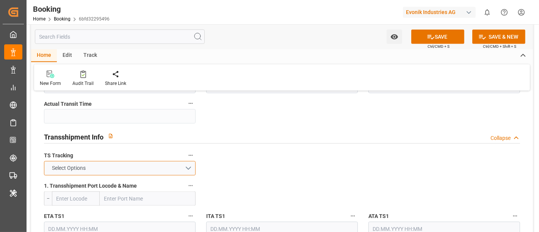
click at [111, 170] on button "Select Options" at bounding box center [120, 168] width 152 height 14
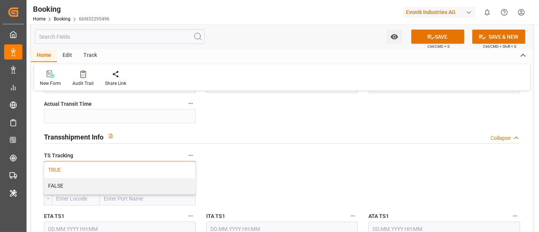
click at [96, 167] on div "TRUE" at bounding box center [119, 170] width 151 height 16
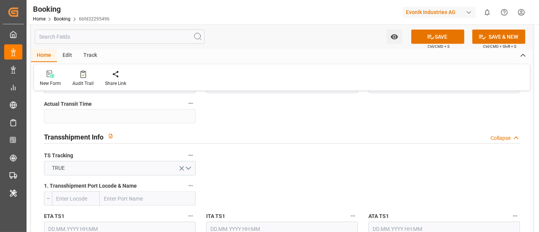
click at [136, 195] on input "text" at bounding box center [148, 199] width 96 height 14
paste input "TANJUNG PELEPAS"
type input "TANJUNG PELEPAS"
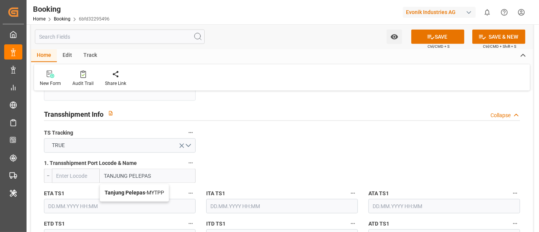
scroll to position [801, 0]
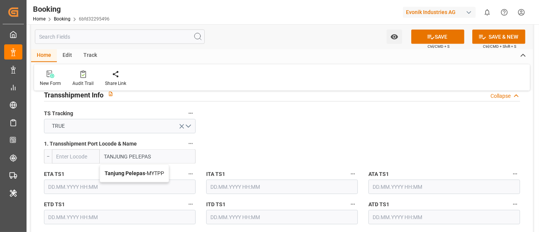
click at [148, 173] on span "Tanjung Pelepas - MYTPP" at bounding box center [135, 173] width 60 height 6
type input "MYTPP"
type input "Tanjung Pelepas"
click at [116, 186] on input "text" at bounding box center [120, 187] width 152 height 14
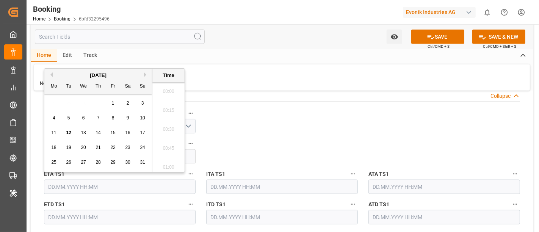
scroll to position [1272, 0]
click at [144, 75] on button "Next Month" at bounding box center [146, 74] width 5 height 5
click at [128, 135] on span "20" at bounding box center [127, 132] width 5 height 5
type input "20.09.2025 00:00"
click at [97, 214] on input "text" at bounding box center [120, 217] width 152 height 14
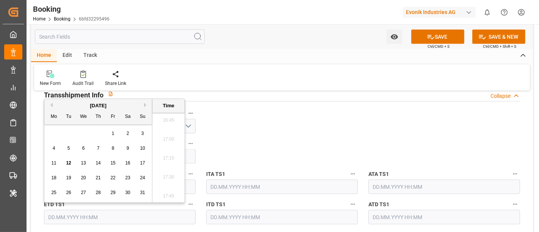
click at [145, 104] on button "Next Month" at bounding box center [146, 105] width 5 height 5
click at [53, 179] on span "22" at bounding box center [53, 177] width 5 height 5
type input "22.09.2025 00:00"
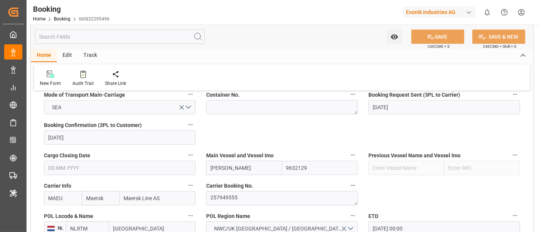
scroll to position [506, 0]
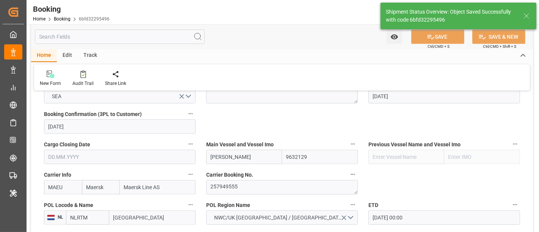
type textarea "[PERSON_NAME]"
type textarea "businessDivision-businessLine-"
type textarea "Yes"
type input "18.08.2025 00:00"
type input "04.10.2025 00:00"
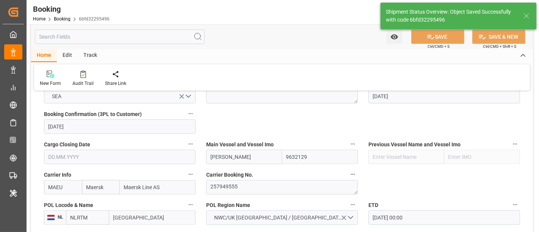
type input "20.09.2025 00:00"
type input "22.09.2025 00:00"
type input "12.08.2025 11:55"
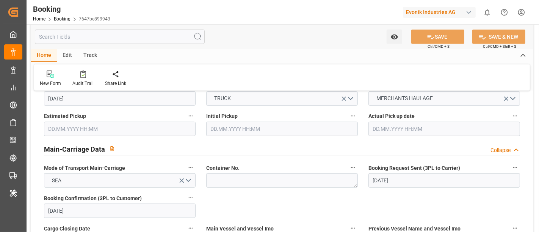
scroll to position [506, 0]
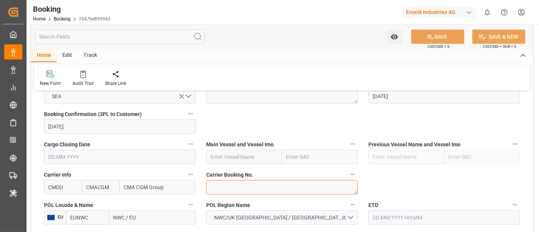
click at [218, 188] on textarea at bounding box center [282, 187] width 152 height 14
paste textarea "HBG2024306"
click at [239, 182] on textarea "HBG2024306" at bounding box center [282, 187] width 152 height 14
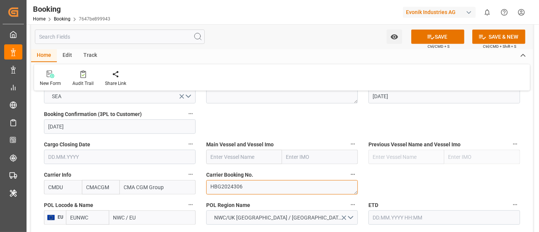
click at [209, 185] on textarea "HBG2024306" at bounding box center [282, 187] width 152 height 14
type textarea "HBG2024306"
click at [248, 153] on input "text" at bounding box center [244, 157] width 76 height 14
paste input "OOCL [GEOGRAPHIC_DATA]"
type input "OOCL [GEOGRAPHIC_DATA]"
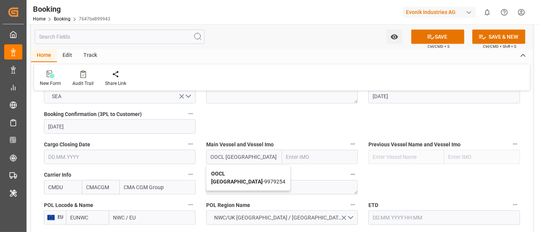
click at [250, 178] on div "OOCL [GEOGRAPHIC_DATA] - 9979254" at bounding box center [248, 177] width 83 height 25
type input "9979254"
type input "OOCL [GEOGRAPHIC_DATA]"
click at [132, 217] on input "NWC / EU" at bounding box center [152, 217] width 86 height 14
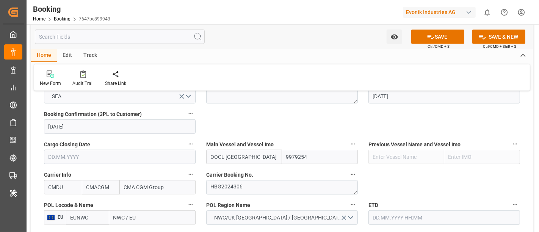
click at [132, 217] on input "NWC / EU" at bounding box center [152, 217] width 86 height 14
paste input "[GEOGRAPHIC_DATA]"
type input "[GEOGRAPHIC_DATA]"
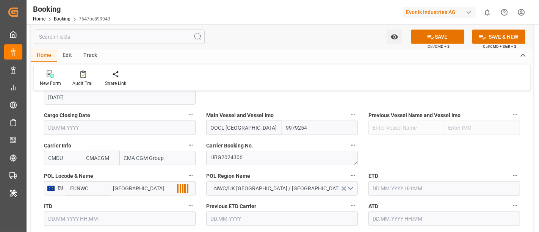
scroll to position [548, 0]
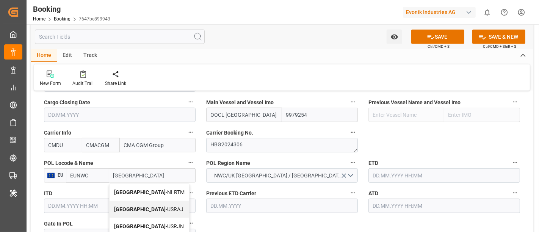
click at [145, 189] on span "[GEOGRAPHIC_DATA] - NLRTM" at bounding box center [149, 192] width 71 height 6
type input "NLRTM"
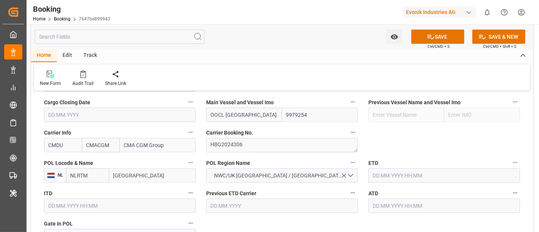
type input "[GEOGRAPHIC_DATA]"
click at [389, 175] on input "text" at bounding box center [445, 175] width 152 height 14
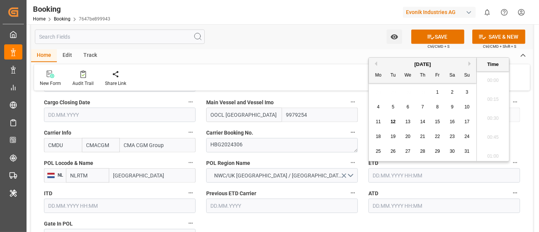
scroll to position [1291, 0]
click at [469, 62] on button "Next Month" at bounding box center [471, 63] width 5 height 5
click at [407, 93] on span "3" at bounding box center [408, 91] width 3 height 5
type input "[DATE] 00:00"
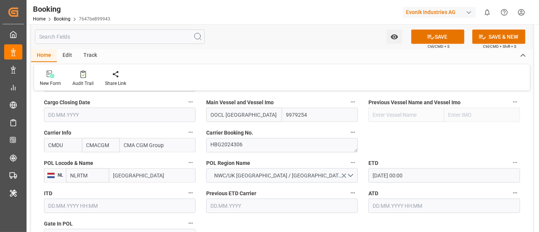
click at [298, 155] on div "POL Region Name [GEOGRAPHIC_DATA]/UK [GEOGRAPHIC_DATA] / [GEOGRAPHIC_DATA]" at bounding box center [282, 170] width 162 height 30
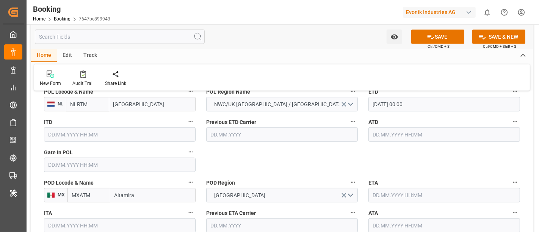
scroll to position [632, 0]
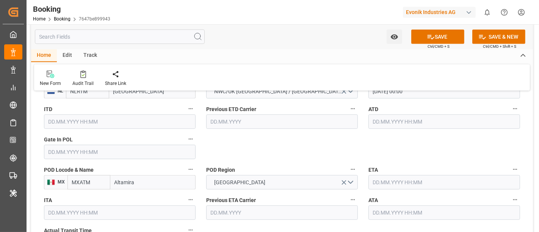
click at [393, 182] on input "text" at bounding box center [445, 182] width 152 height 14
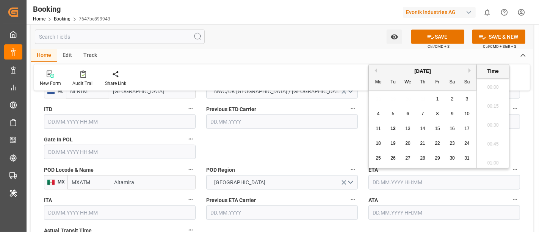
scroll to position [1291, 0]
click at [470, 70] on button "Next Month" at bounding box center [471, 70] width 5 height 5
drag, startPoint x: 425, startPoint y: 145, endPoint x: 350, endPoint y: 151, distance: 75.3
click at [425, 145] on span "25" at bounding box center [422, 143] width 5 height 5
type input "[DATE] 00:00"
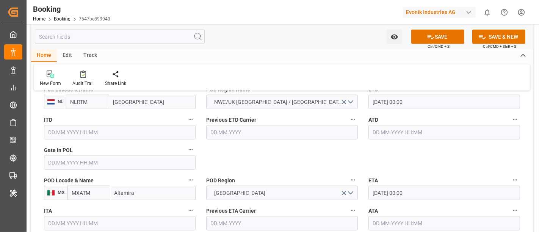
scroll to position [632, 0]
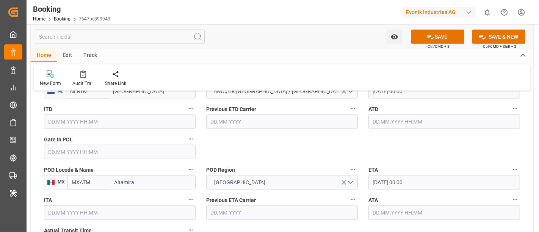
click at [418, 178] on input "[DATE] 00:00" at bounding box center [445, 182] width 152 height 14
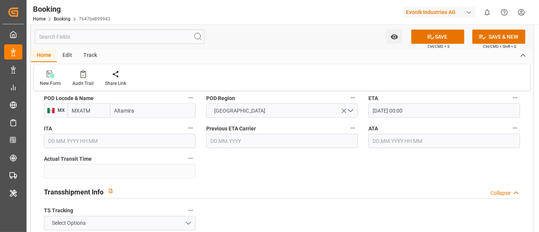
scroll to position [716, 0]
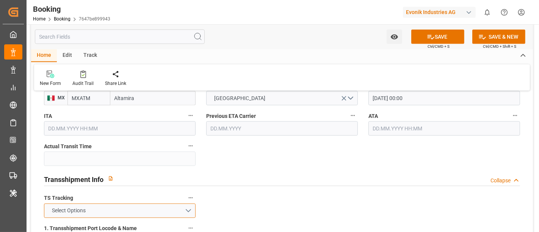
click at [126, 207] on button "Select Options" at bounding box center [120, 211] width 152 height 14
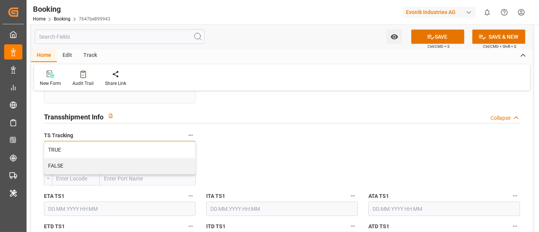
scroll to position [801, 0]
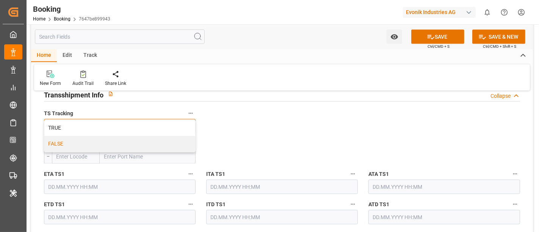
click at [104, 148] on div "FALSE" at bounding box center [119, 144] width 151 height 16
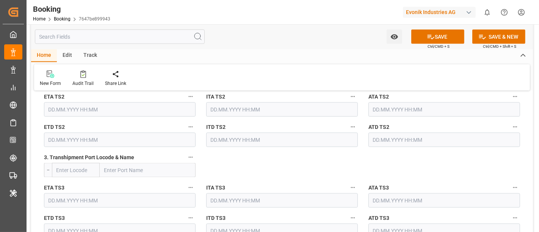
scroll to position [1095, 0]
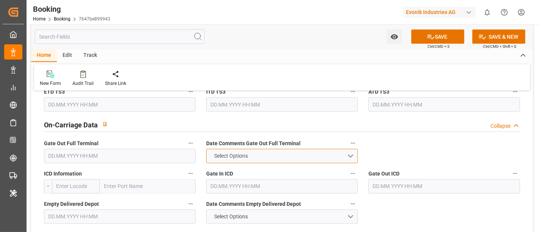
click at [274, 151] on button "Select Options" at bounding box center [282, 156] width 152 height 14
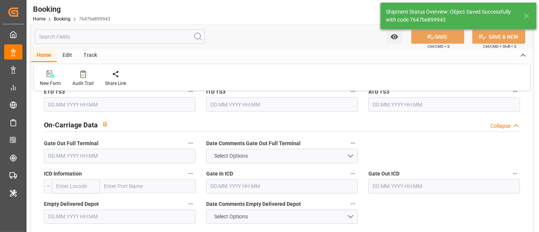
type input "[DATE] 00:00"
type input "[DATE] 12:05"
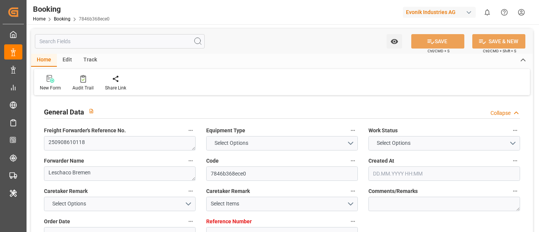
type textarea "250908610118"
type textarea "Leschaco Bremen"
type input "7846b368ece0"
type input "7001240529"
type textarea "CU-CAD"
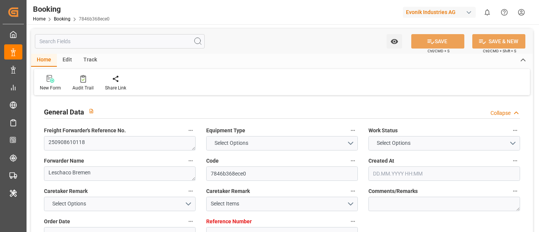
type input "7001240528"
type textarea "[PERSON_NAME][EMAIL_ADDRESS][PERSON_NAME][DOMAIN_NAME]"
type textarea "CIF"
type textarea "[GEOGRAPHIC_DATA]"
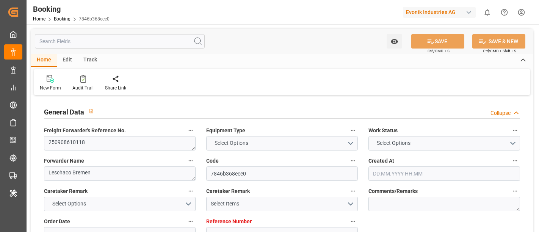
type input "CMDU"
type input "NWC / EU"
type input "[GEOGRAPHIC_DATA]"
type textarea "eta"
type textarea "INPUT_Evonik_Seeburger_IFTMIN_1003043242_20250812100242374.edi"
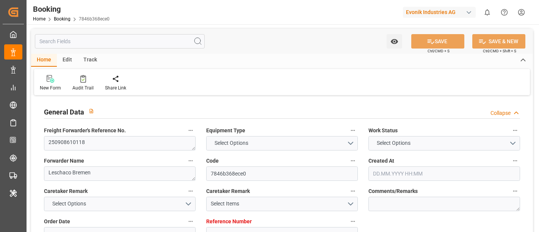
type textarea "NWC/[GEOGRAPHIC_DATA] [GEOGRAPHIC_DATA] Continent / [GEOGRAPHIC_DATA]-CAD"
type textarea "INPUT_Evonik_Seeburger_IFTMIN_1003021557_20250805103046255.edi,INPUT_Evonik_See…"
type textarea "1003043242"
type textarea "Logward System"
type textarea "Pol-PodRegionName-businessDivision-businessLine-"
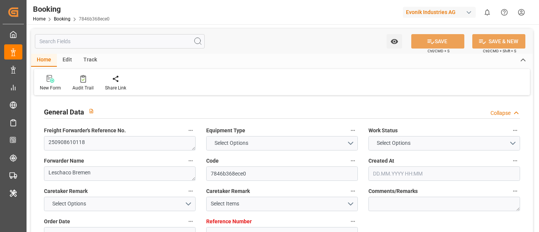
type textarea "IFTSTA"
type textarea "a011t00000LcJC5AAN"
type textarea "No"
type input "7001240529"
type input "CMACGM"
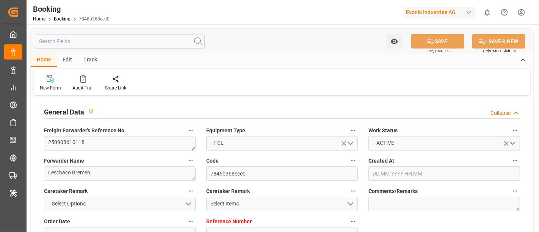
type input "CMA CGM Group"
type input "EUNWC"
type input "MXVER"
type input "[DATE] 08:33"
type input "[DATE]"
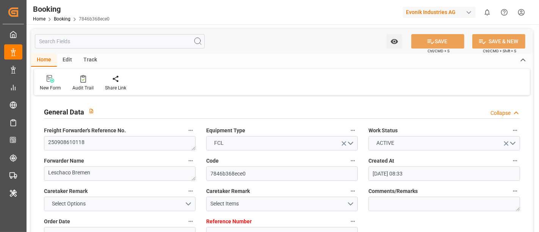
type input "[DATE]"
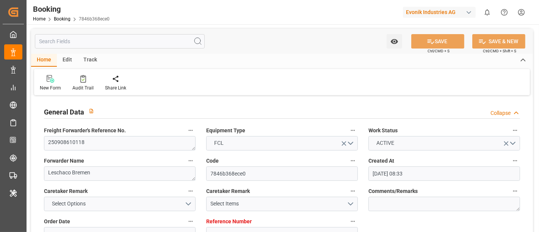
type input "[DATE] 08:03"
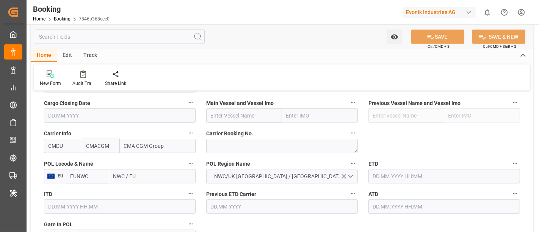
scroll to position [548, 0]
click at [215, 144] on textarea at bounding box center [282, 145] width 152 height 14
paste textarea "HBG2024286"
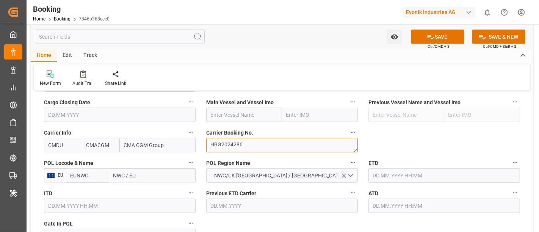
type textarea "HBG2024286"
click at [216, 115] on input "text" at bounding box center [244, 115] width 76 height 14
paste input "Accessible text MH PERSEUS"
drag, startPoint x: 243, startPoint y: 113, endPoint x: 194, endPoint y: 120, distance: 49.9
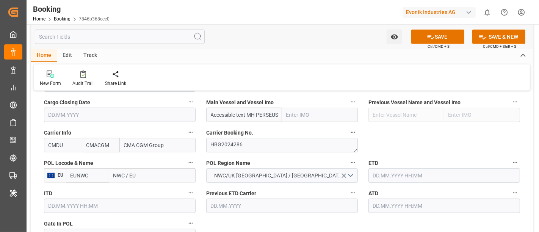
type input "MH PERSEUS"
click at [233, 130] on b "MH PERSEUS" at bounding box center [227, 132] width 33 height 6
type input "9967433"
type input "MH PERSEUS"
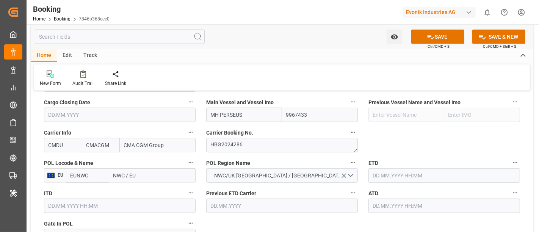
click at [120, 176] on input "NWC / EU" at bounding box center [152, 175] width 86 height 14
paste input "[GEOGRAPHIC_DATA]"
type input "[GEOGRAPHIC_DATA]"
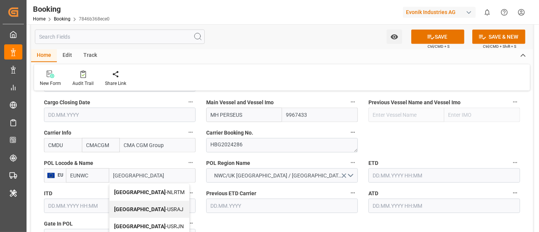
click at [151, 189] on span "[GEOGRAPHIC_DATA] - NLRTM" at bounding box center [149, 192] width 71 height 6
type input "NLRTM"
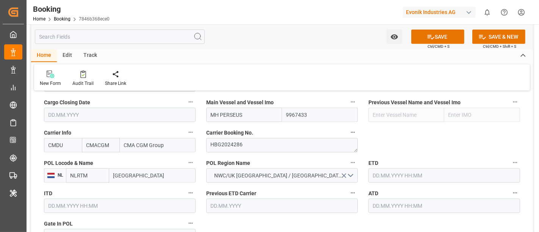
type input "[GEOGRAPHIC_DATA]"
click at [399, 177] on input "text" at bounding box center [445, 175] width 152 height 14
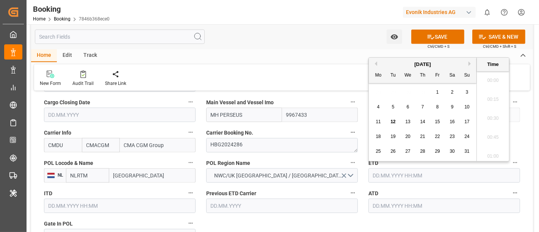
scroll to position [1291, 0]
click at [472, 64] on button "Next Month" at bounding box center [471, 63] width 5 height 5
click at [410, 111] on div "10" at bounding box center [407, 107] width 9 height 9
type input "[DATE] 00:00"
click at [286, 159] on label "POL Region Name" at bounding box center [282, 163] width 152 height 11
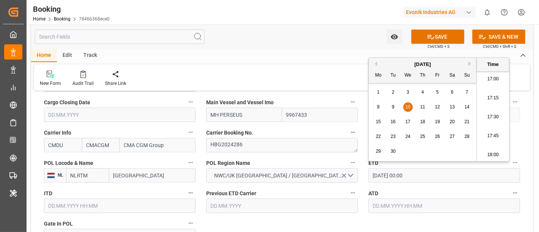
click at [348, 159] on button "POL Region Name" at bounding box center [353, 163] width 10 height 10
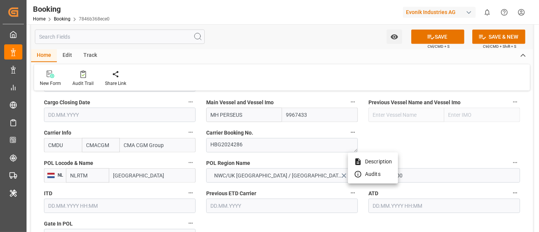
click at [282, 216] on div at bounding box center [269, 116] width 539 height 232
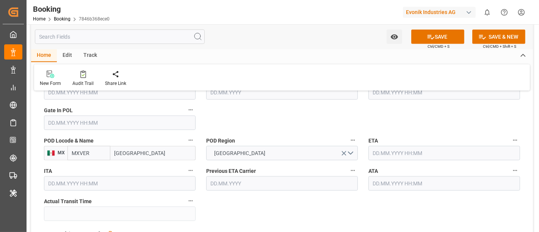
scroll to position [674, 0]
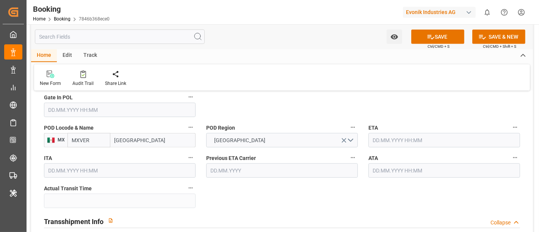
click at [386, 140] on input "text" at bounding box center [445, 140] width 152 height 14
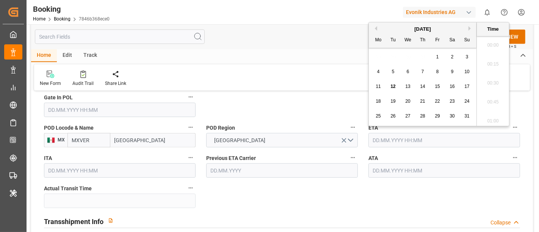
scroll to position [1291, 0]
click at [472, 30] on button "Next Month" at bounding box center [471, 28] width 5 height 5
click at [394, 114] on span "30" at bounding box center [393, 115] width 5 height 5
type input "[DATE] 00:00"
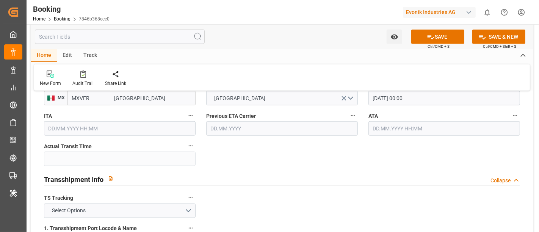
scroll to position [716, 0]
click at [133, 210] on button "Select Options" at bounding box center [120, 211] width 152 height 14
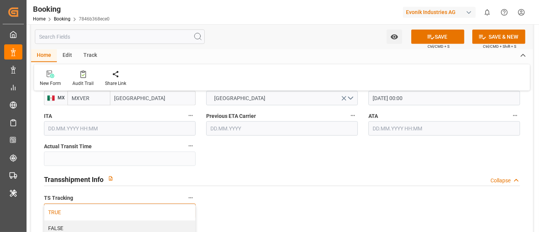
scroll to position [758, 0]
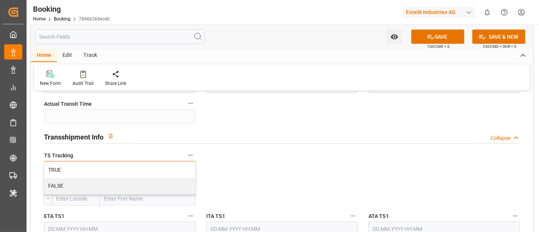
click at [105, 188] on div "FALSE" at bounding box center [119, 186] width 151 height 16
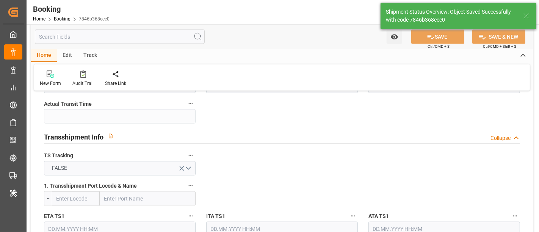
type textarea "[PERSON_NAME]"
type textarea "businessDivision-businessLine-"
type input "MH PERSEUS"
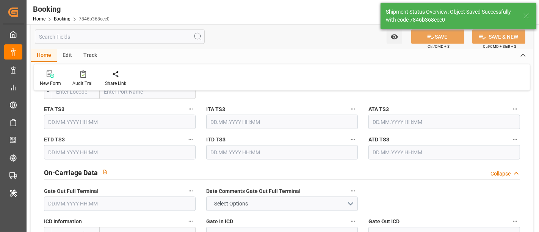
type input "[DATE] 00:00"
type input "[DATE] 12:07"
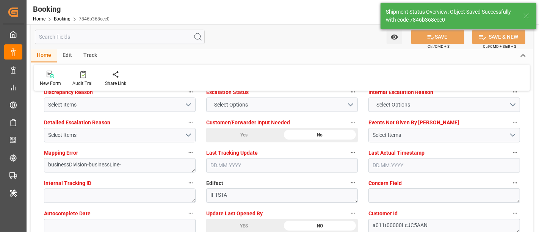
scroll to position [1348, 0]
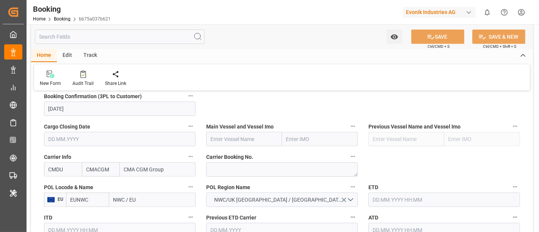
scroll to position [506, 0]
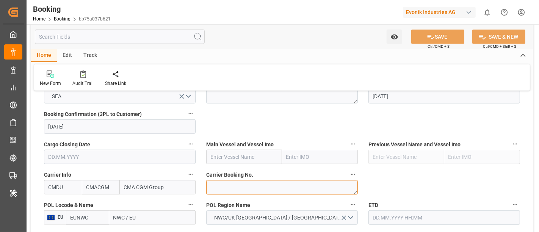
click at [220, 184] on textarea at bounding box center [282, 187] width 152 height 14
paste textarea "HBG2019946"
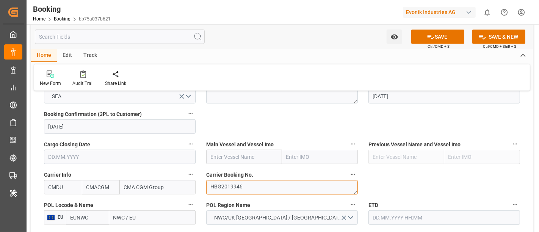
click at [209, 185] on textarea "HBG2019946" at bounding box center [282, 187] width 152 height 14
type textarea "HBG2019946"
click at [228, 152] on input "text" at bounding box center [244, 157] width 76 height 14
paste input "MOL PROFICIENCY"
type input "MOL PROFICIENCY"
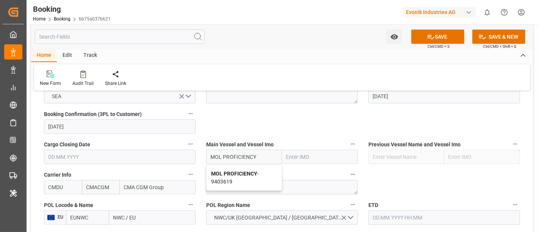
click at [242, 171] on b "MOL PROFICIENCY" at bounding box center [234, 174] width 46 height 6
type input "9403619"
type input "MOL PROFICIENCY"
click at [123, 213] on input "NWC / EU" at bounding box center [152, 217] width 86 height 14
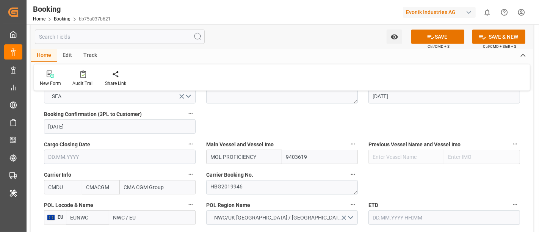
click at [123, 213] on input "NWC / EU" at bounding box center [152, 217] width 86 height 14
paste input "[GEOGRAPHIC_DATA]"
type input "[GEOGRAPHIC_DATA]"
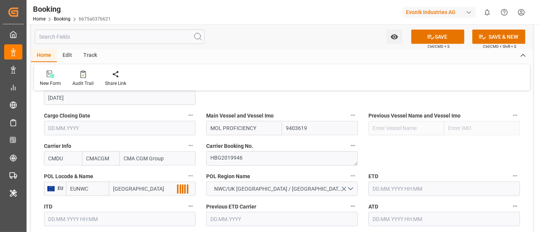
scroll to position [548, 0]
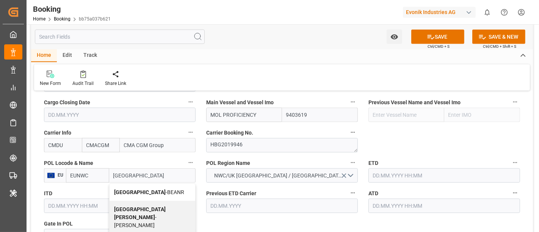
click at [141, 186] on div "Antwerp - BEANR" at bounding box center [153, 192] width 86 height 17
type input "BEANR"
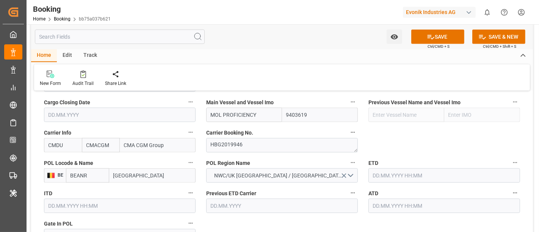
type input "[GEOGRAPHIC_DATA]"
click at [380, 171] on input "text" at bounding box center [445, 175] width 152 height 14
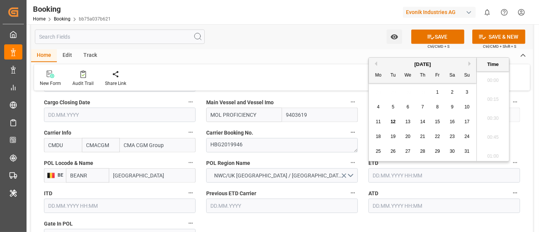
scroll to position [1291, 0]
drag, startPoint x: 459, startPoint y: 81, endPoint x: 463, endPoint y: 88, distance: 8.7
drag, startPoint x: 463, startPoint y: 88, endPoint x: 470, endPoint y: 64, distance: 24.8
click at [470, 64] on button "Next Month" at bounding box center [471, 63] width 5 height 5
click at [380, 107] on div "8" at bounding box center [378, 107] width 9 height 9
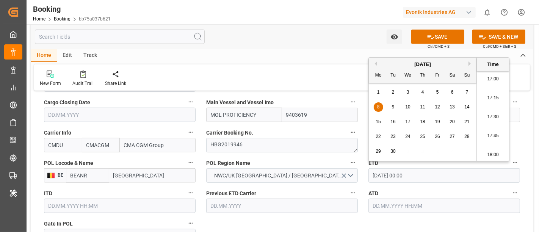
type input "[DATE] 00:00"
click at [301, 125] on div "Carrier Booking No. HBG2019946" at bounding box center [282, 140] width 162 height 30
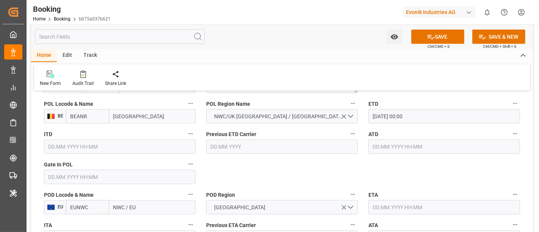
scroll to position [632, 0]
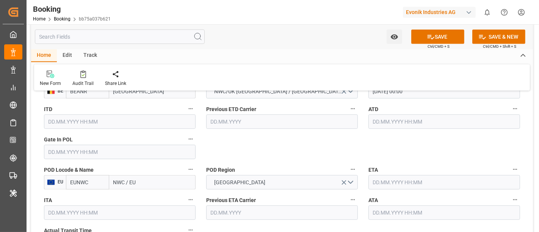
click at [389, 187] on input "text" at bounding box center [445, 182] width 152 height 14
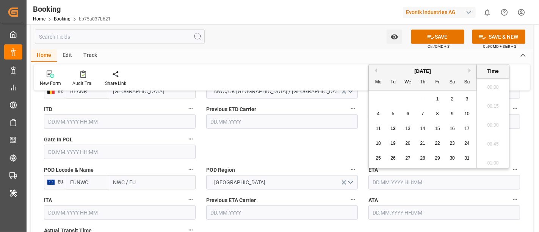
scroll to position [1291, 0]
click at [469, 71] on button "Next Month" at bounding box center [471, 70] width 5 height 5
click at [426, 143] on div "25" at bounding box center [422, 143] width 9 height 9
type input "[DATE] 00:00"
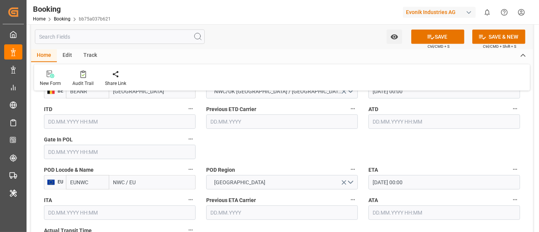
click at [120, 184] on input "NWC / EU" at bounding box center [152, 182] width 86 height 14
paste input "[GEOGRAPHIC_DATA], [GEOGRAPHIC_DATA]"
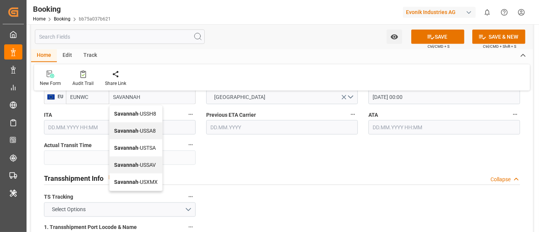
scroll to position [716, 0]
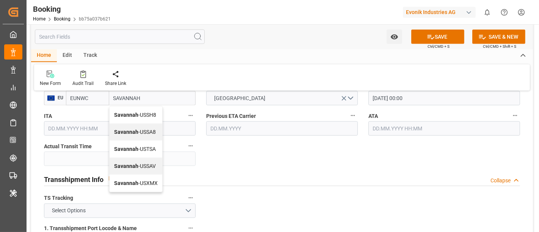
type input "SAVANNAH"
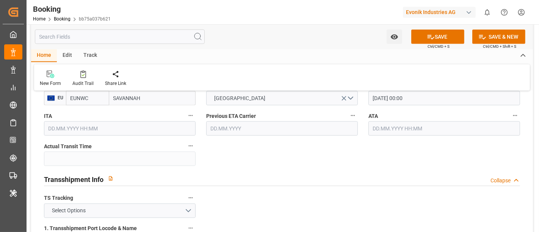
click at [71, 98] on input "EUNWC" at bounding box center [87, 98] width 43 height 14
paste input "USSAV"
type input "USSAV"
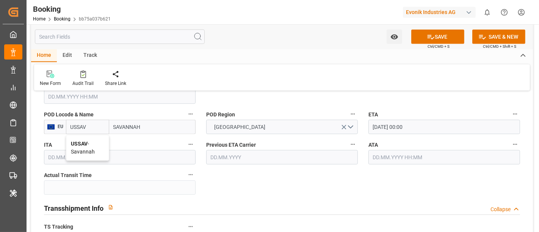
scroll to position [674, 0]
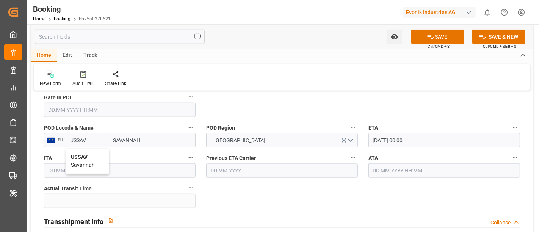
click at [79, 162] on span "USSAV - Savannah" at bounding box center [83, 161] width 24 height 14
type input "Savannah"
type input "USSAV"
click at [124, 140] on input "Savannah" at bounding box center [152, 140] width 86 height 14
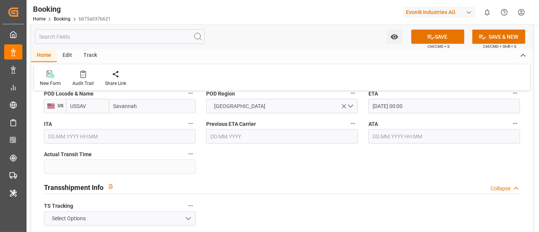
scroll to position [758, 0]
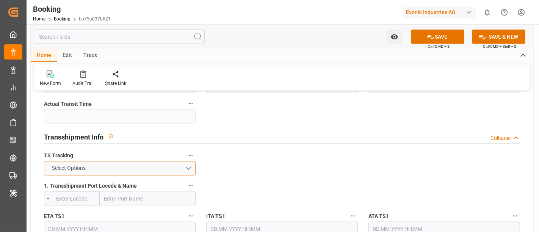
click at [134, 168] on button "Select Options" at bounding box center [120, 168] width 152 height 14
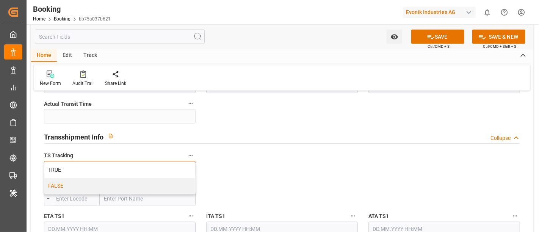
click at [104, 182] on div "FALSE" at bounding box center [119, 186] width 151 height 16
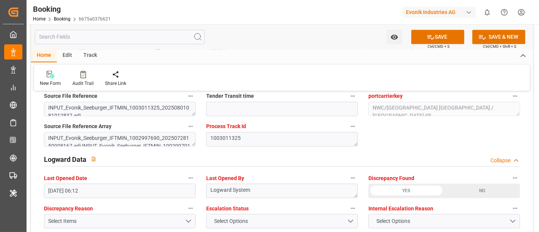
scroll to position [1390, 0]
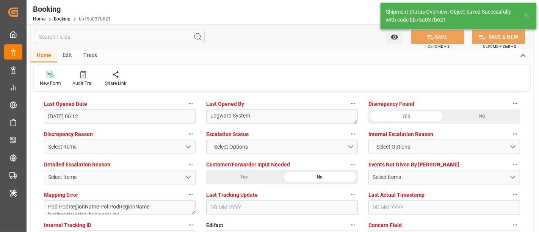
type textarea "NWC/UK [GEOGRAPHIC_DATA] / UK_USSAV_CMDU_AT-SE"
type textarea "[PERSON_NAME]"
type textarea "businessDivision-businessLine-"
type input "[DATE] 00:00"
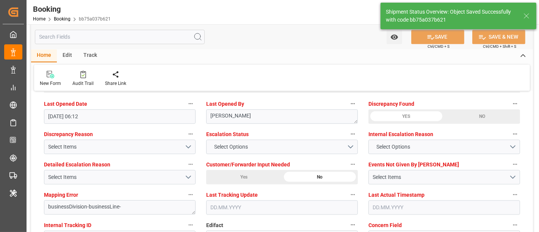
type input "[DATE] 12:10"
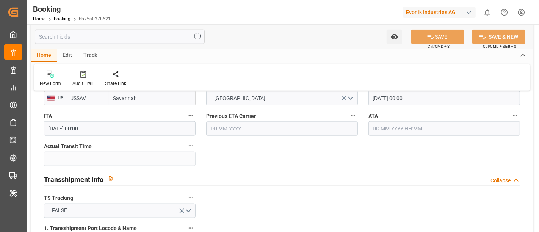
scroll to position [0, 0]
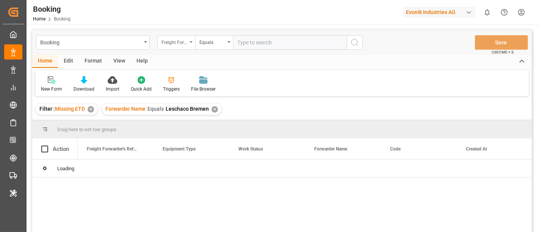
click at [176, 44] on div "Freight Forwarder's Reference No." at bounding box center [175, 41] width 26 height 9
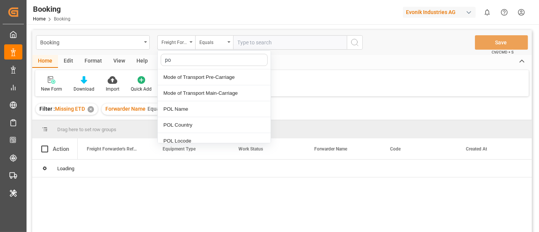
type input "pod"
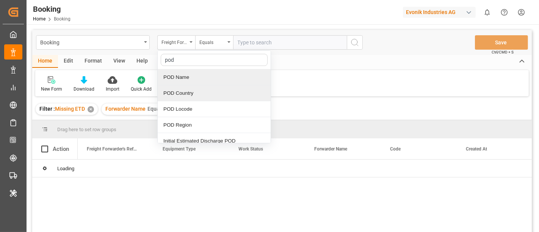
click at [201, 82] on div "POD Name" at bounding box center [214, 77] width 113 height 16
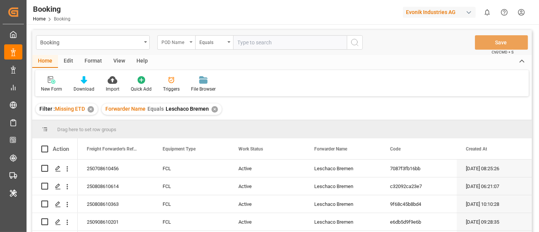
click at [171, 41] on div "POD Name" at bounding box center [175, 41] width 26 height 9
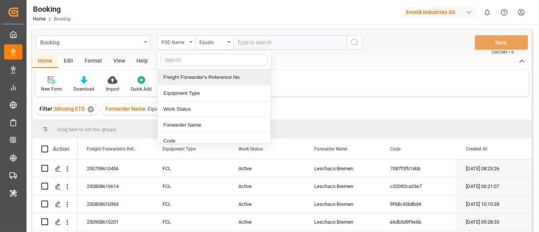
click at [239, 44] on input "text" at bounding box center [290, 42] width 114 height 14
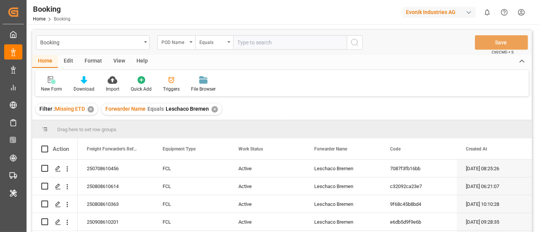
click at [261, 49] on input "text" at bounding box center [290, 42] width 114 height 14
paste input "Savannah"
type input "Savannah"
click at [352, 43] on icon "search button" at bounding box center [354, 42] width 9 height 9
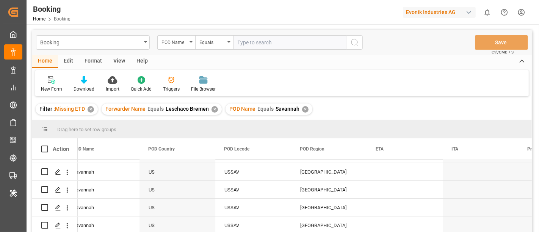
click at [92, 107] on div "✕" at bounding box center [91, 109] width 6 height 6
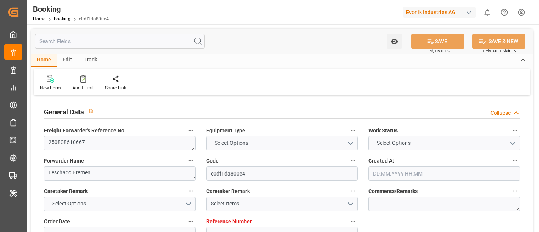
type input "7001231150"
type input "CMACGM"
type input "CMA CGM Group"
type input "EUNWC"
type input "EGALY"
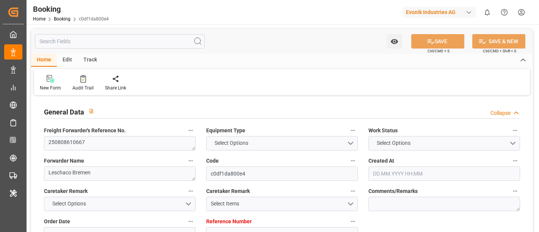
type input "[DATE] 08:17"
type input "[DATE]"
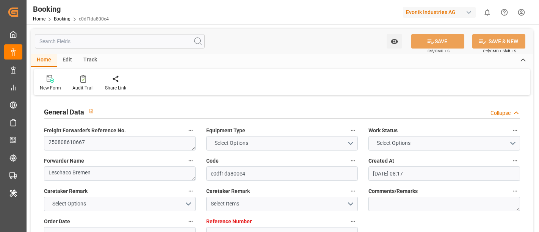
type input "[DATE]"
type input "[DATE] 13:33"
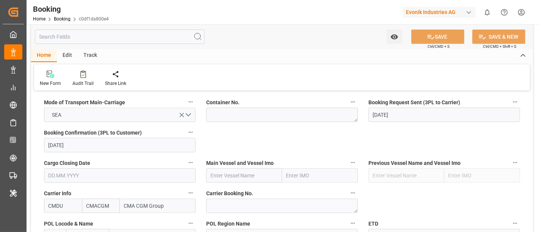
scroll to position [506, 0]
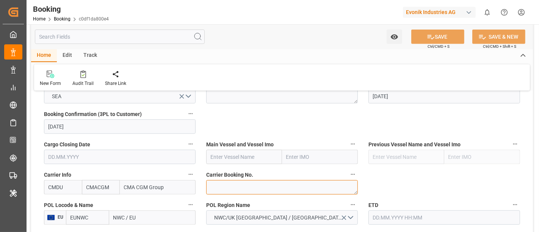
click at [218, 187] on textarea at bounding box center [282, 187] width 152 height 14
paste textarea "HBG2022144"
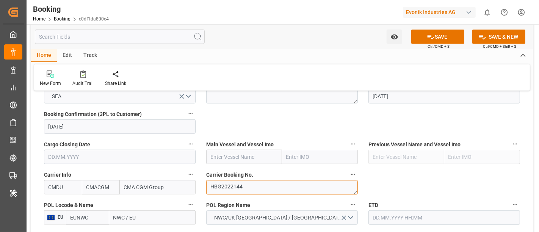
click at [210, 187] on textarea "HBG2022144" at bounding box center [282, 187] width 152 height 14
type textarea "HBG2022144"
click at [213, 156] on input "text" at bounding box center [244, 157] width 76 height 14
paste input "CMA CGM MUSSET"
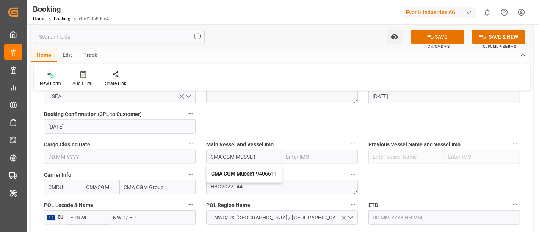
click at [250, 171] on b "CMA CGM Musset" at bounding box center [232, 174] width 43 height 6
type input "CMA CGM Musset"
type input "9406611"
type input "CMA CGM Musset"
click at [133, 213] on input "NWC / EU" at bounding box center [152, 217] width 86 height 14
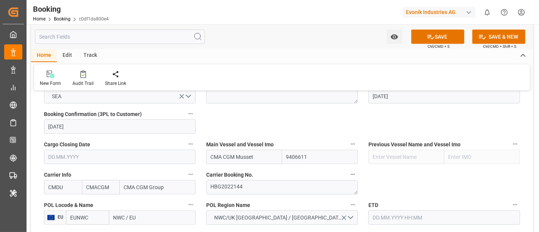
click at [133, 213] on input "NWC / EU" at bounding box center [152, 217] width 86 height 14
paste input "HAMBURG"
type input "HAMBURG"
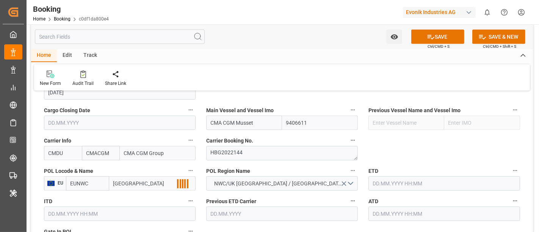
scroll to position [548, 0]
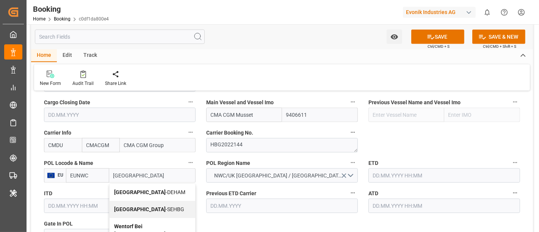
click at [129, 187] on div "Hamburg - DEHAM" at bounding box center [153, 192] width 86 height 17
type input "DEHAM"
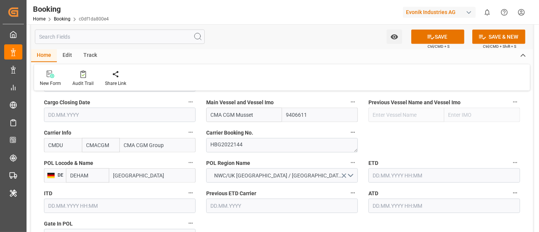
type input "Hamburg"
click at [405, 171] on input "text" at bounding box center [445, 175] width 152 height 14
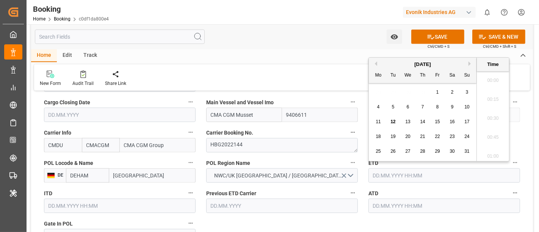
scroll to position [1291, 0]
click at [421, 137] on span "21" at bounding box center [422, 136] width 5 height 5
type input "21.08.2025 00:00"
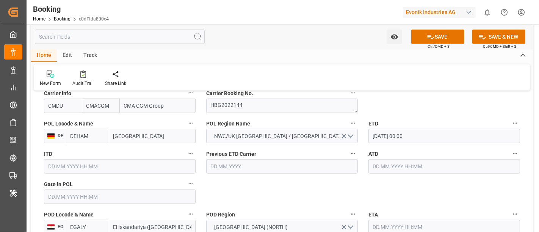
scroll to position [632, 0]
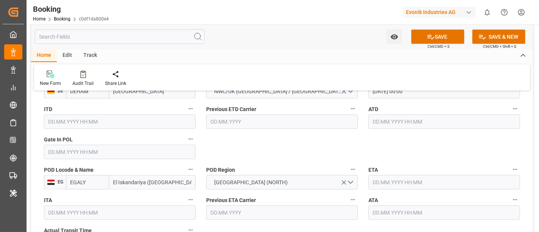
click at [393, 181] on input "text" at bounding box center [445, 182] width 152 height 14
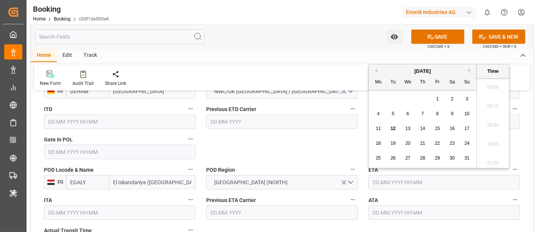
scroll to position [1291, 0]
click at [471, 70] on button "Next Month" at bounding box center [471, 70] width 5 height 5
click at [463, 100] on div "7" at bounding box center [467, 99] width 9 height 9
type input "07.09.2025 00:00"
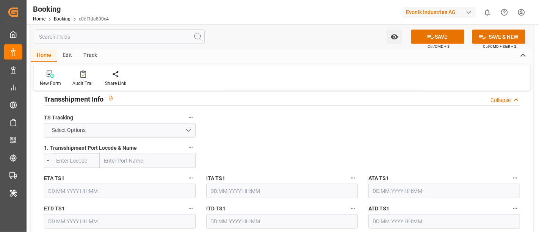
scroll to position [801, 0]
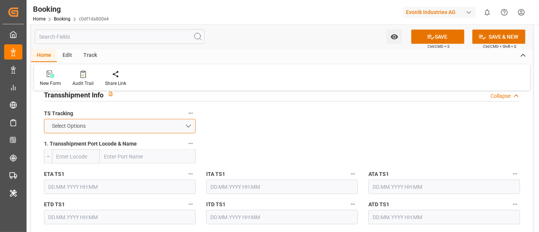
click at [98, 121] on button "Select Options" at bounding box center [120, 126] width 152 height 14
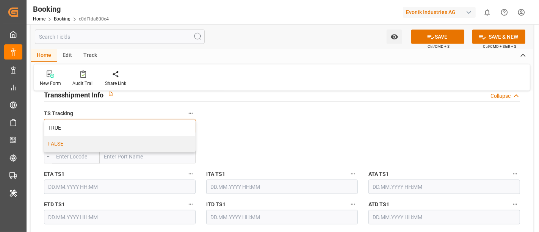
click at [94, 142] on div "FALSE" at bounding box center [119, 144] width 151 height 16
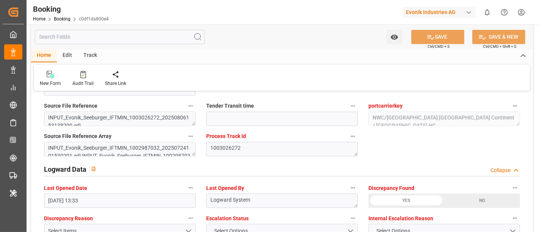
scroll to position [1180, 0]
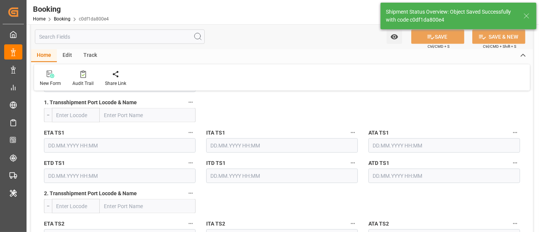
type input "21.08.2025 00:00"
type input "07.09.2025 00:00"
type input "12.08.2025 12:12"
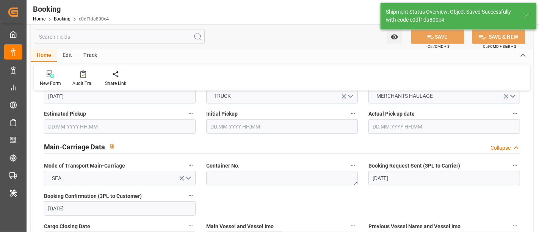
scroll to position [421, 0]
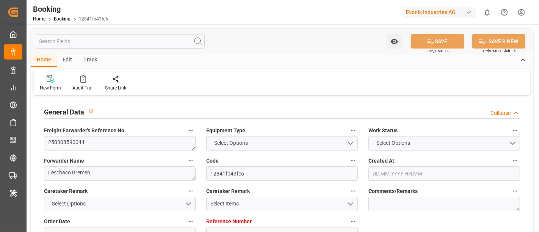
type textarea "250308590044"
type textarea "Leschaco Bremen"
type input "12841fb43fc6"
type input "7001077649"
type input "7001077648"
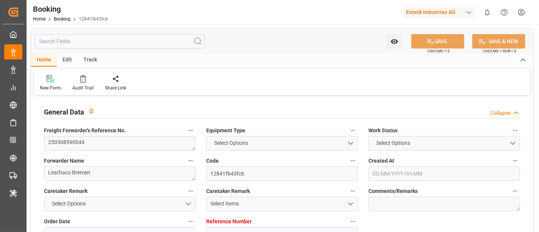
type textarea "[PERSON_NAME][EMAIL_ADDRESS][PERSON_NAME][DOMAIN_NAME]"
type textarea "DAP"
type textarea "[GEOGRAPHIC_DATA]"
type textarea "8"
type textarea "Marl"
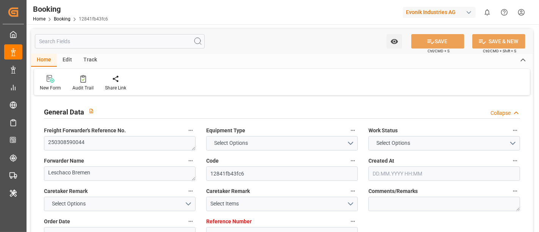
type textarea "TXGU8269186"
type input "CMDU"
type input "[GEOGRAPHIC_DATA]"
type textarea "INPUT_Evonik_Seeburger_IFTMIN_1003016154_20250804040854741.edi"
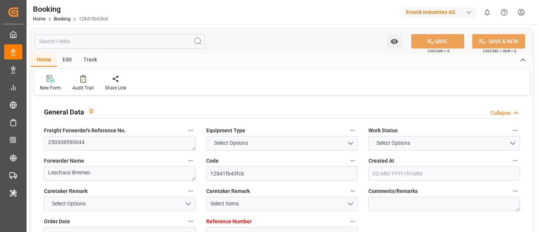
type textarea "INPUT_Evonik_Seeburger_IFTMIN_1003016154_20250804040854741.edi"
type textarea "1003016154"
type textarea "businessLineCode-"
type textarea "IFTMIN"
type textarea "a011t00000LcJC5AAN"
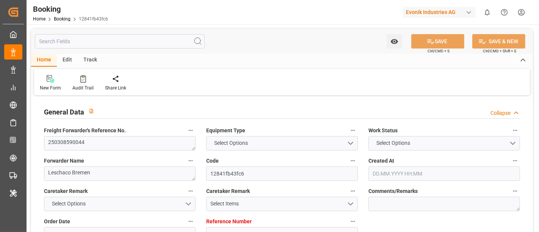
type textarea "No"
type input "7001077649"
type input "CMACGM"
type input "CMA CGM Group"
type input "NLRTM"
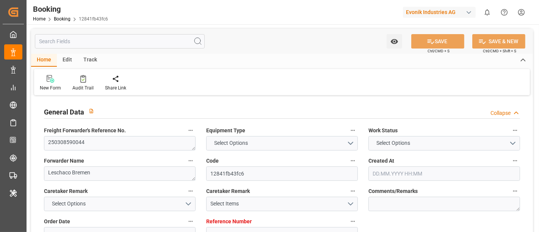
type input "USORF"
type input "[DATE] 02:11"
type input "[DATE]"
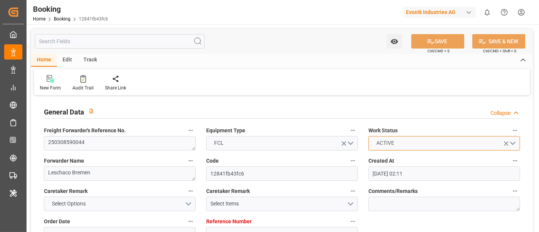
click at [443, 147] on button "ACTIVE" at bounding box center [445, 143] width 152 height 14
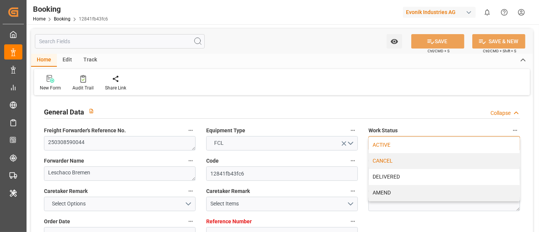
click at [411, 160] on div "CANCEL" at bounding box center [444, 161] width 151 height 16
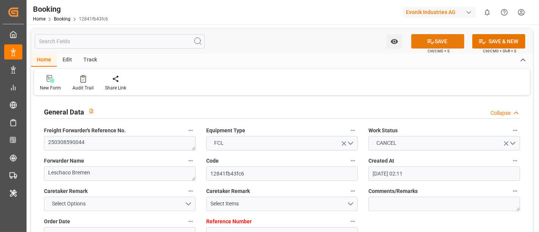
click at [447, 37] on button "SAVE" at bounding box center [437, 41] width 53 height 14
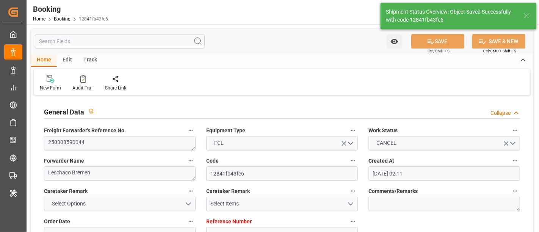
type textarea "[PERSON_NAME]"
type input "[DATE] 12:14"
